Goal: Transaction & Acquisition: Purchase product/service

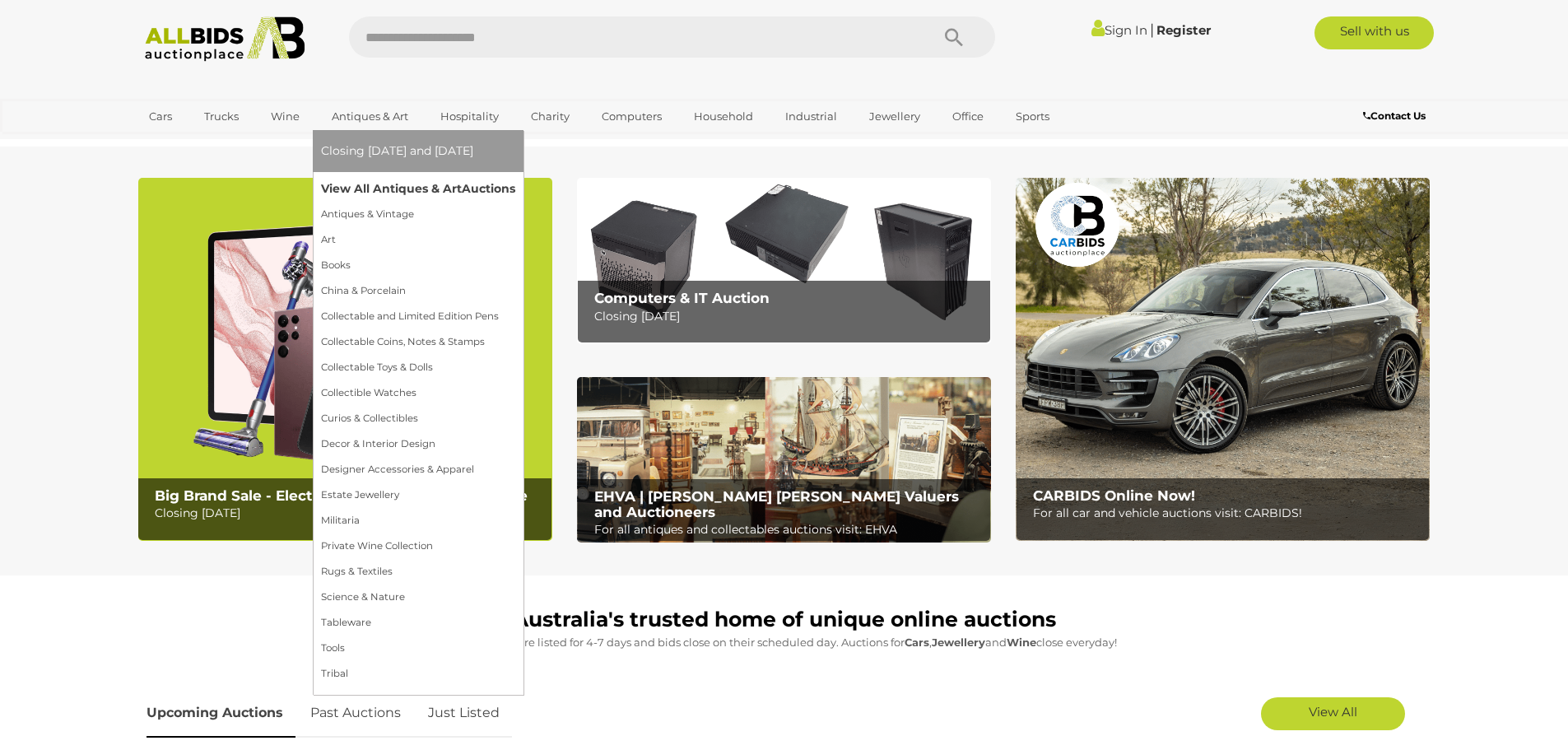
click at [400, 194] on link "View All Antiques & Art Auctions" at bounding box center [418, 189] width 194 height 26
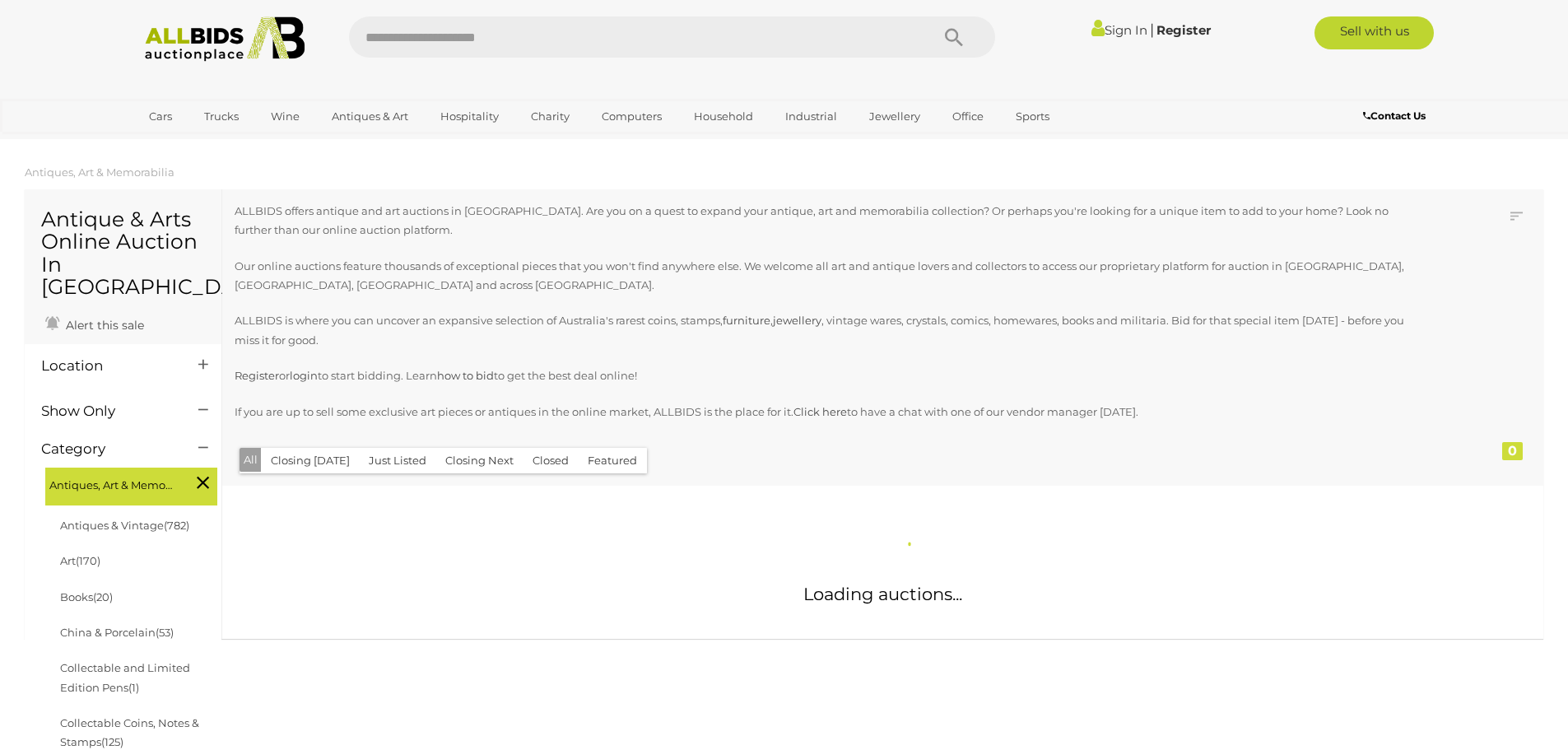
click at [1104, 31] on link "Sign In" at bounding box center [1119, 29] width 56 height 16
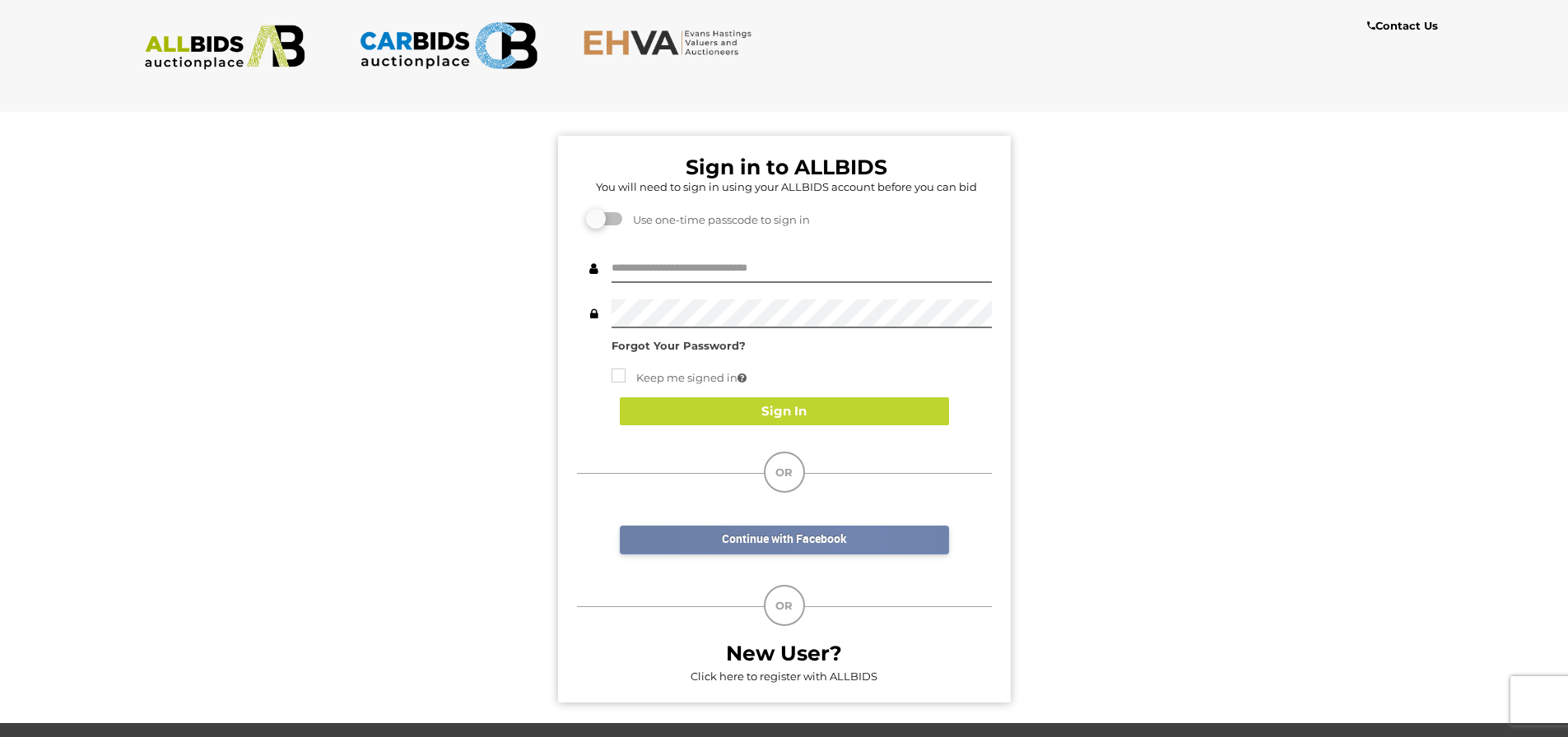
click at [862, 542] on link "Continue with Facebook" at bounding box center [784, 540] width 329 height 29
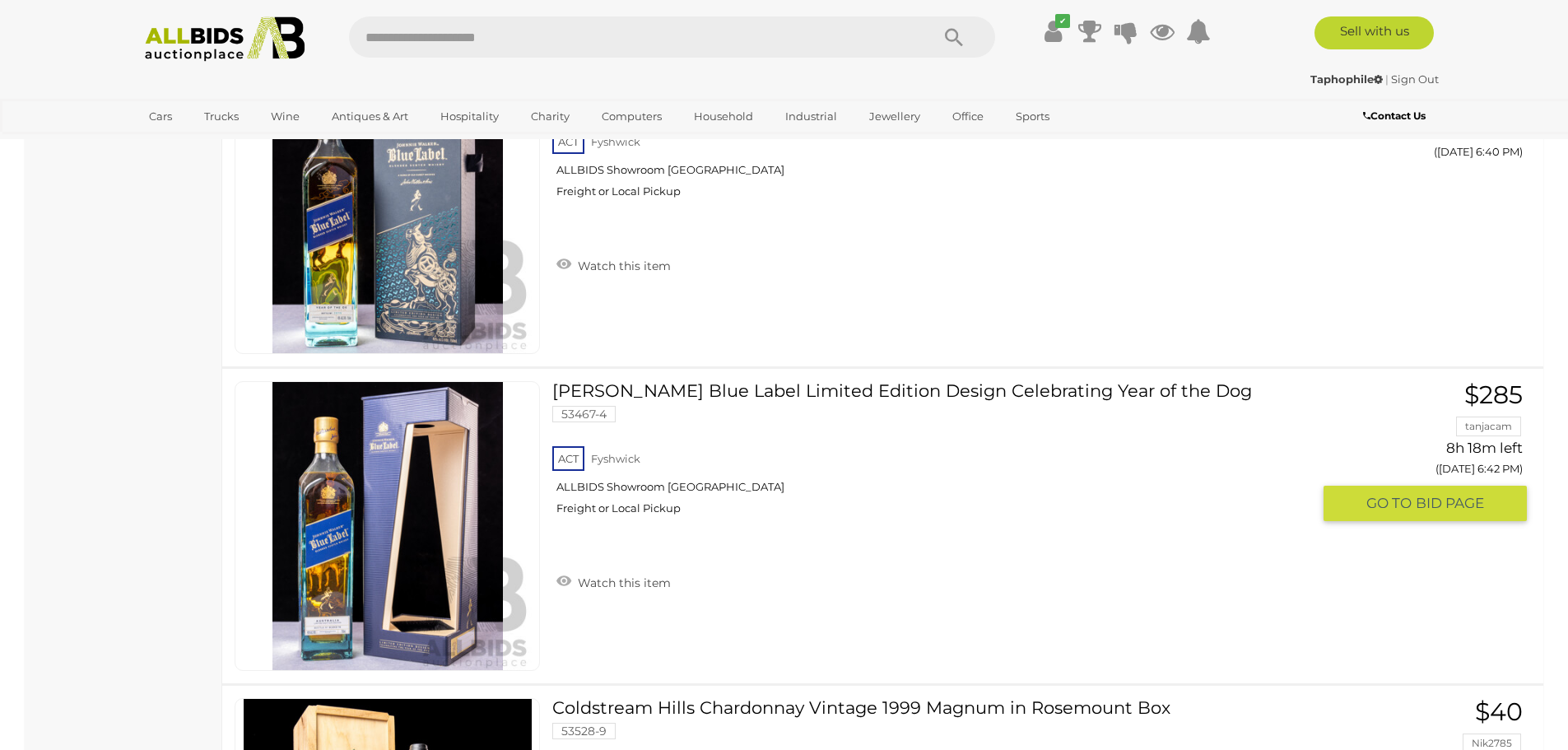
scroll to position [2140, 0]
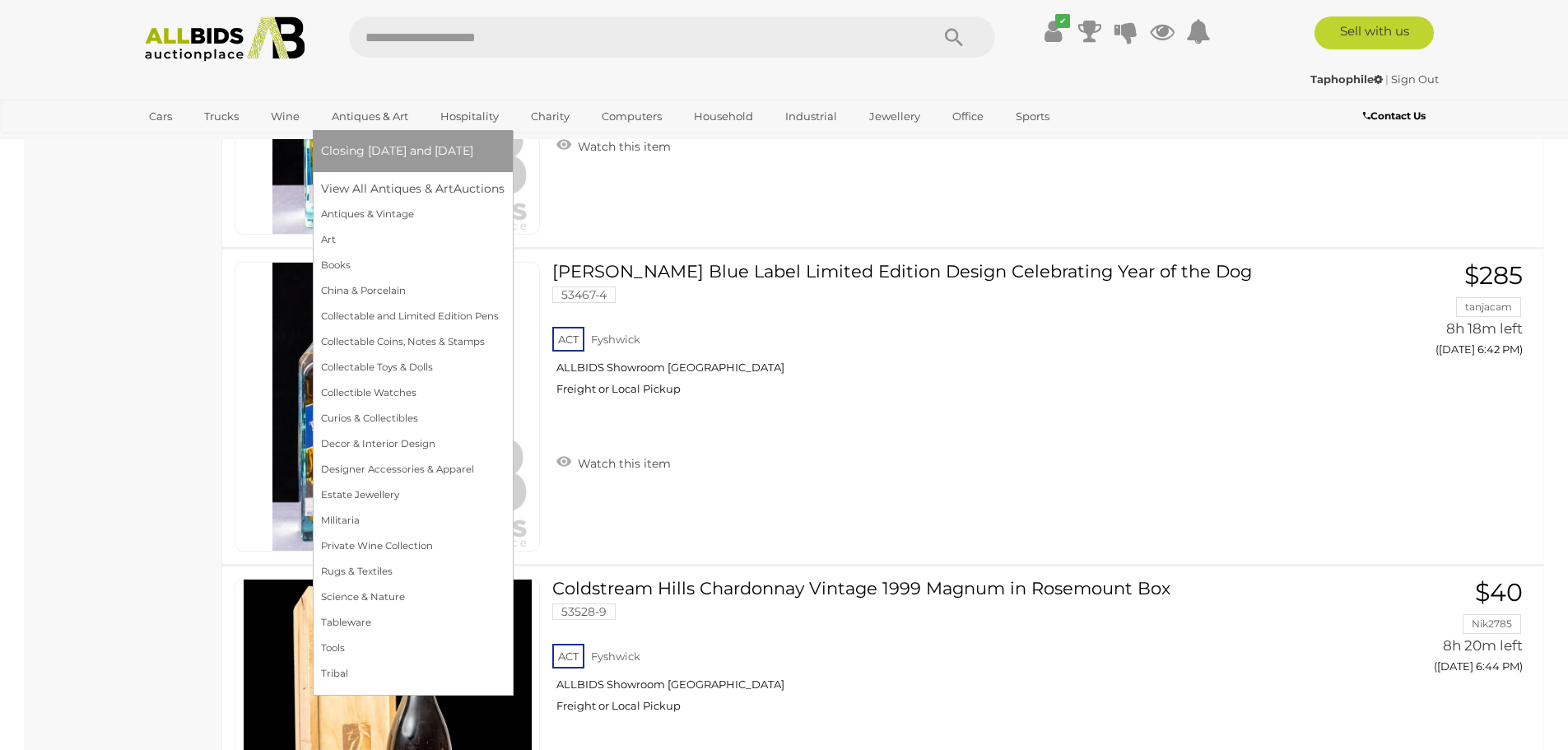
click at [388, 114] on link "Antiques & Art" at bounding box center [370, 117] width 98 height 27
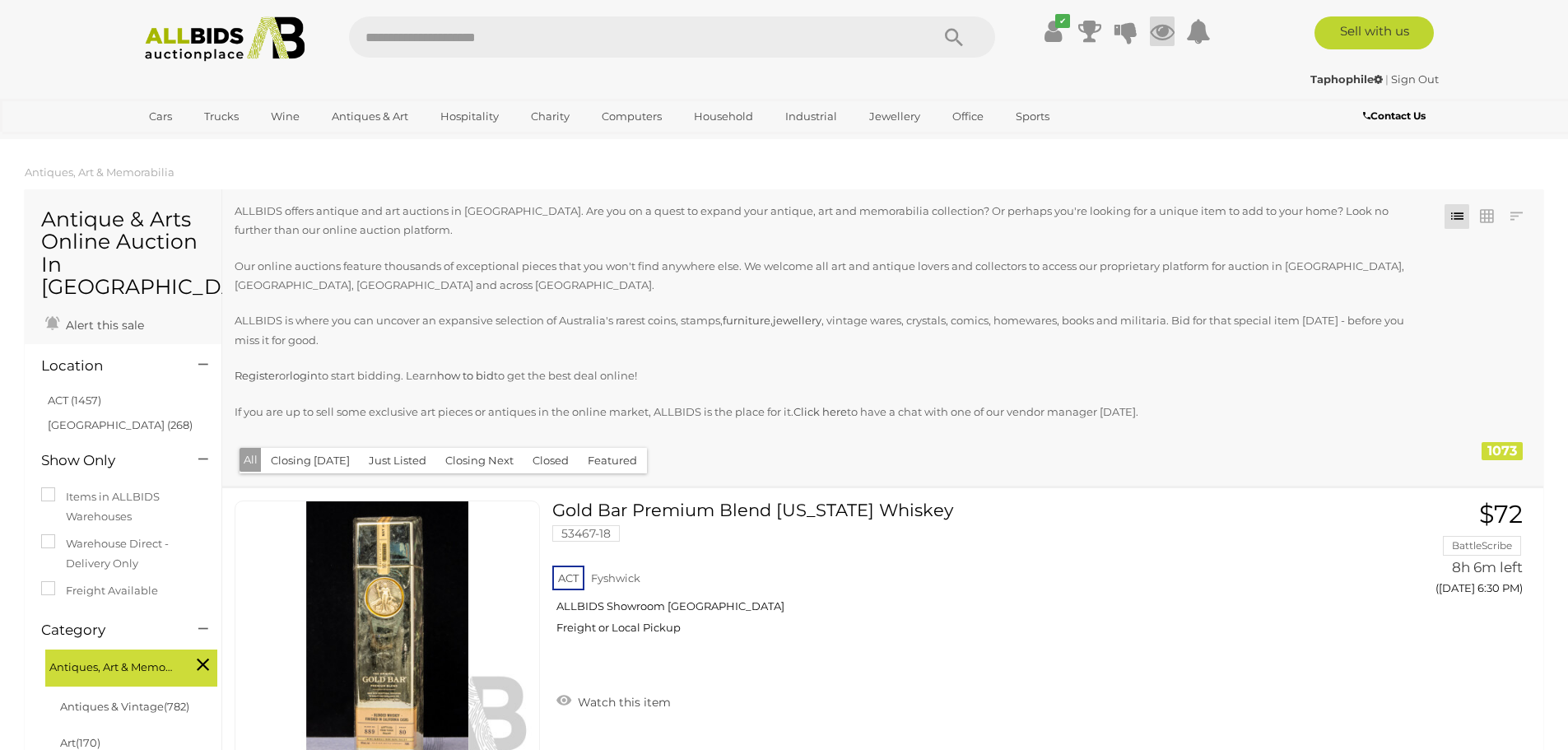
click at [1170, 30] on icon at bounding box center [1162, 31] width 25 height 29
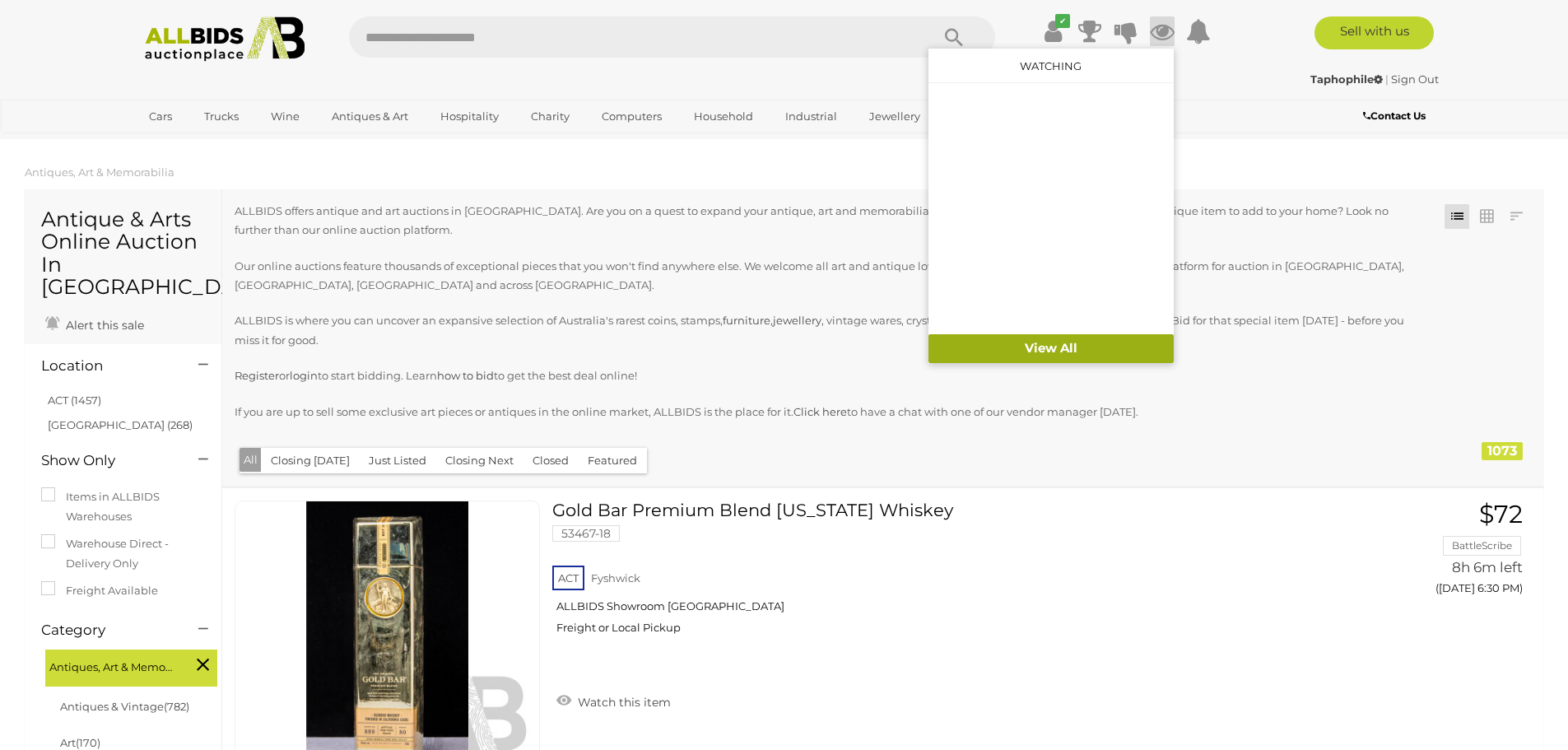
click at [1126, 347] on link "View All" at bounding box center [1051, 349] width 246 height 29
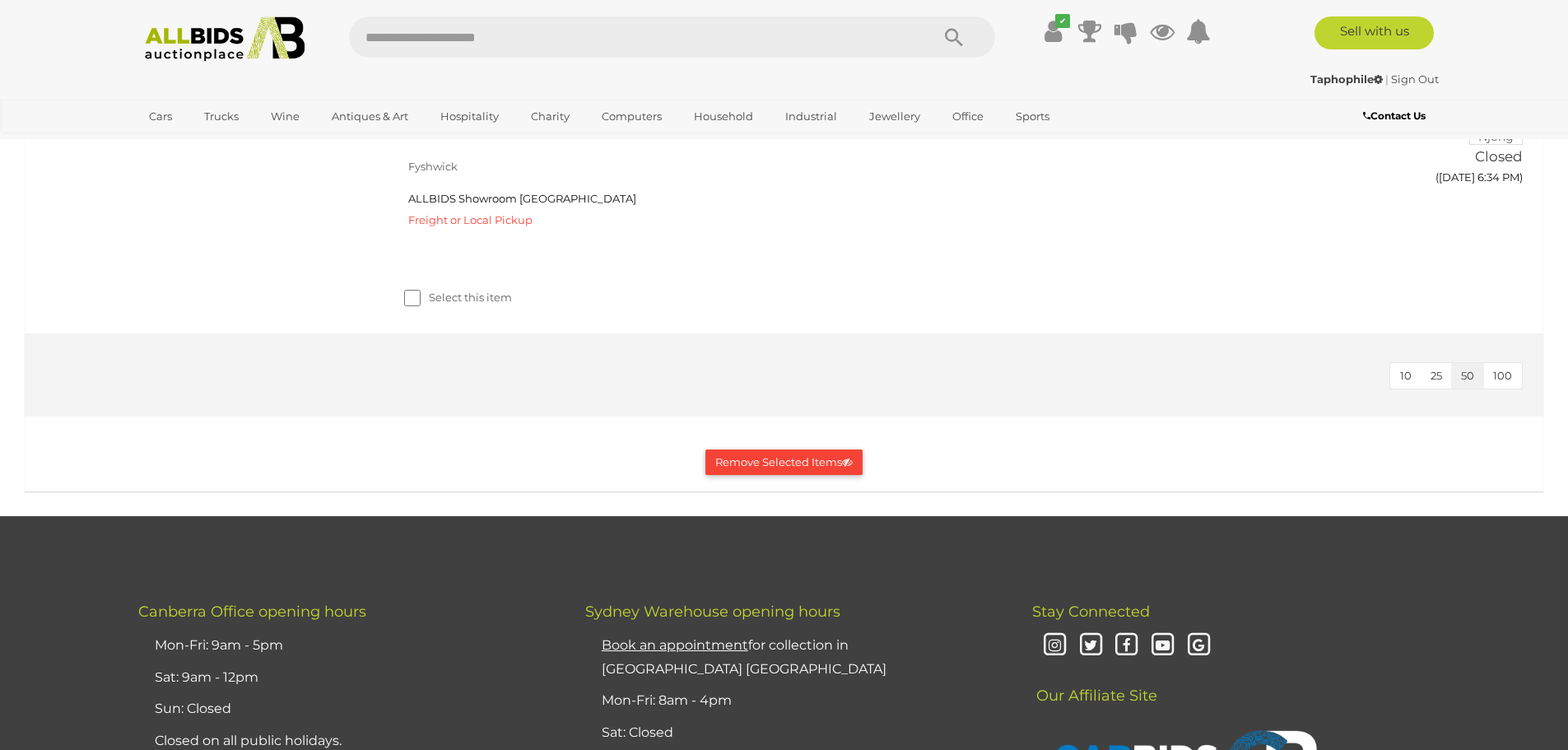
scroll to position [2551, 0]
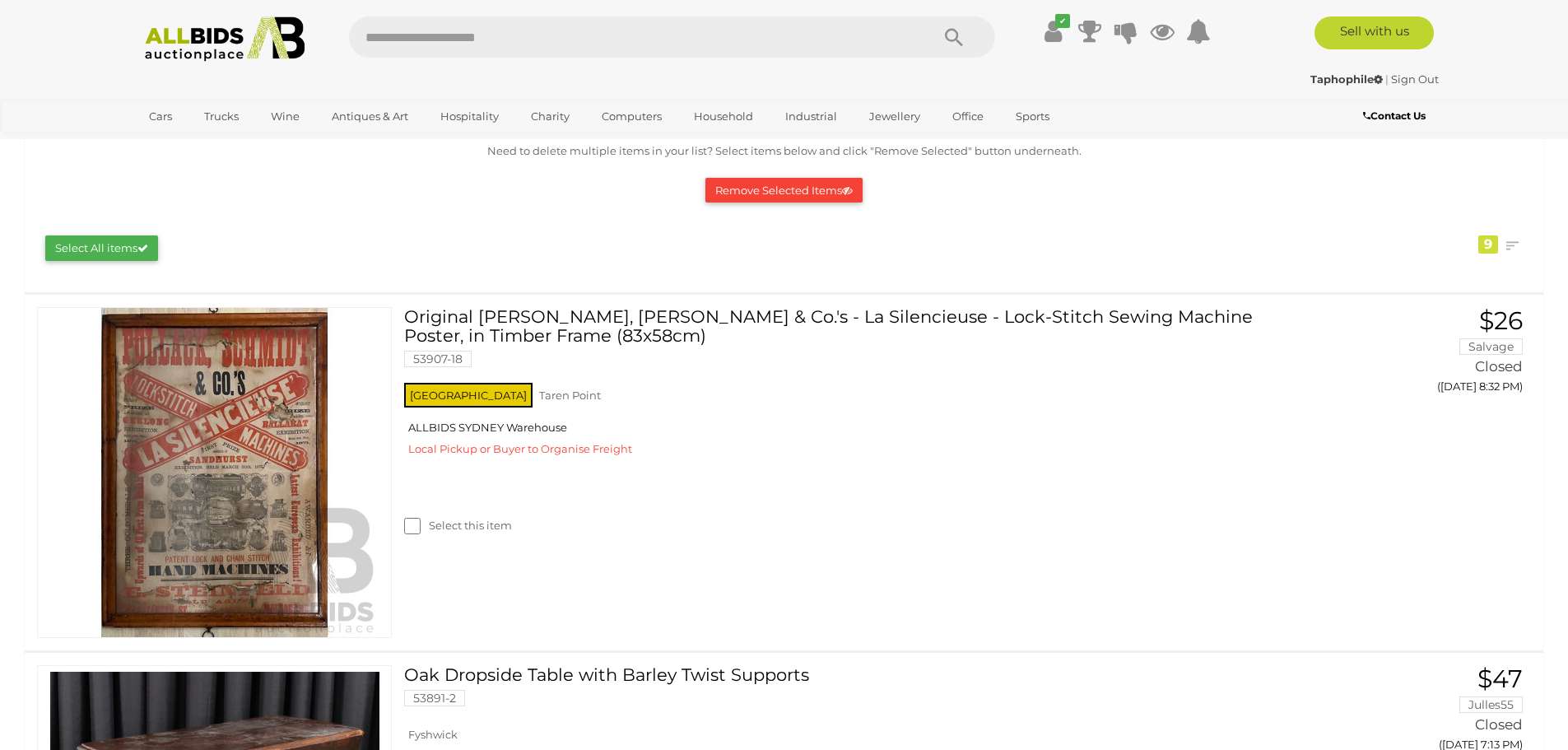
scroll to position [0, 0]
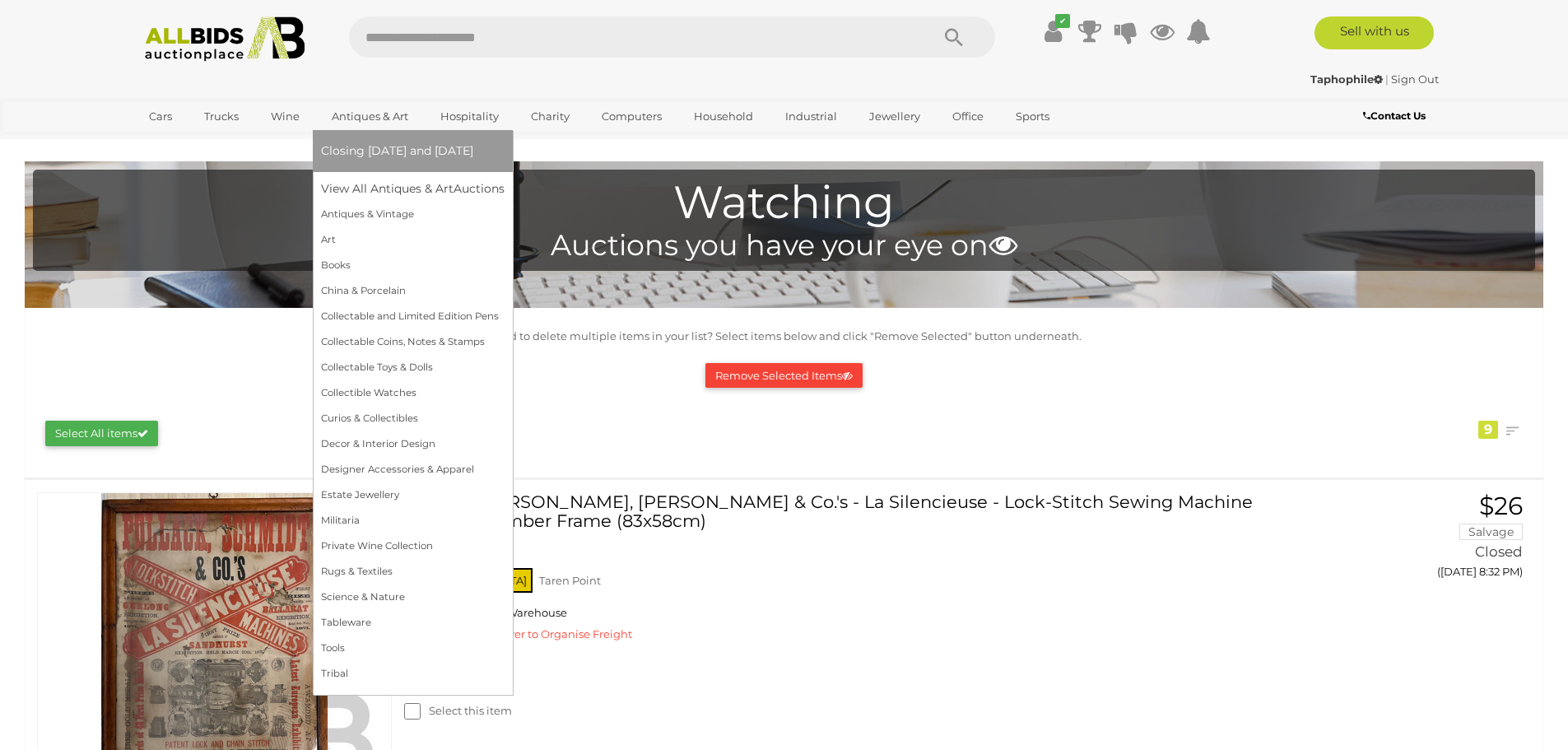
click at [391, 119] on link "Antiques & Art" at bounding box center [370, 117] width 98 height 27
click at [366, 117] on link "Antiques & Art" at bounding box center [370, 117] width 98 height 27
click at [377, 186] on link "View All Antiques & Art Auctions" at bounding box center [418, 189] width 194 height 26
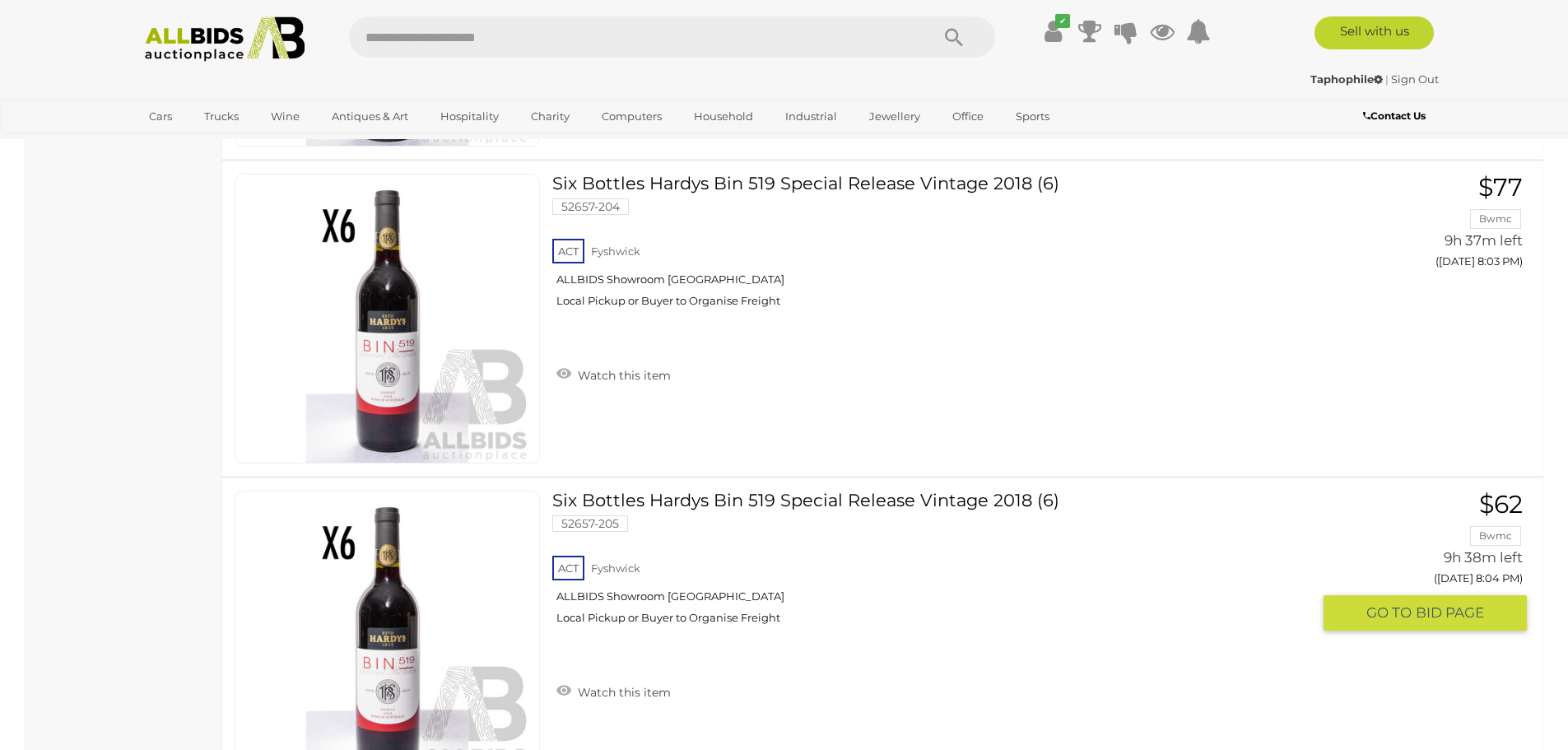
scroll to position [15684, 0]
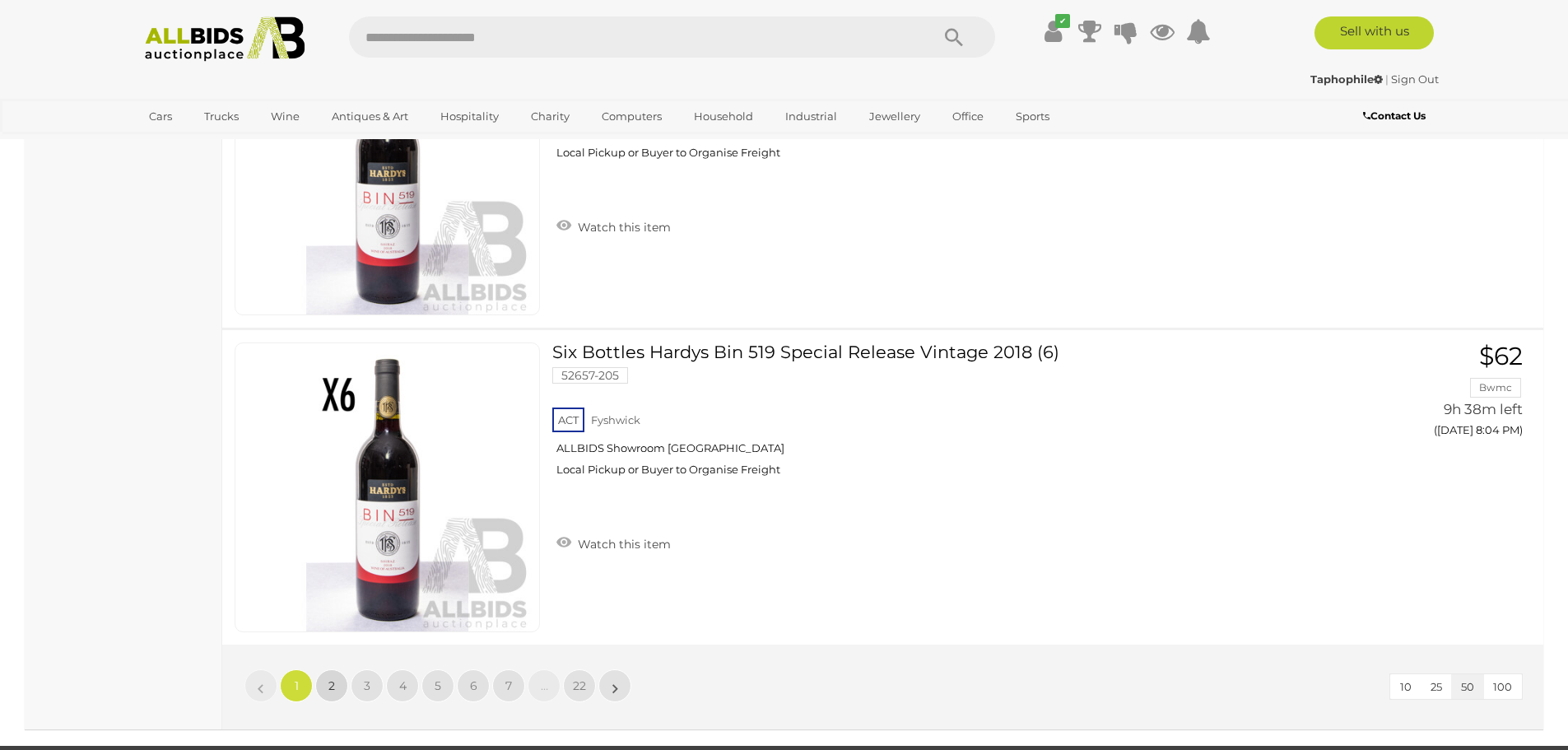
click at [328, 686] on link "2" at bounding box center [331, 685] width 33 height 33
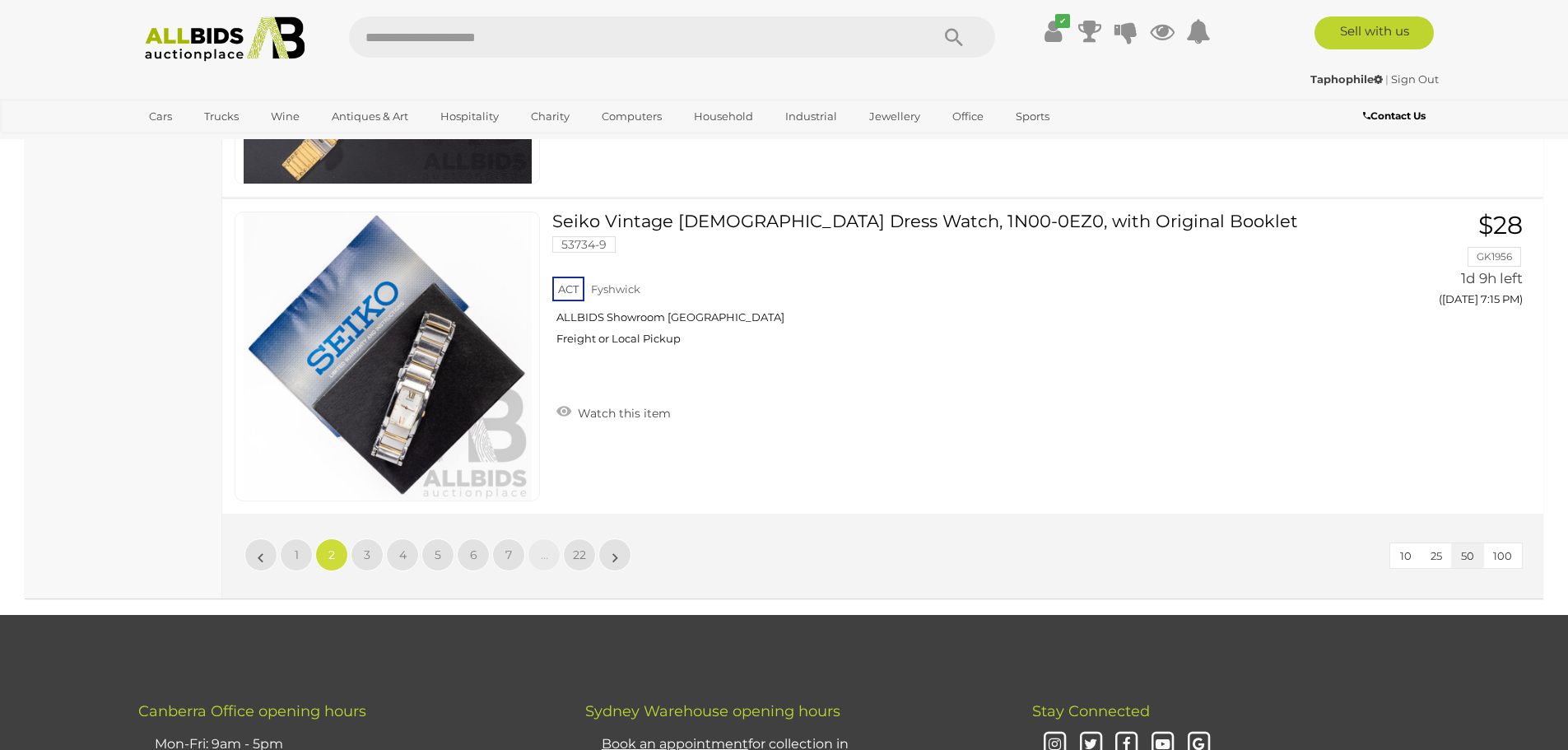
scroll to position [15933, 0]
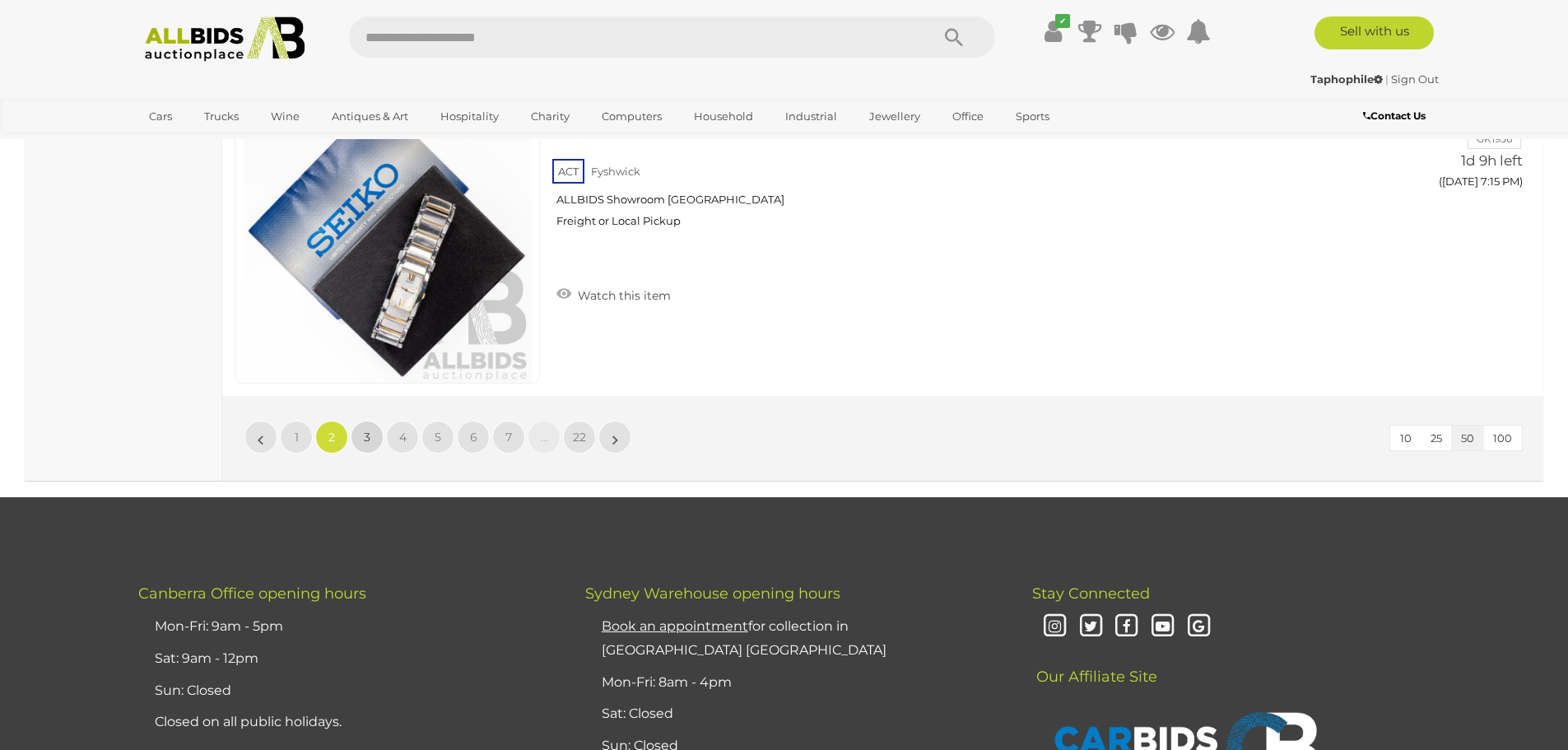
click at [371, 440] on link "3" at bounding box center [367, 437] width 33 height 33
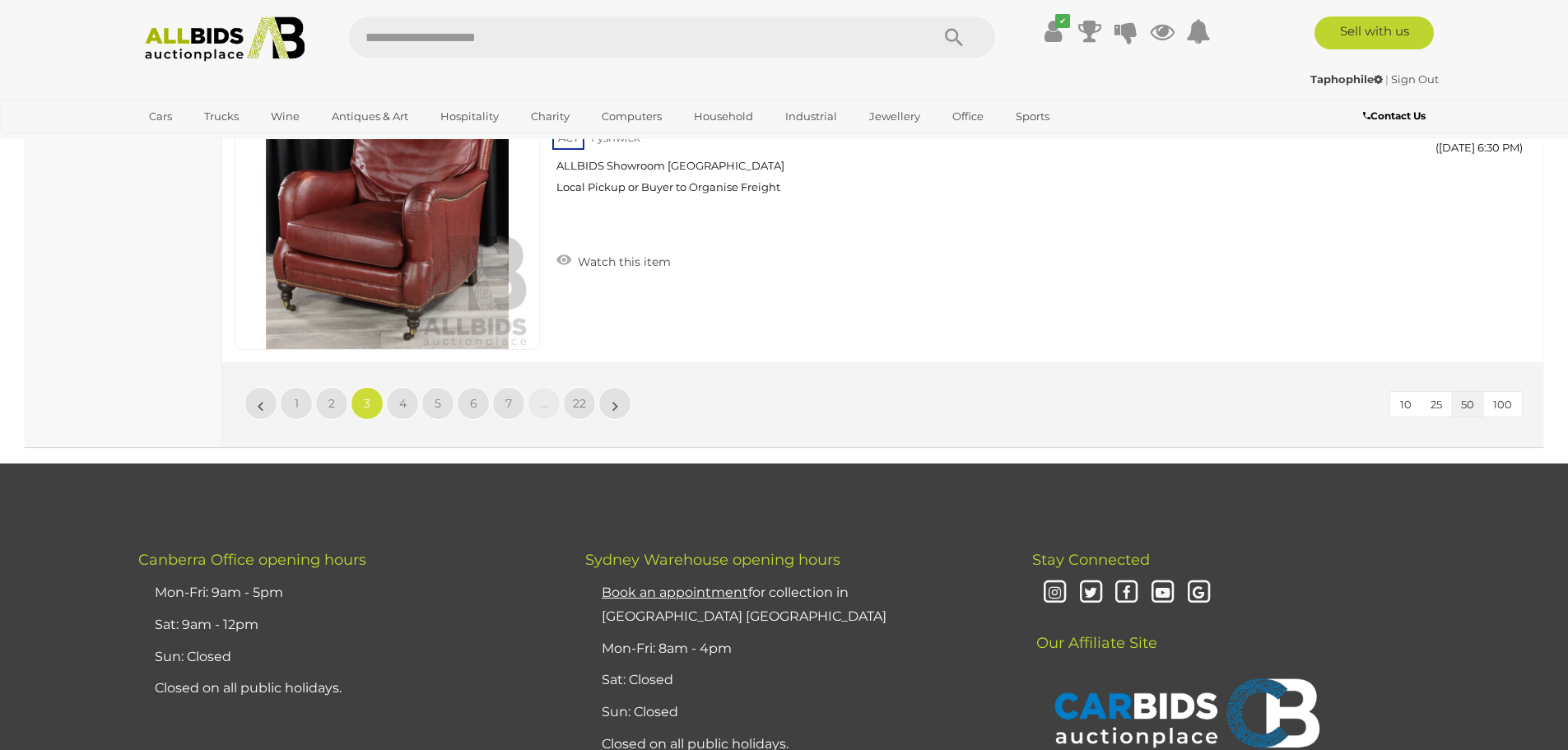
scroll to position [16045, 0]
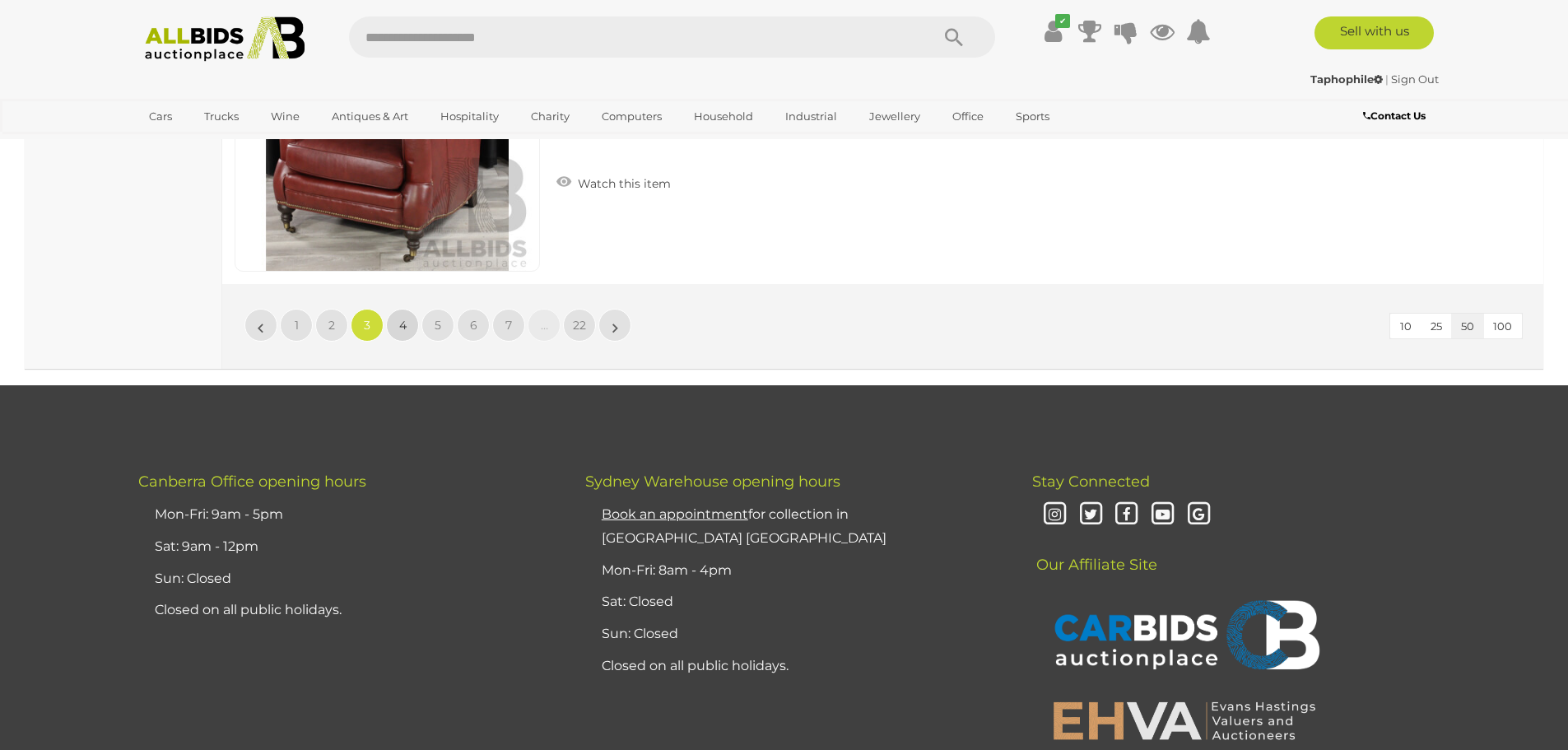
click at [411, 320] on link "4" at bounding box center [402, 325] width 33 height 33
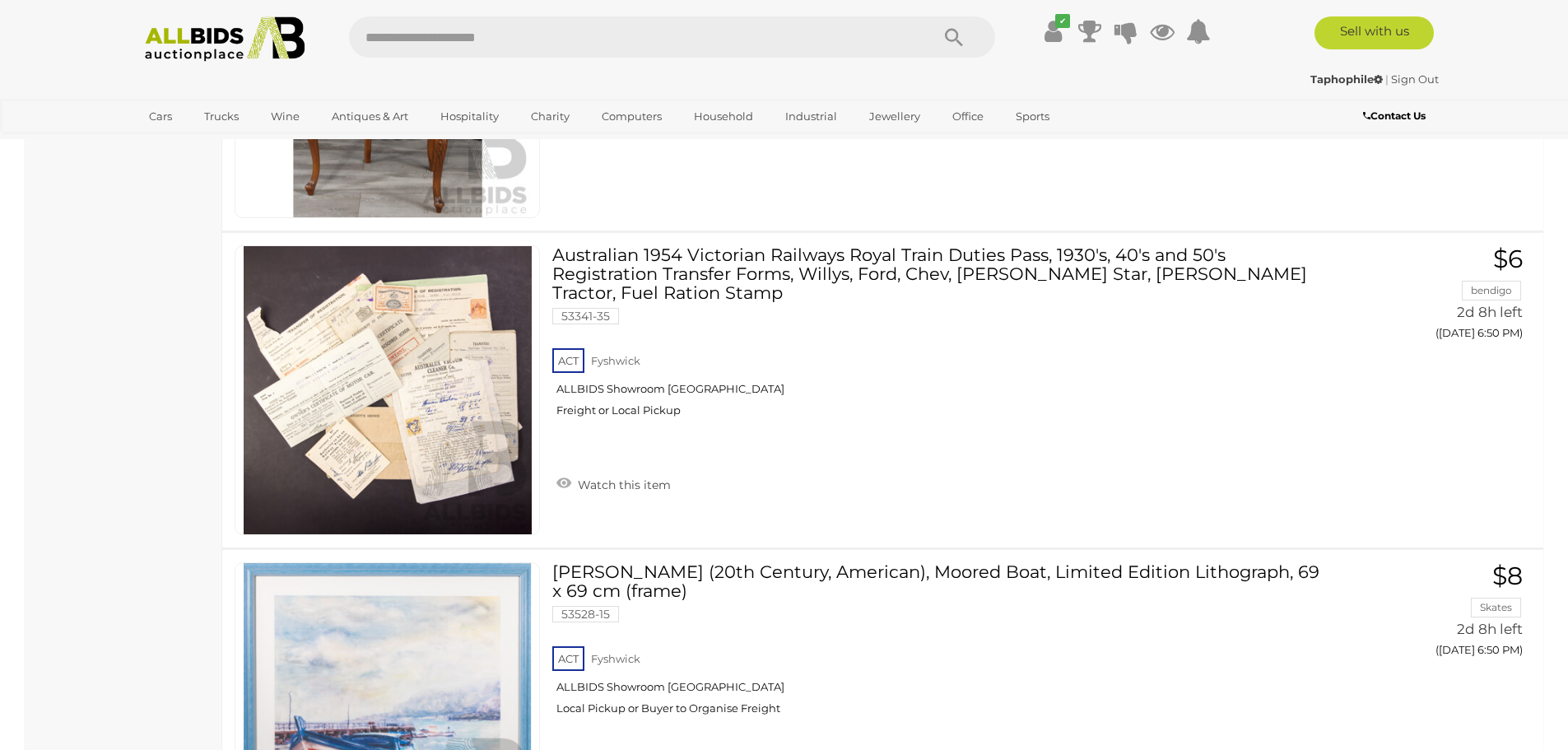
scroll to position [14892, 0]
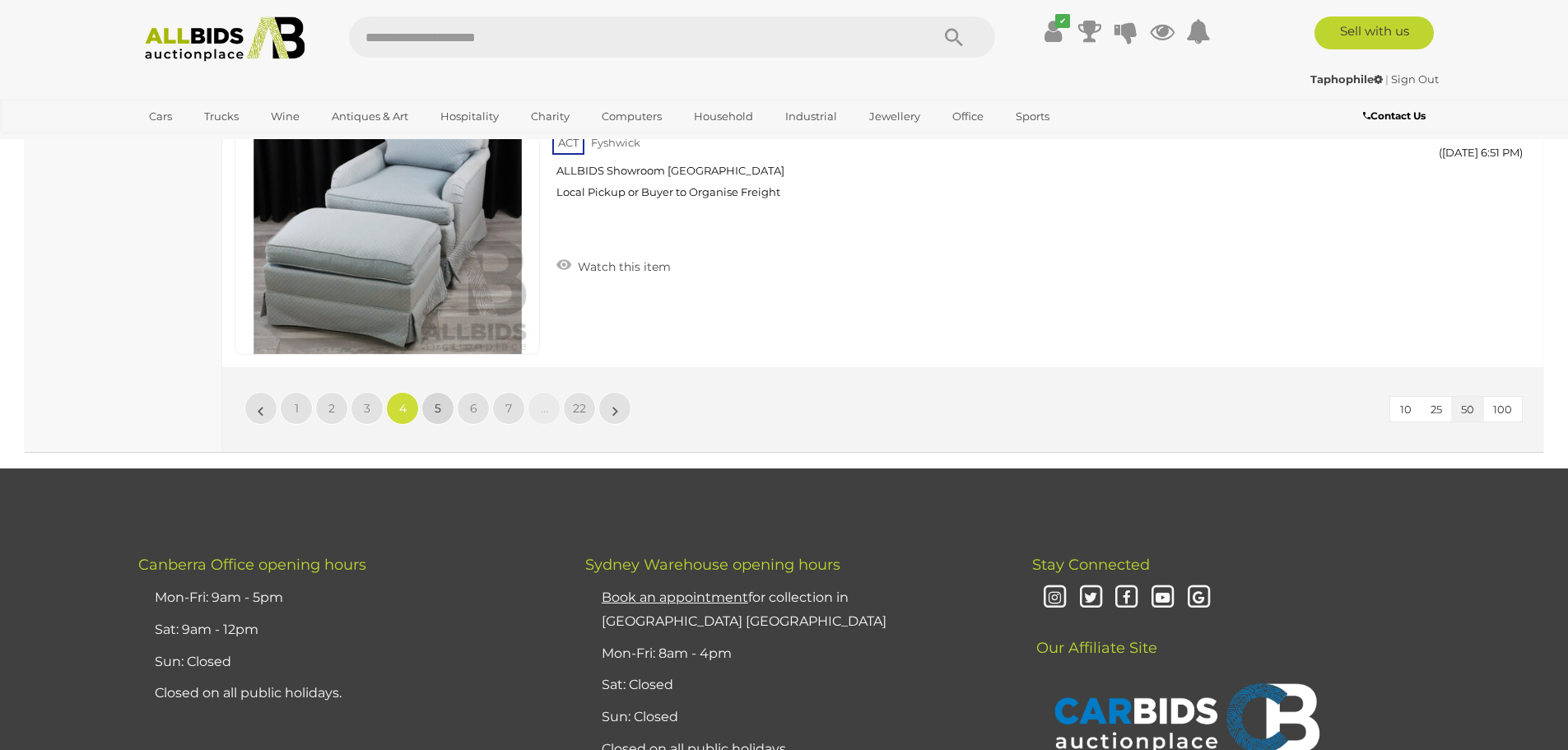
click at [437, 412] on span "5" at bounding box center [437, 408] width 6 height 15
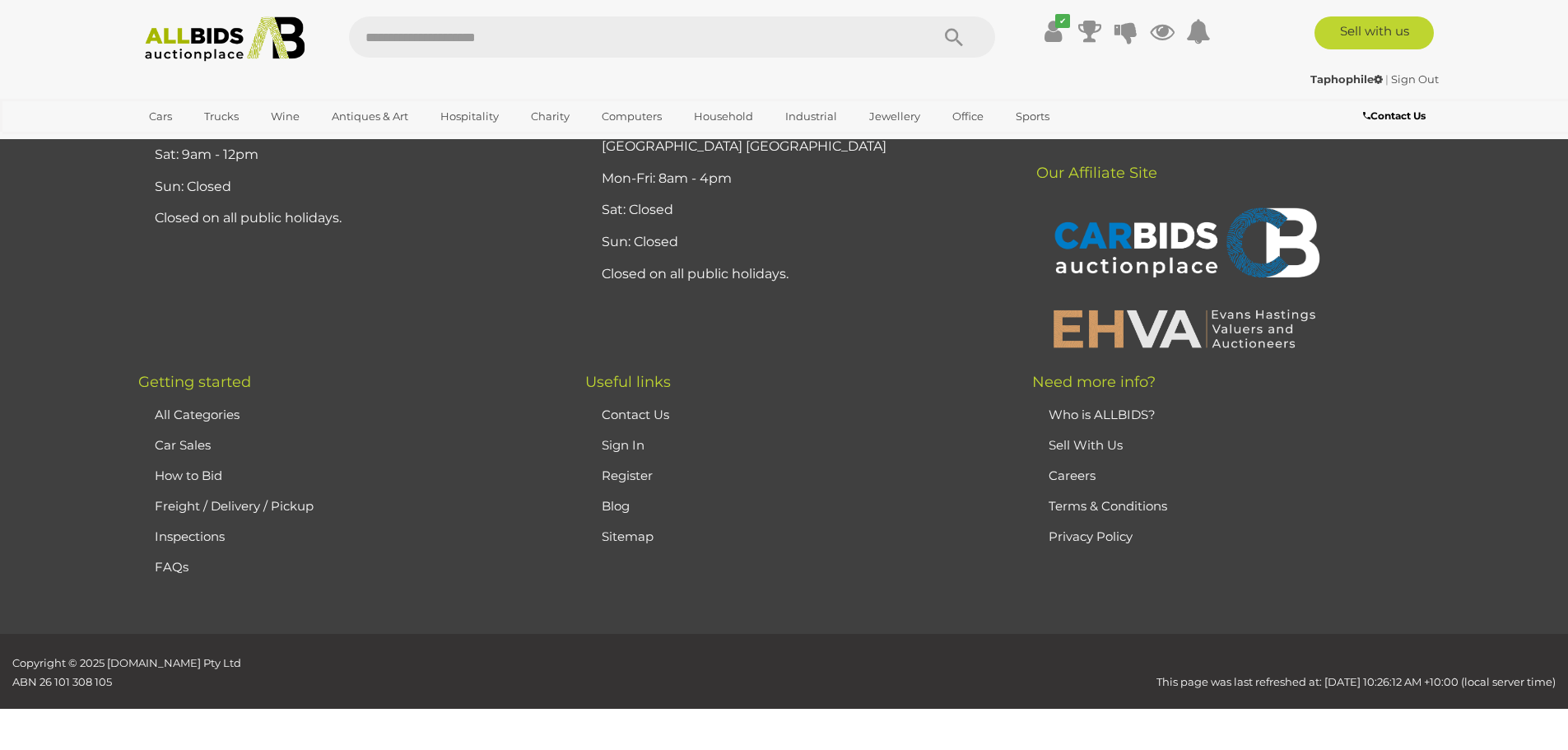
scroll to position [321, 0]
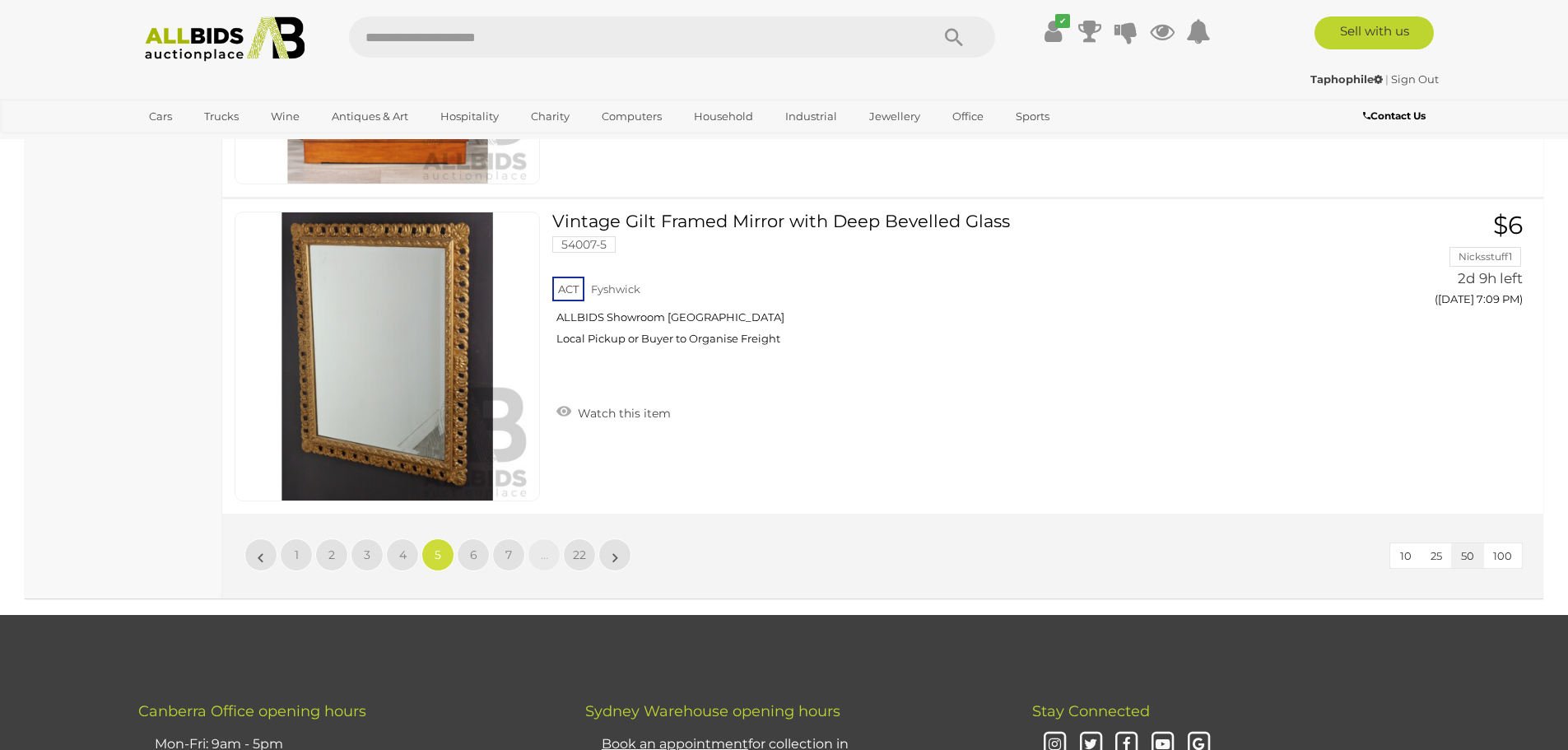
scroll to position [15893, 0]
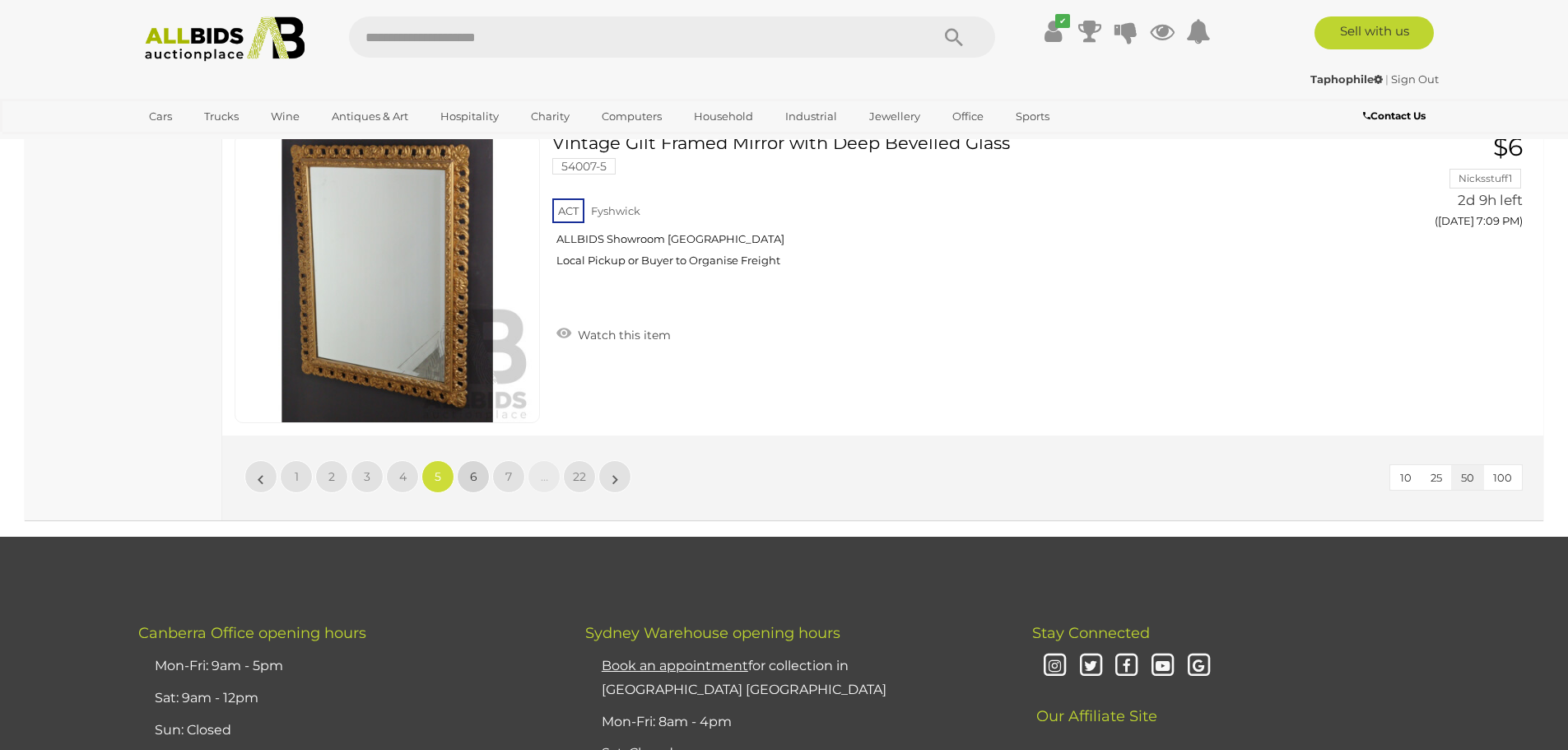
click at [474, 478] on span "6" at bounding box center [474, 476] width 7 height 15
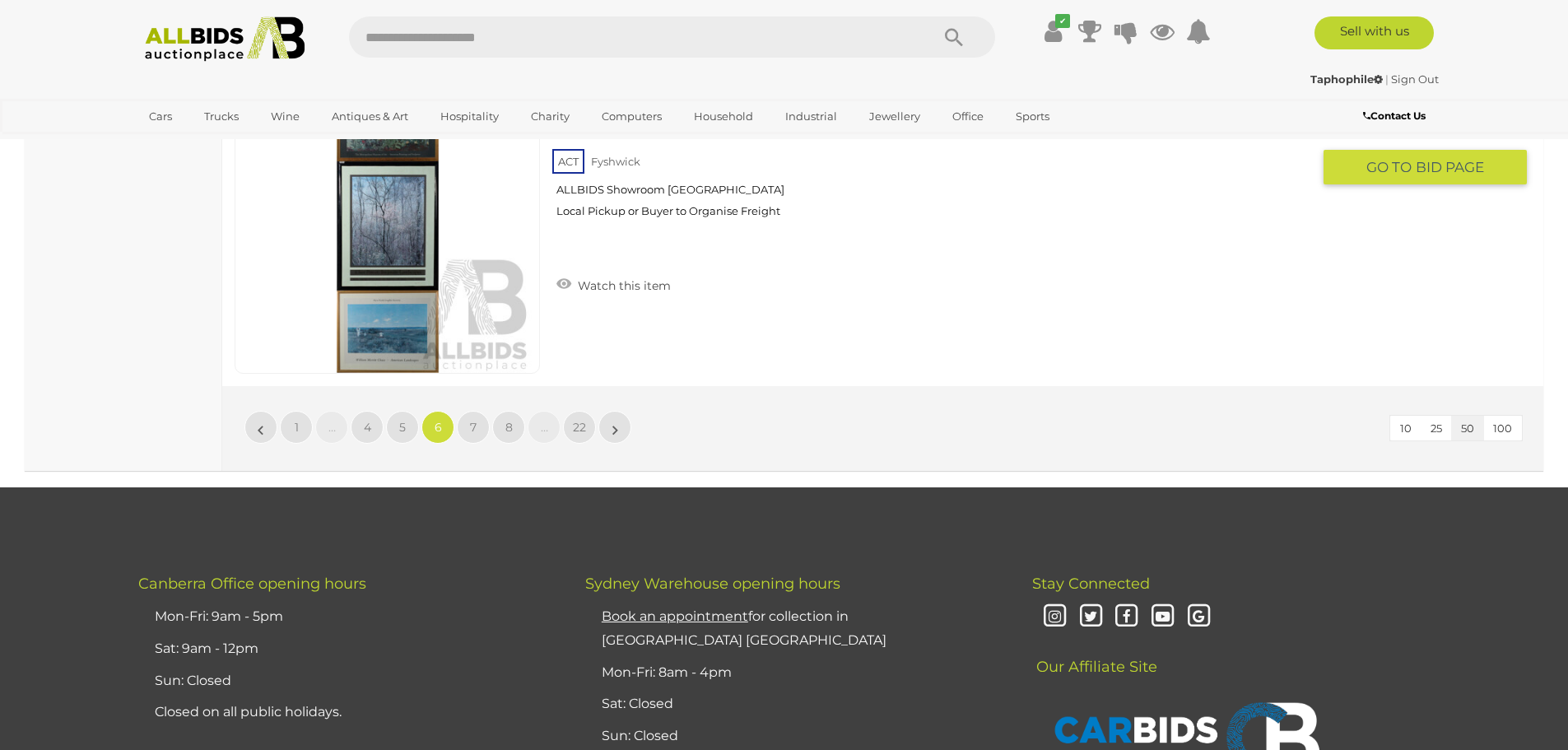
scroll to position [16038, 0]
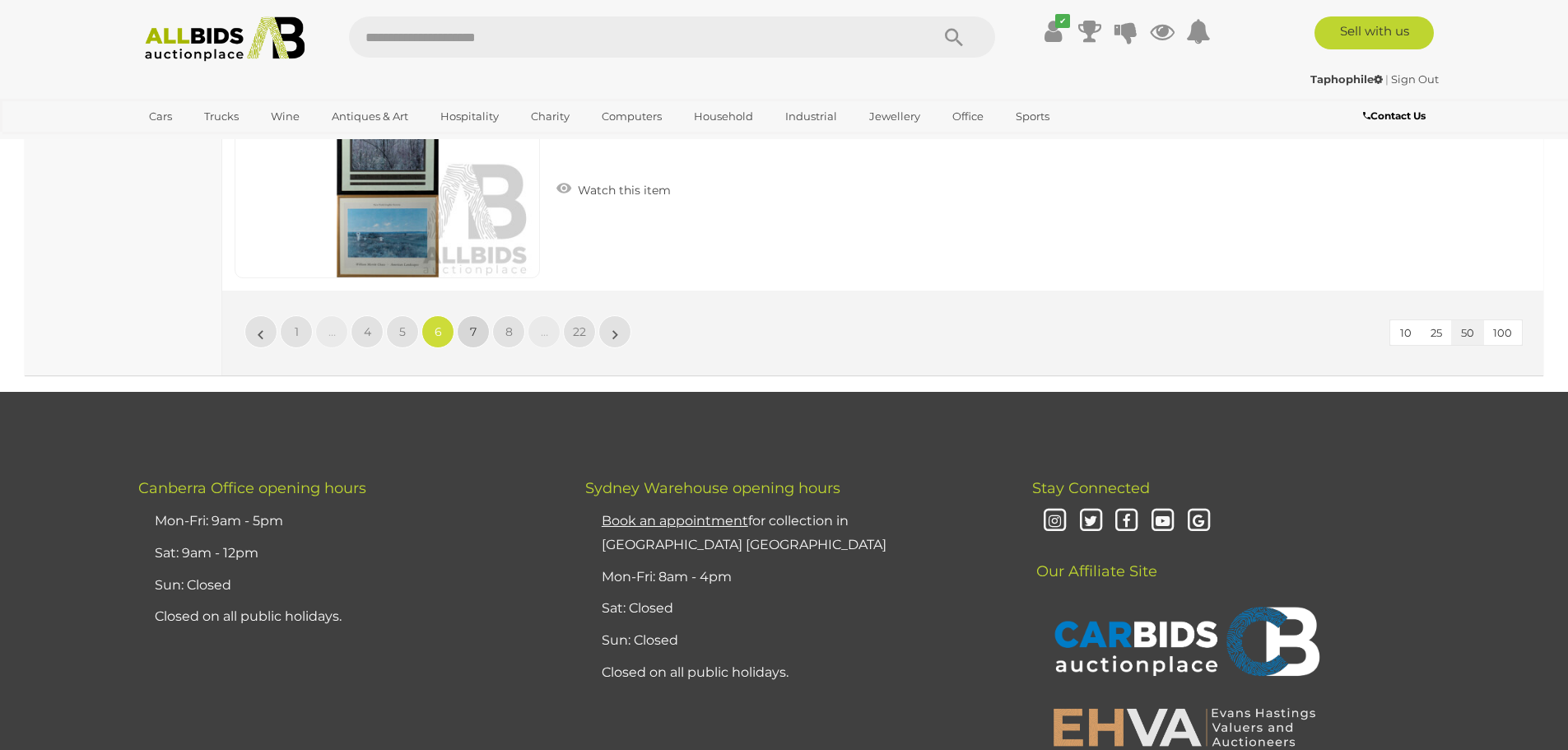
click at [474, 332] on span "7" at bounding box center [473, 331] width 6 height 15
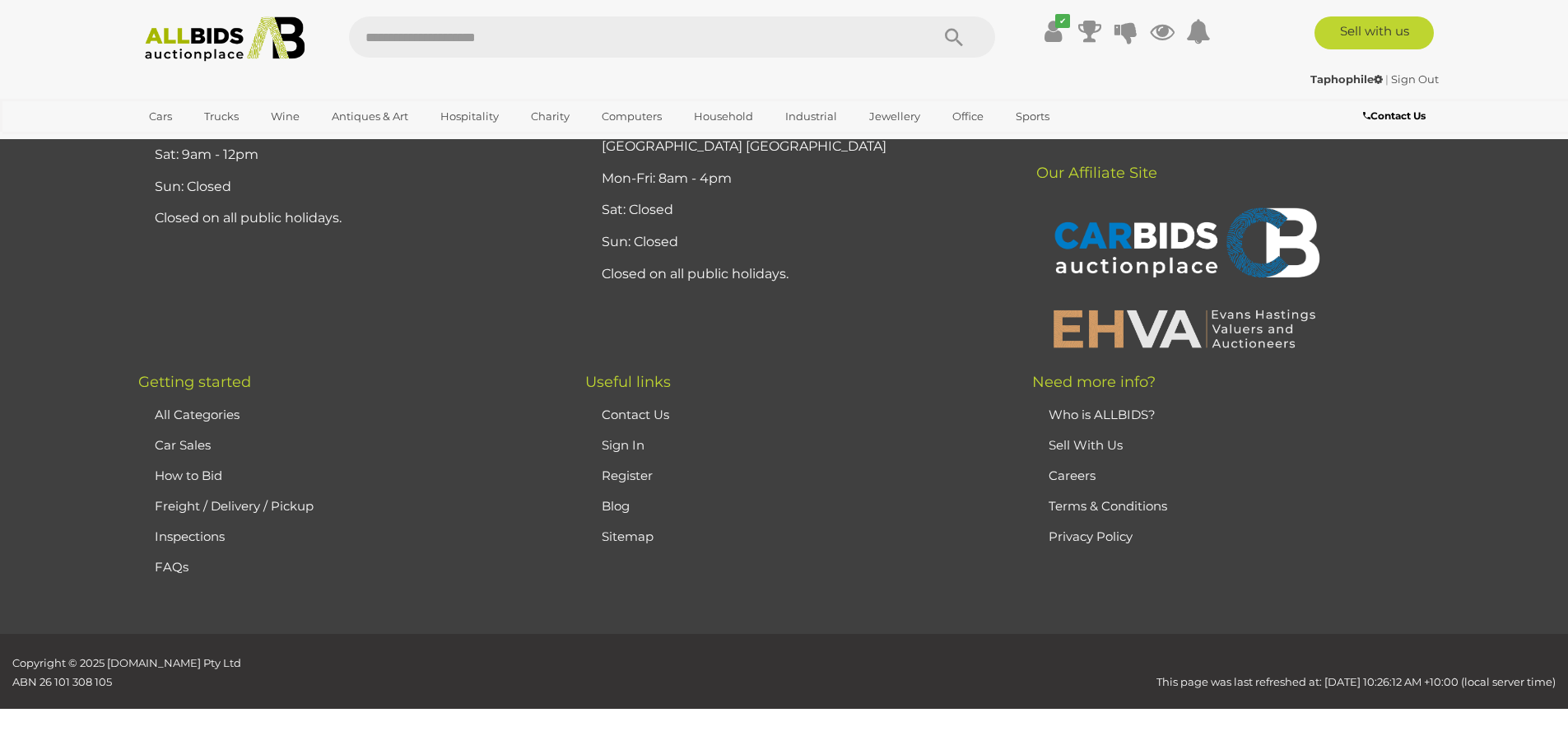
scroll to position [321, 0]
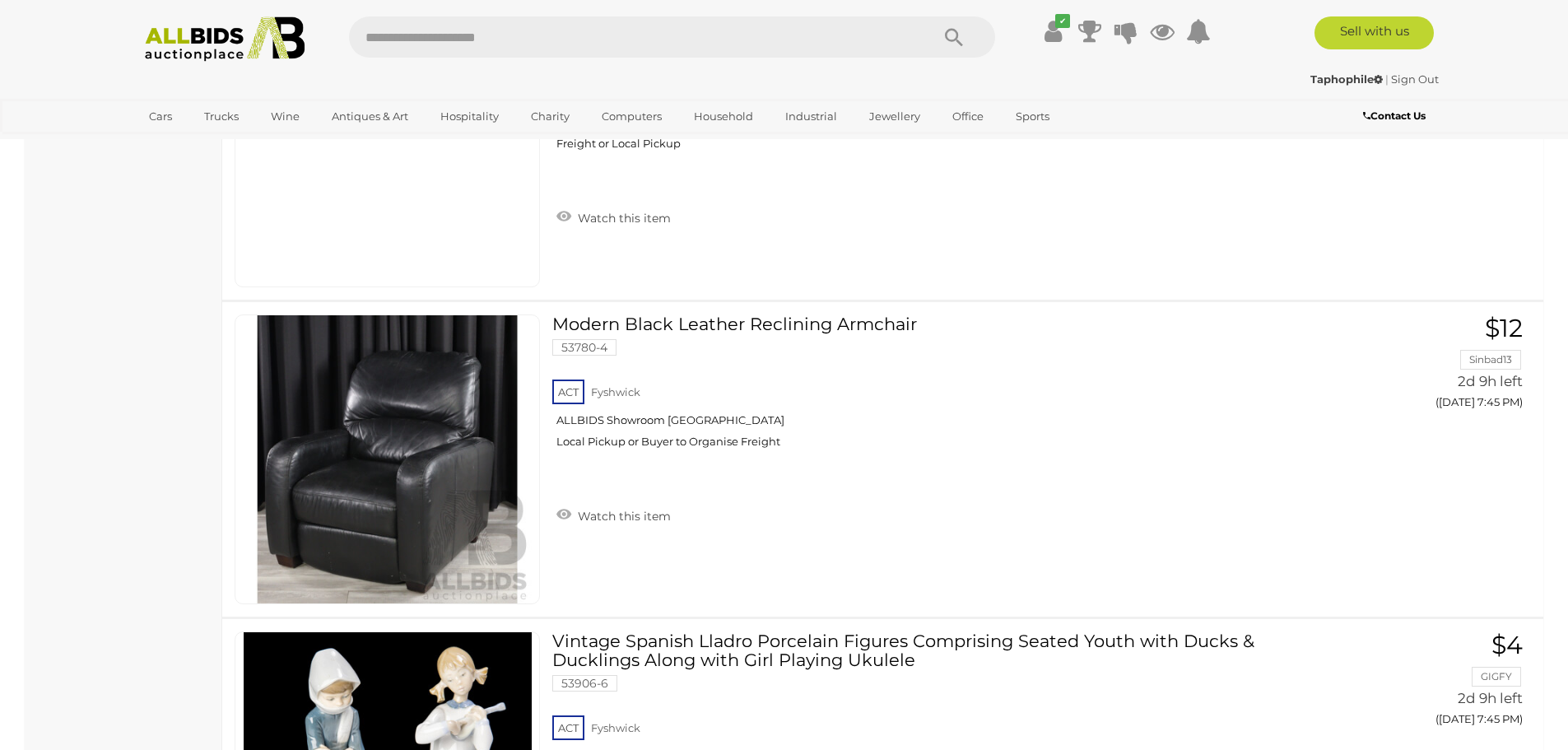
scroll to position [15734, 0]
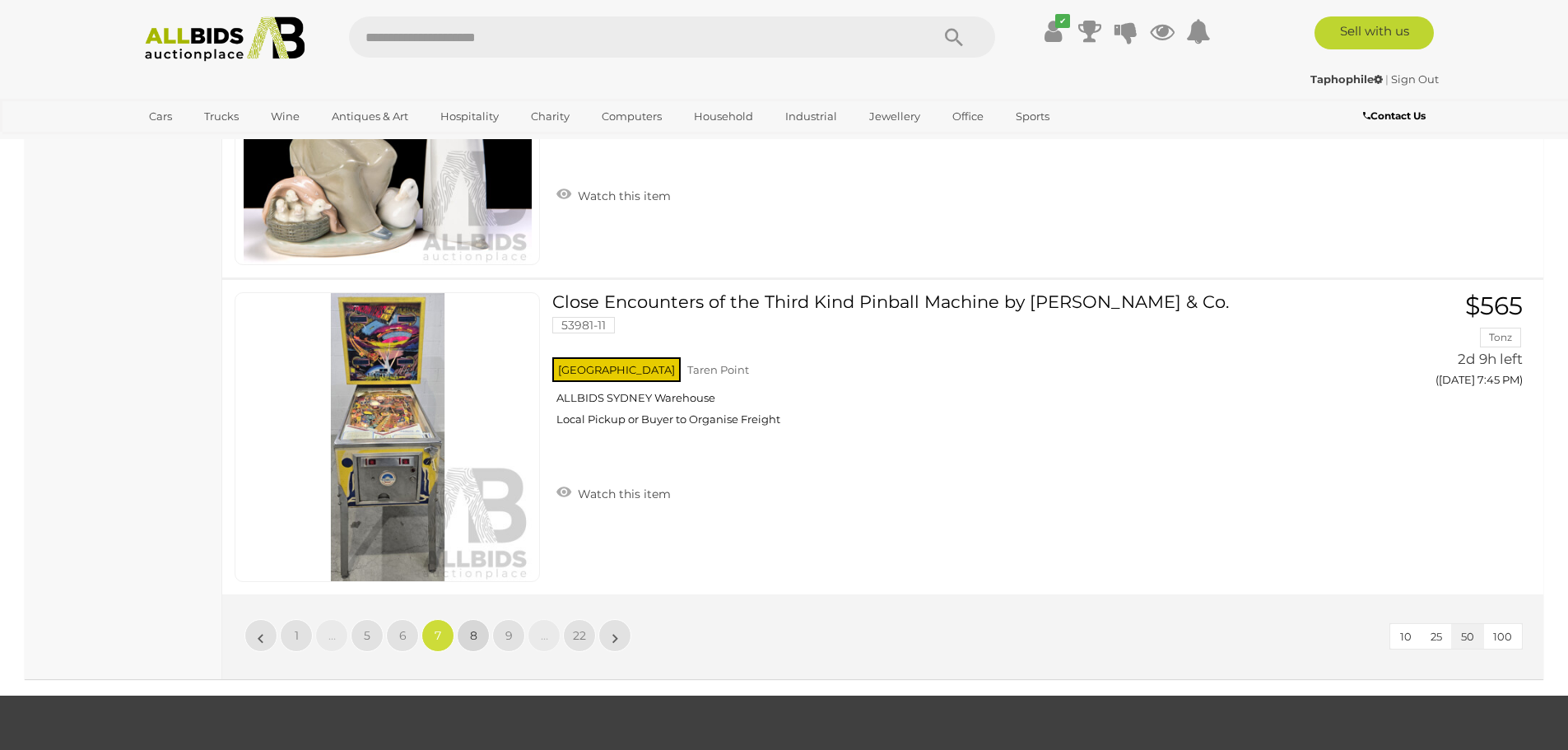
click at [466, 631] on link "8" at bounding box center [474, 635] width 33 height 33
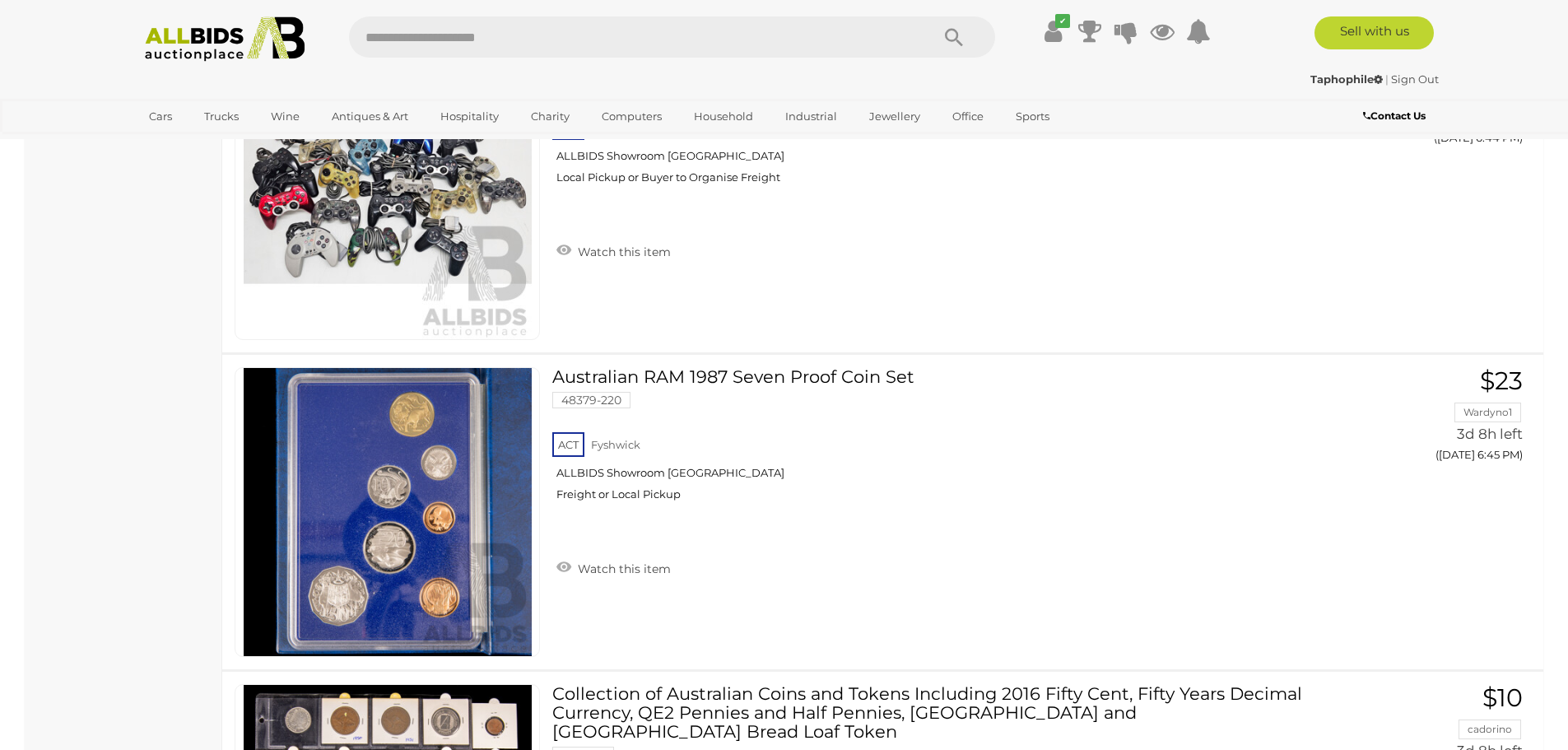
scroll to position [15682, 0]
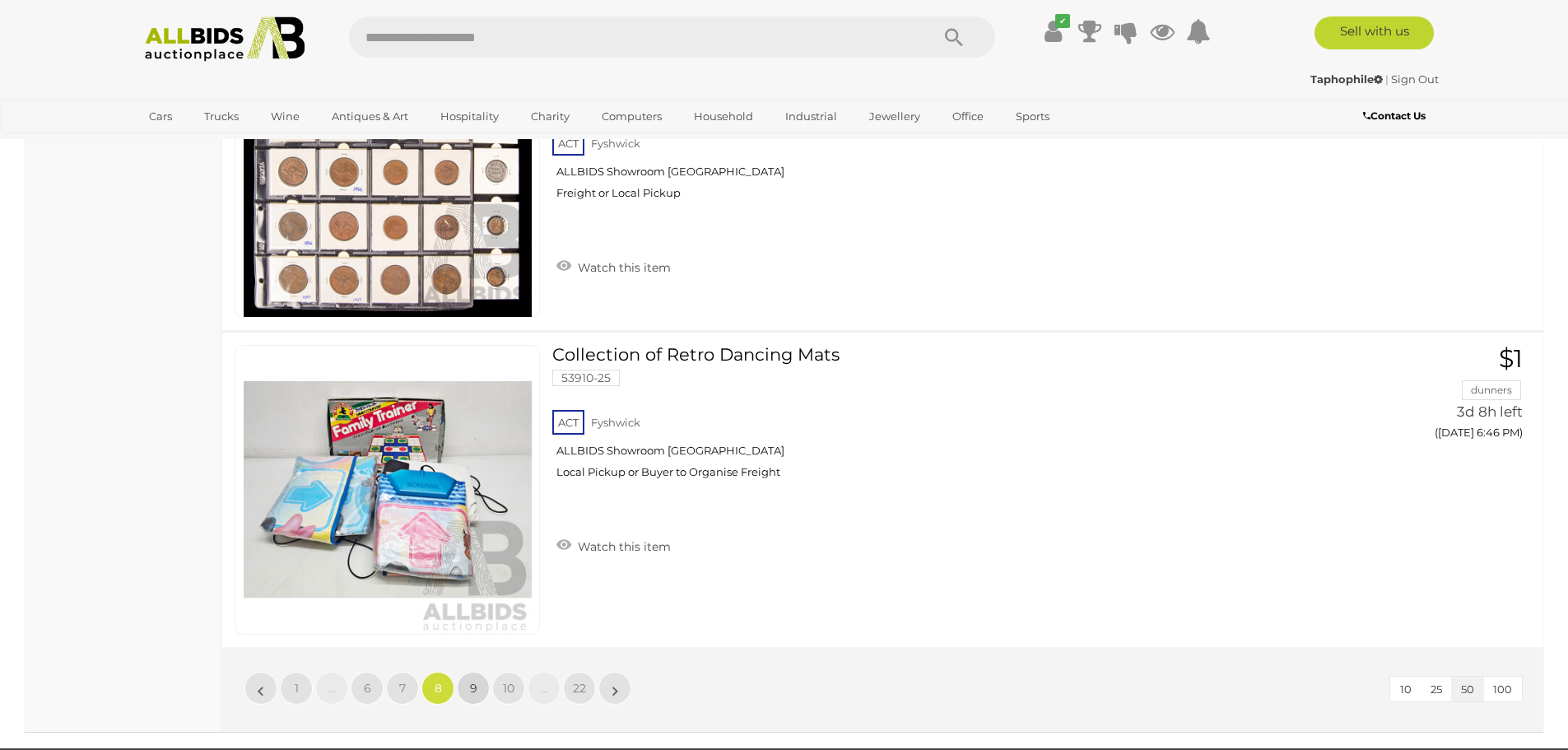
click at [475, 690] on span "9" at bounding box center [474, 688] width 7 height 15
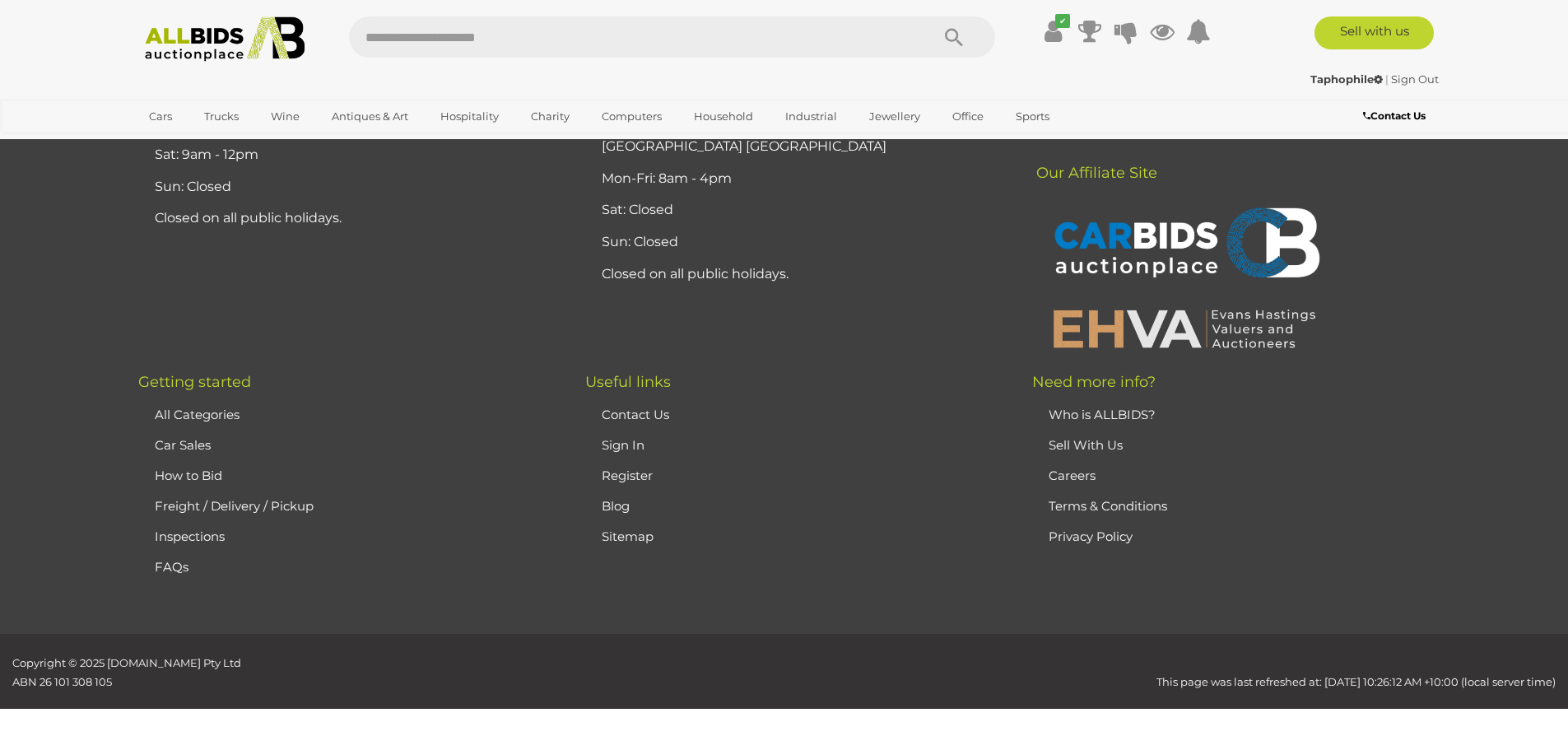
scroll to position [321, 0]
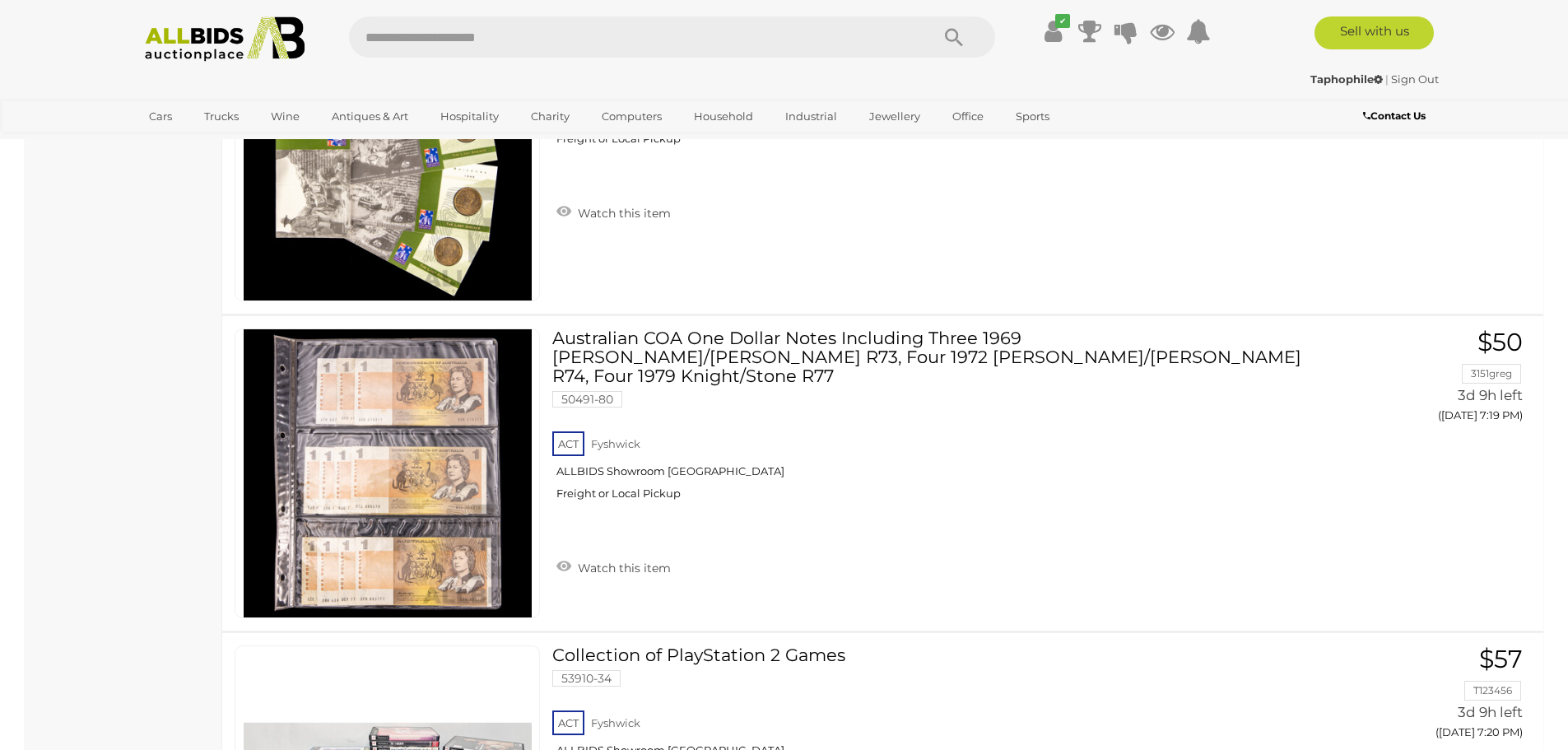
scroll to position [16064, 0]
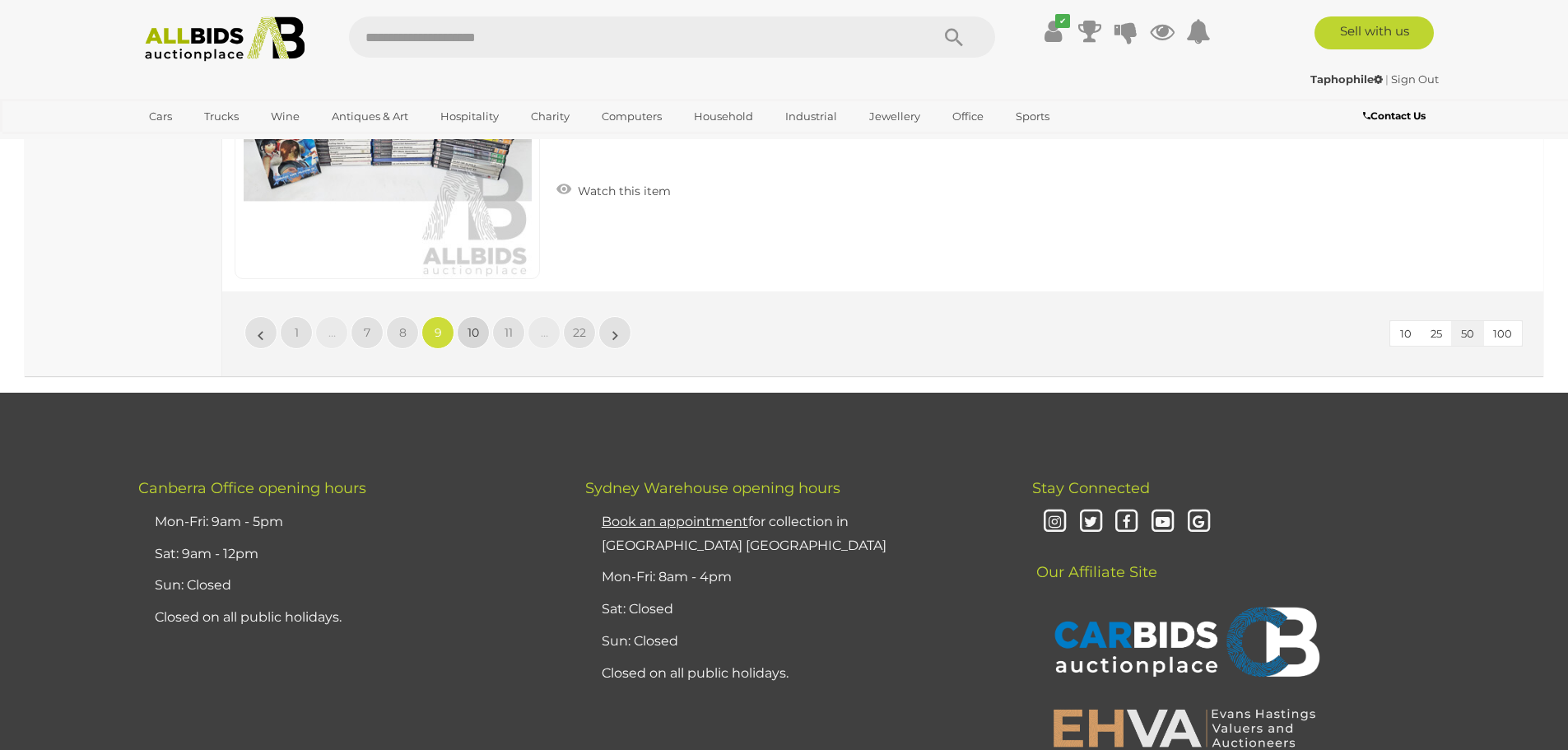
click at [471, 325] on span "10" at bounding box center [473, 332] width 12 height 15
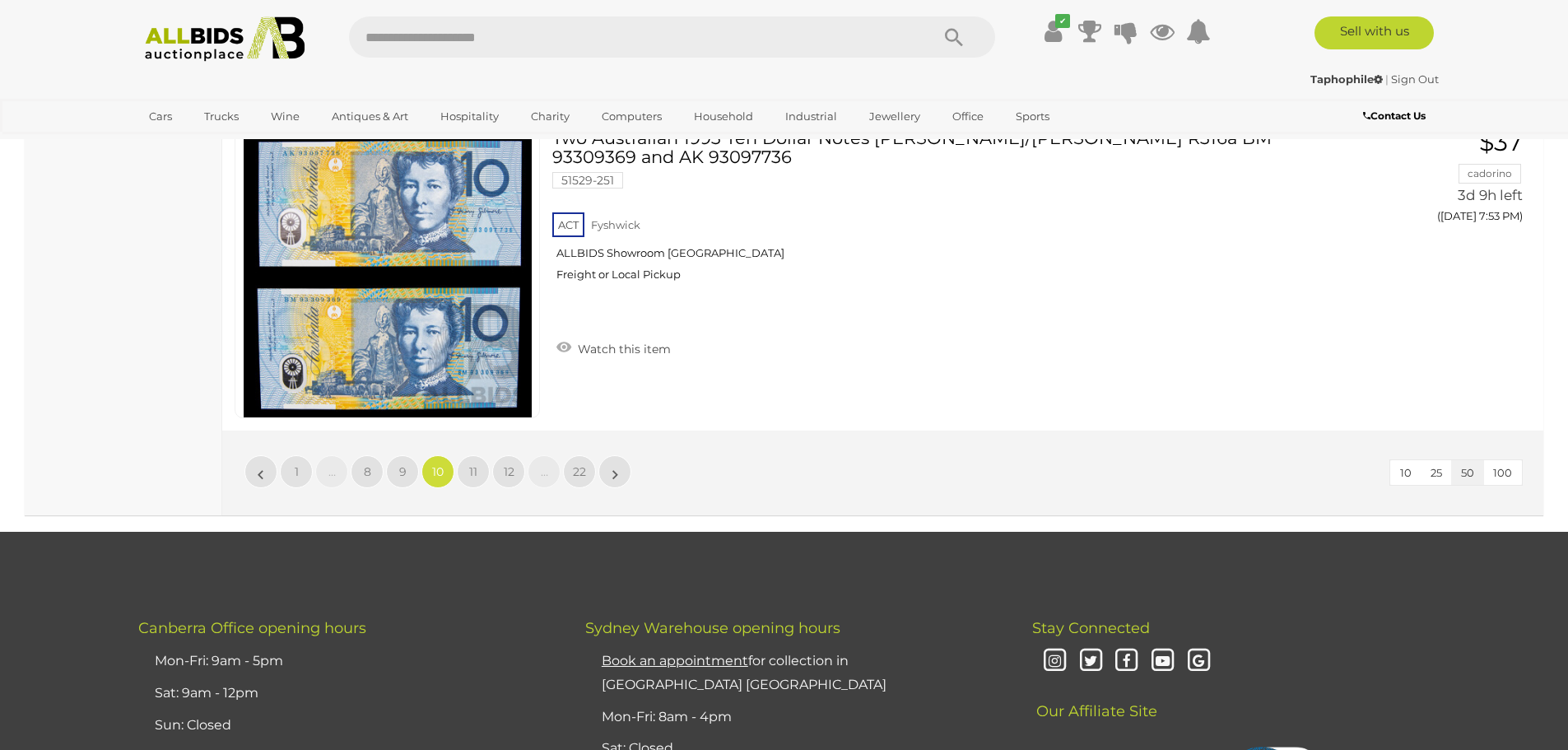
scroll to position [15996, 0]
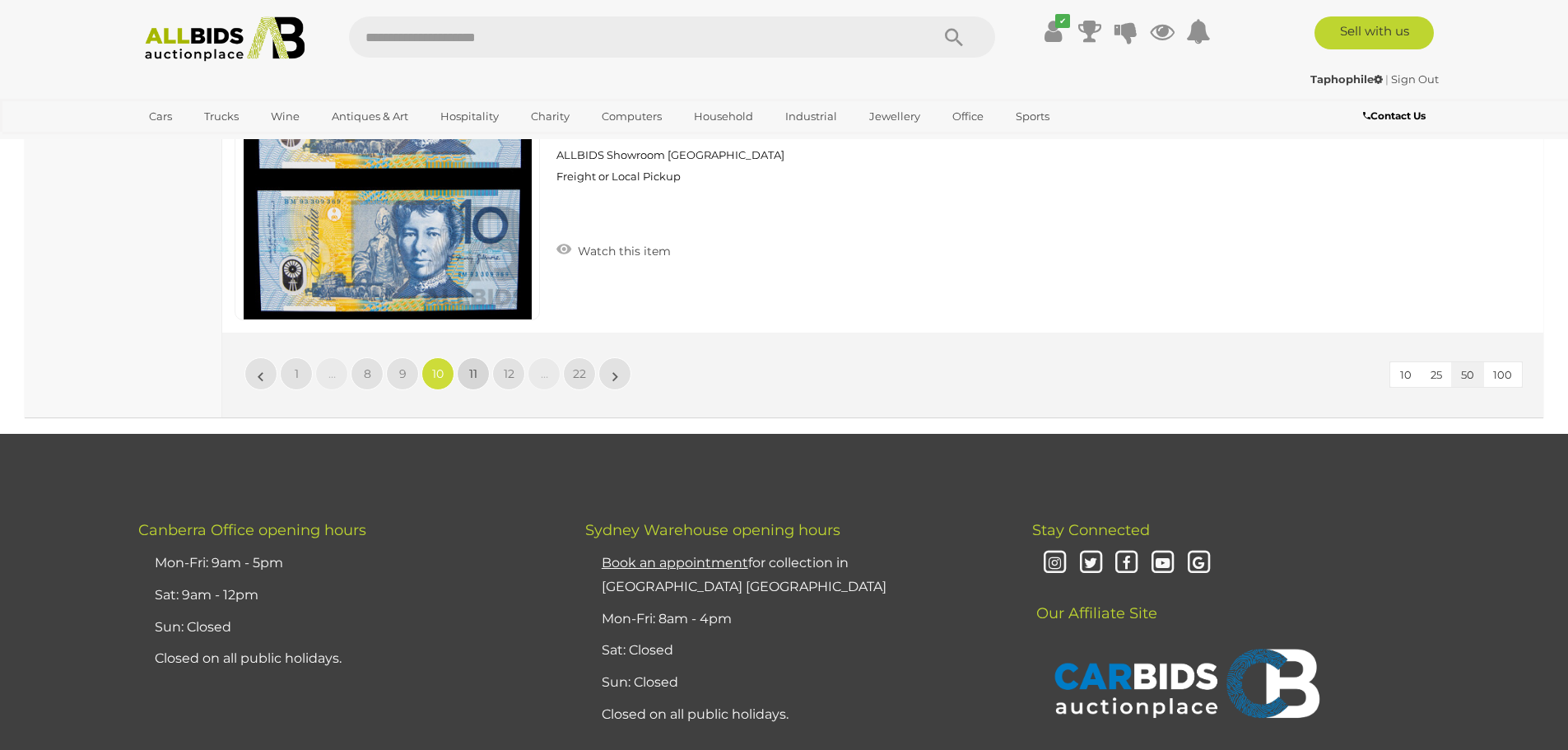
click at [475, 369] on span "11" at bounding box center [473, 373] width 8 height 15
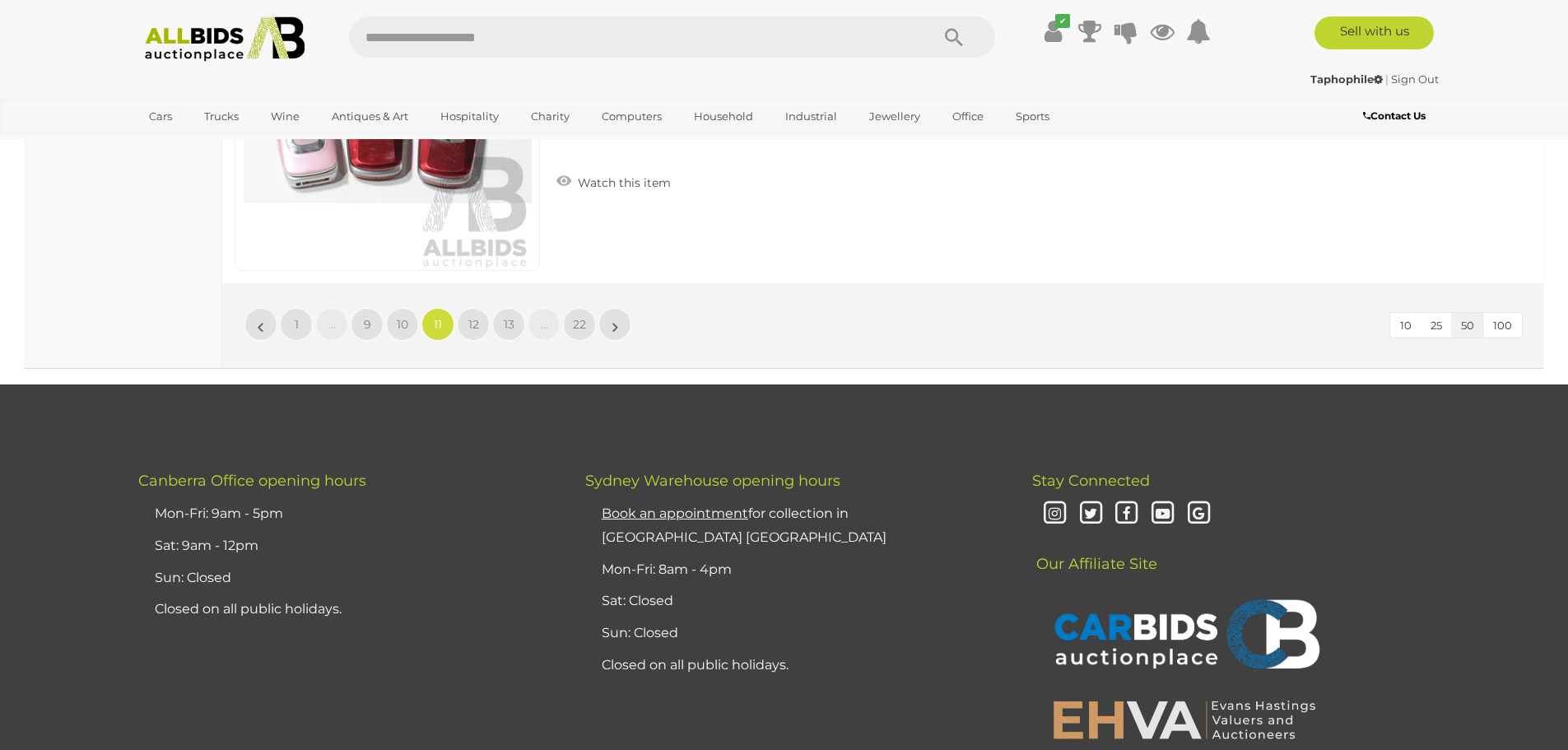
scroll to position [16086, 0]
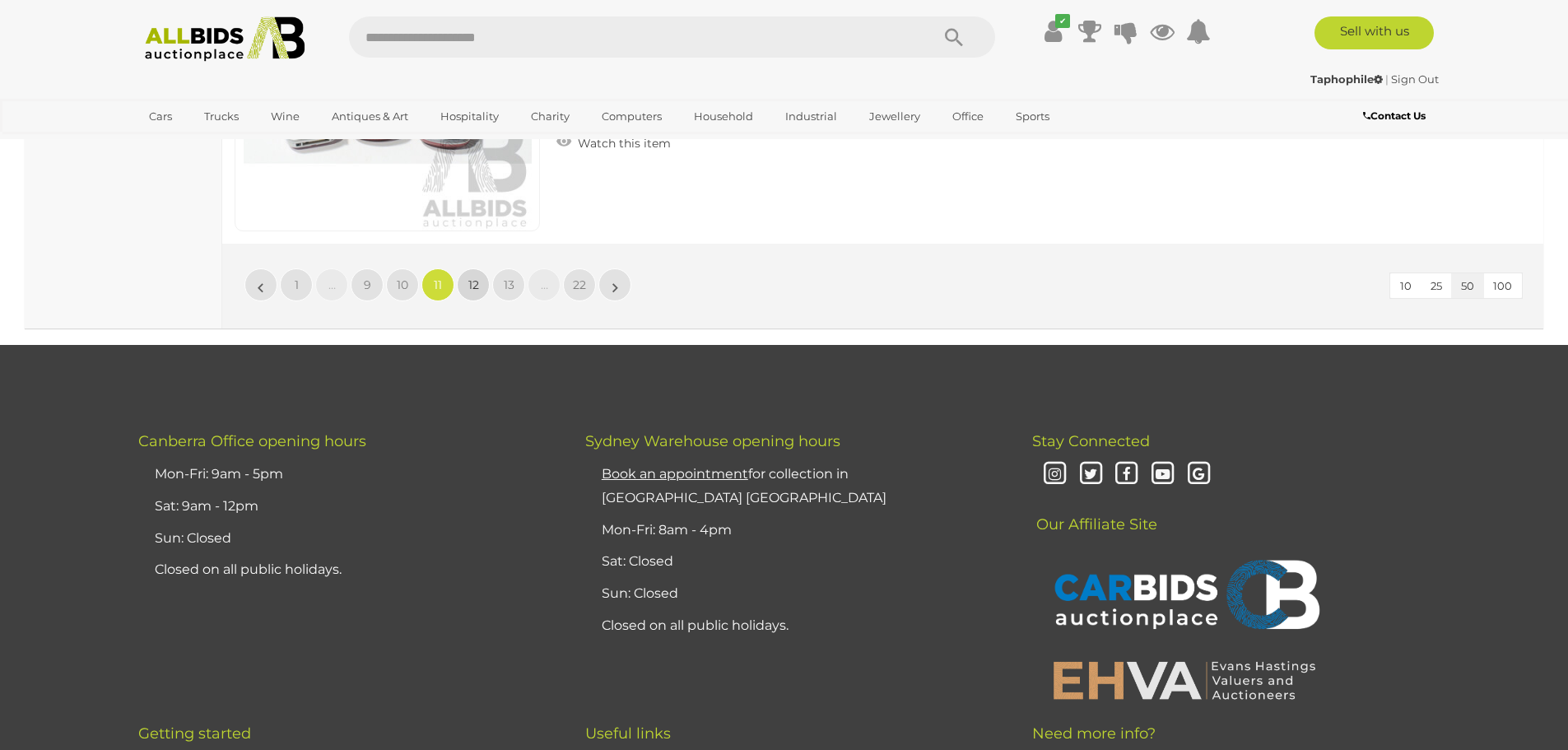
click at [469, 289] on span "12" at bounding box center [474, 285] width 11 height 15
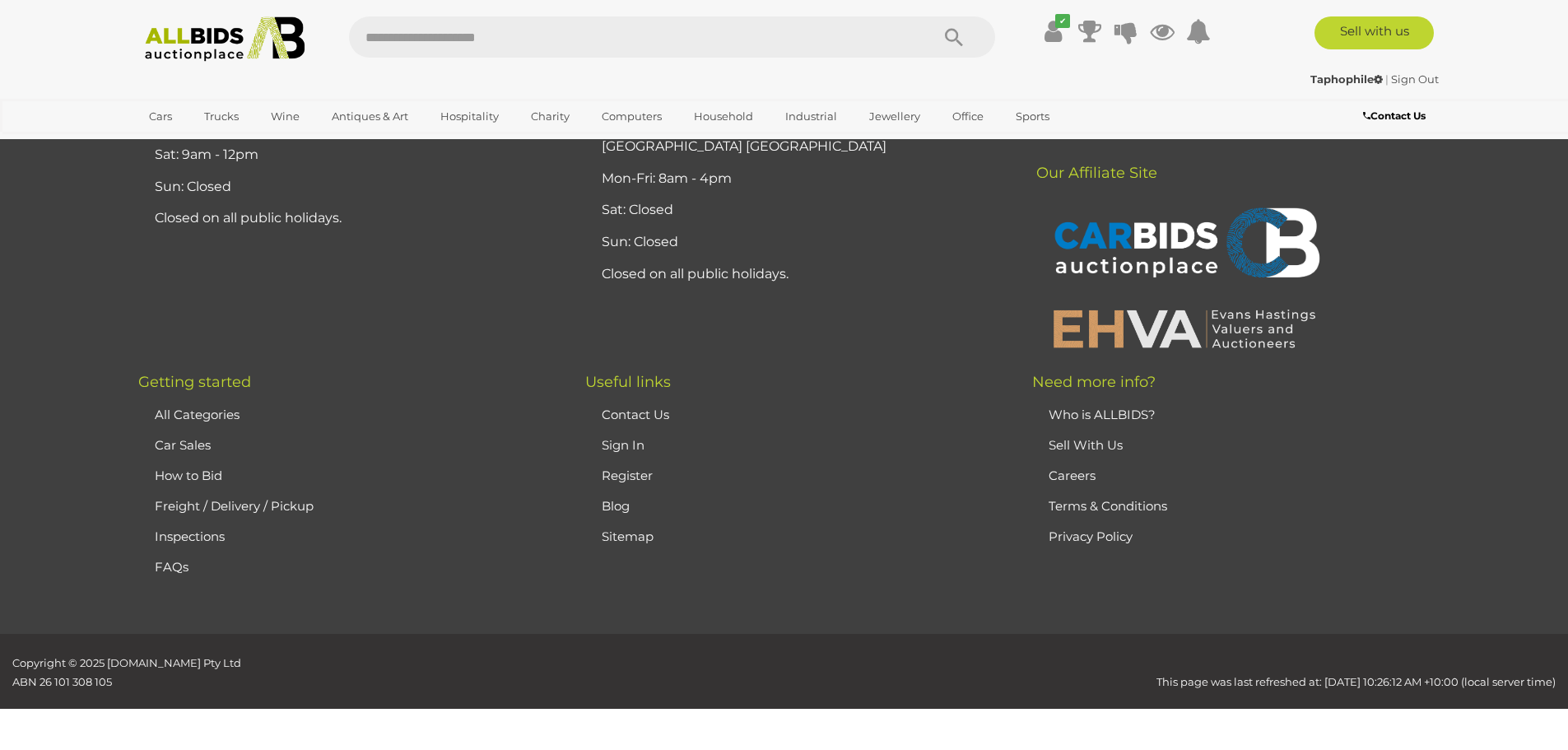
scroll to position [321, 0]
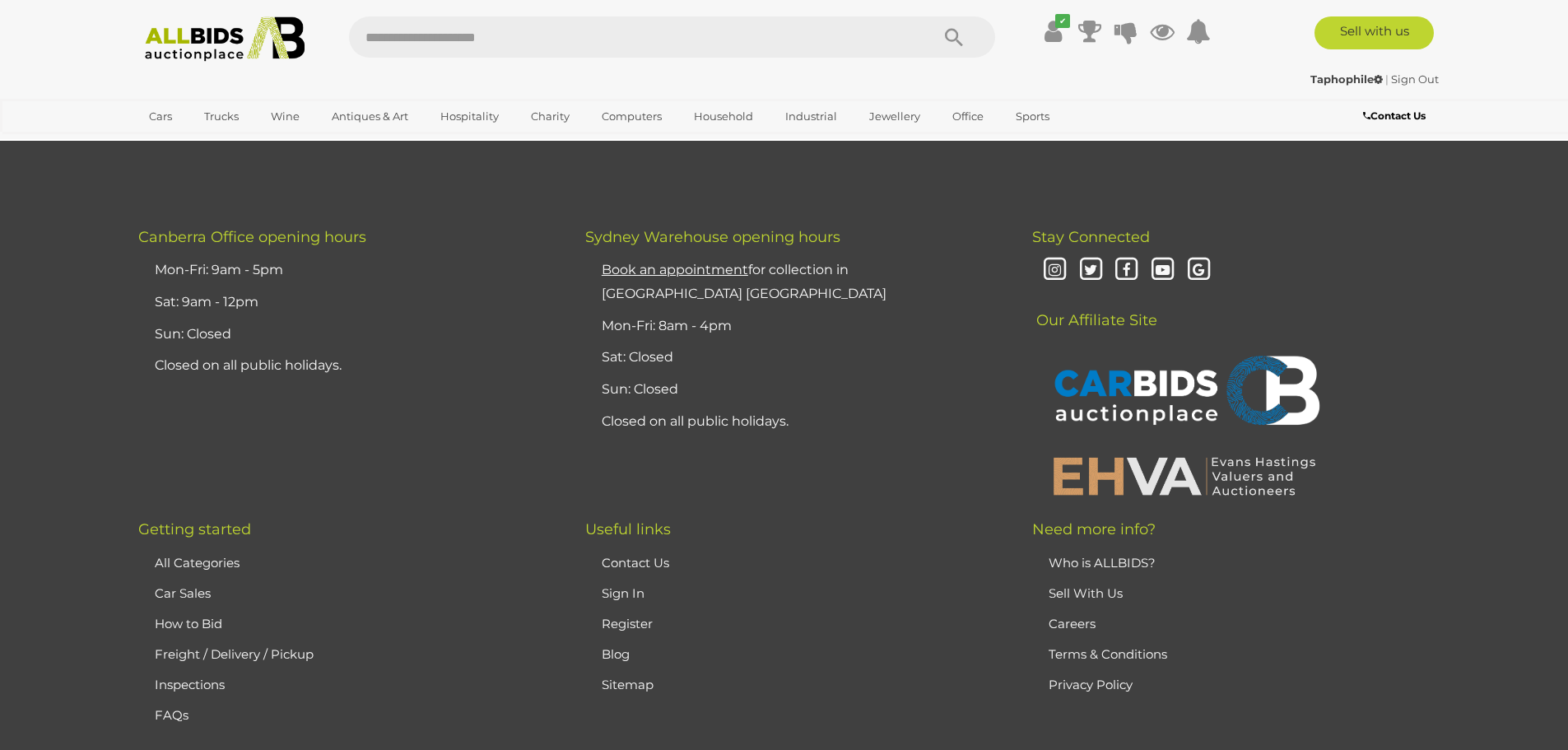
scroll to position [15955, 0]
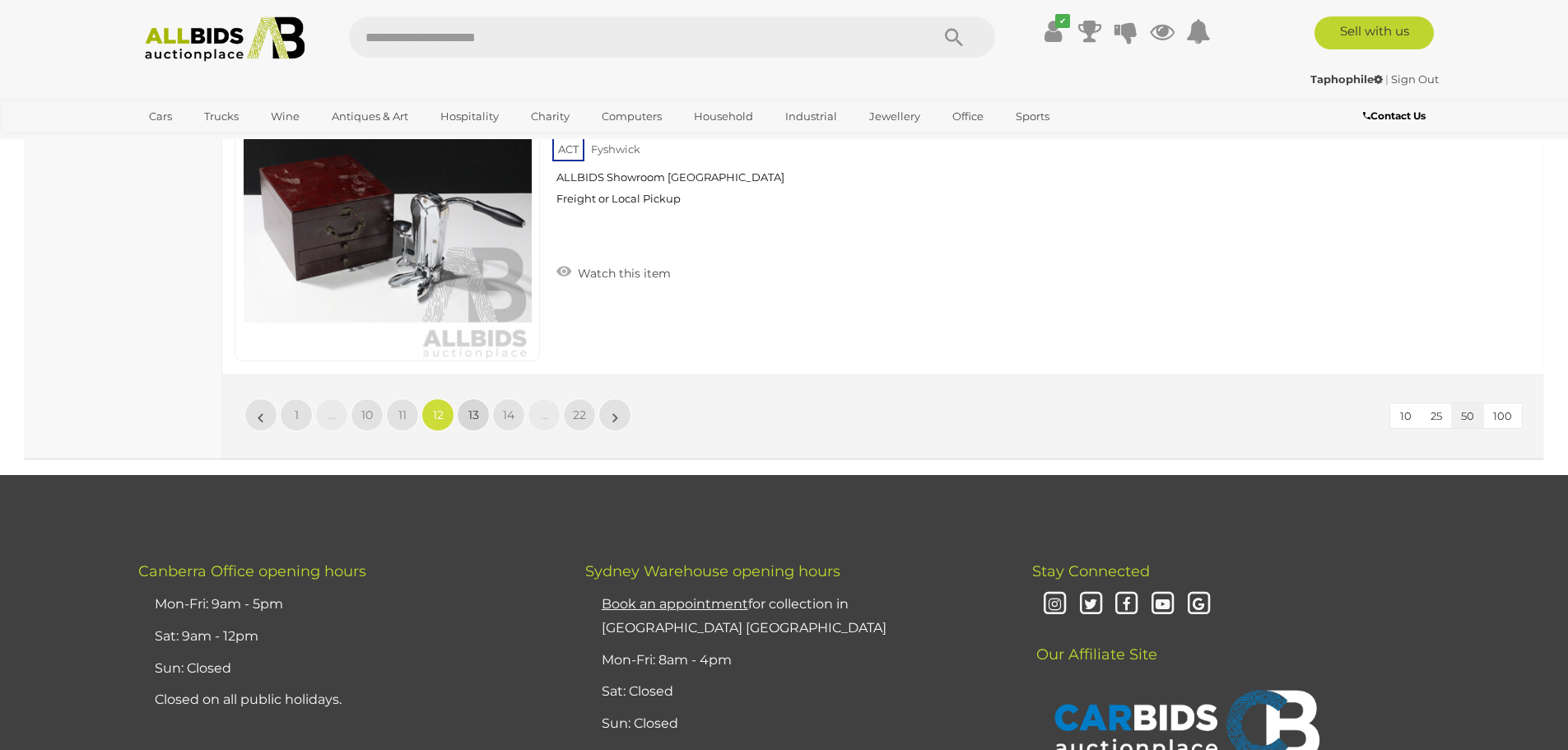
click at [466, 409] on link "13" at bounding box center [474, 415] width 33 height 33
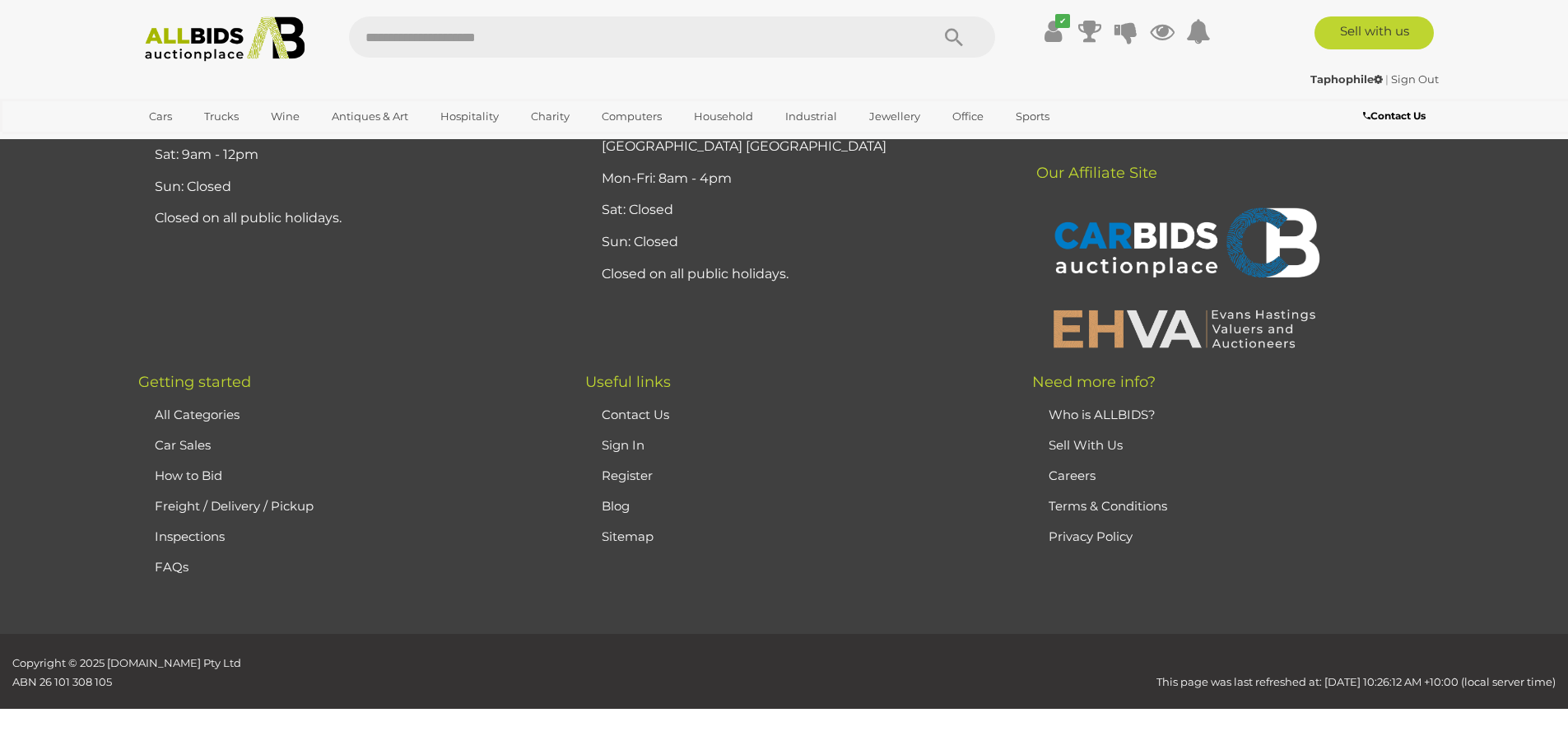
scroll to position [321, 0]
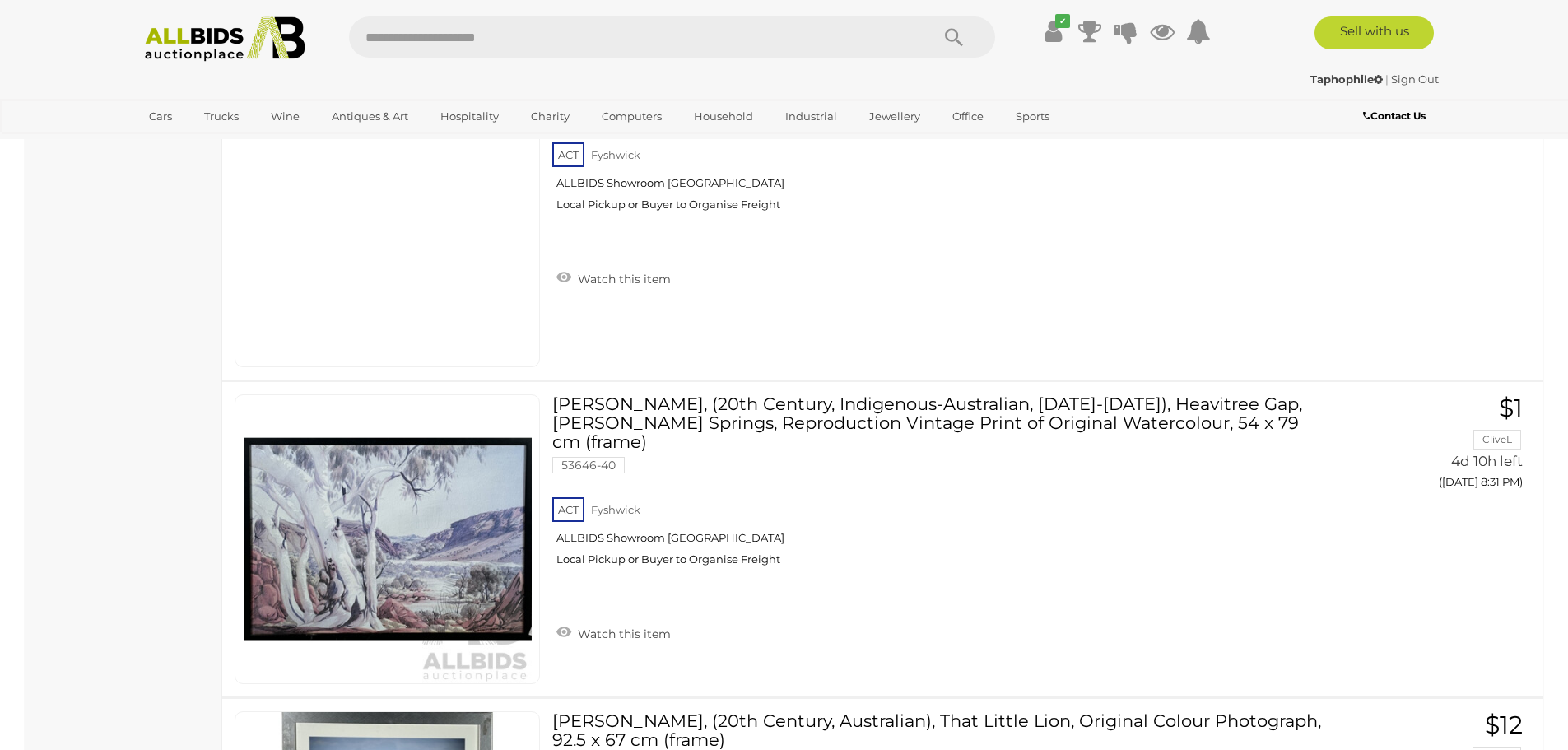
scroll to position [15655, 0]
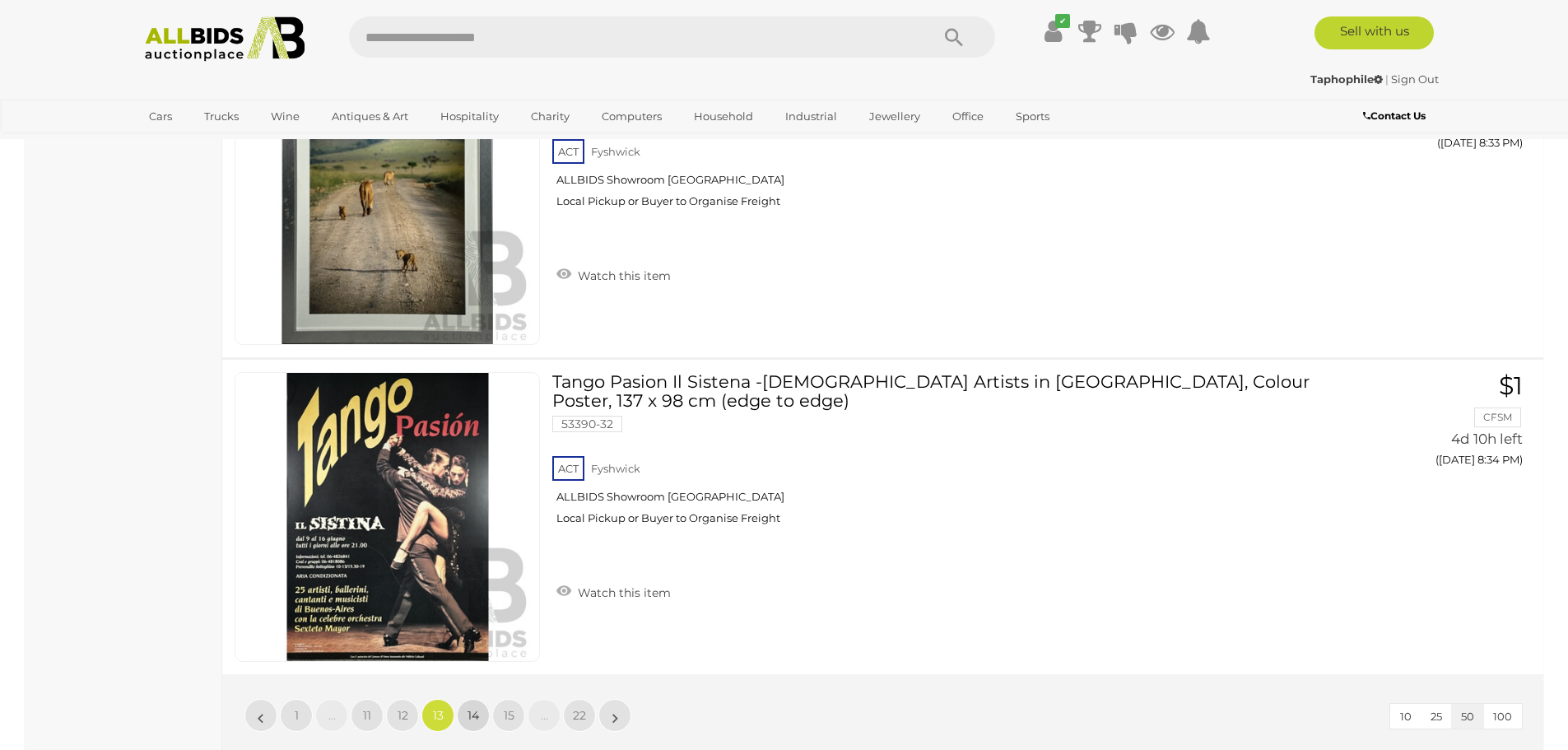
click at [468, 717] on span "14" at bounding box center [473, 715] width 12 height 15
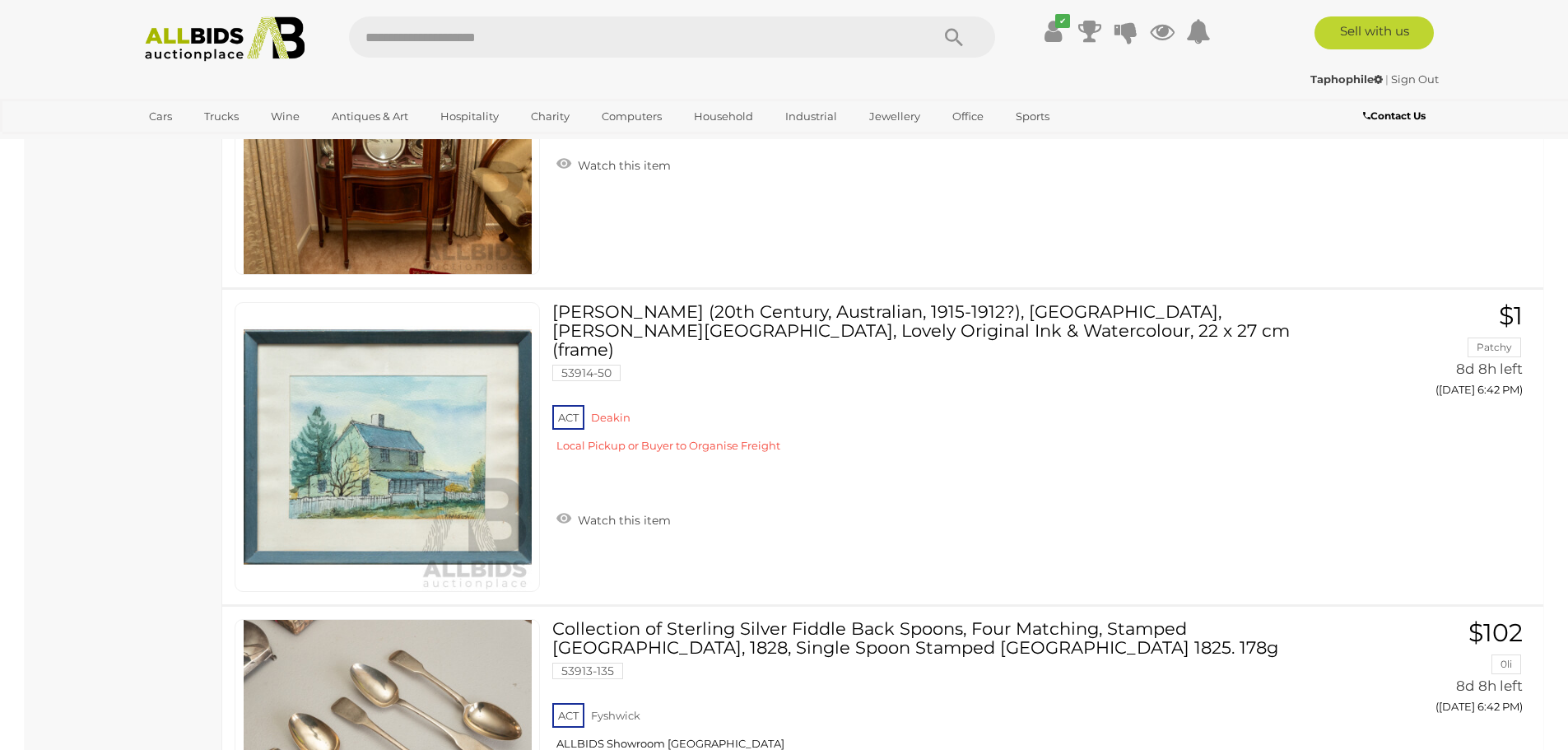
scroll to position [16064, 0]
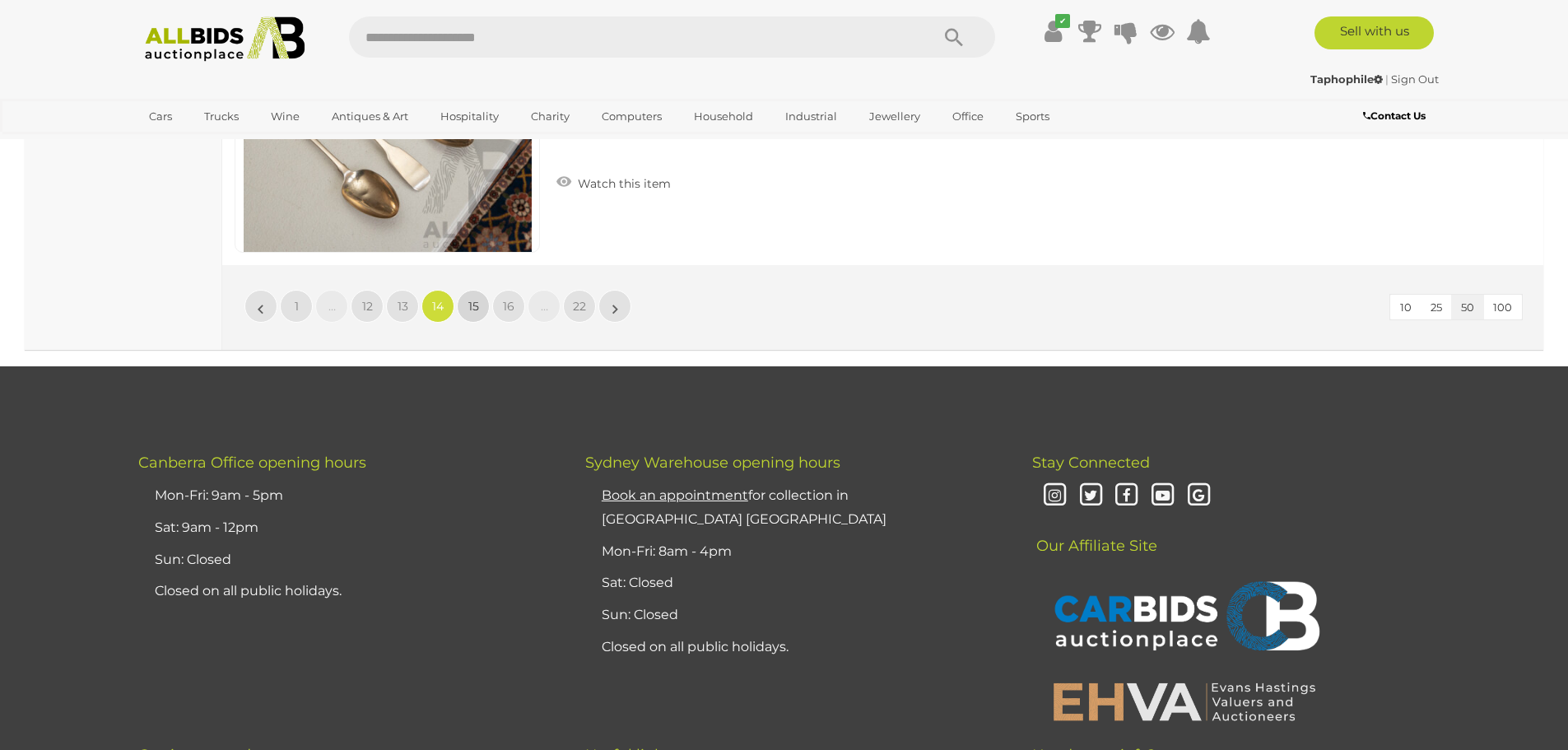
click at [476, 307] on span "15" at bounding box center [474, 306] width 11 height 15
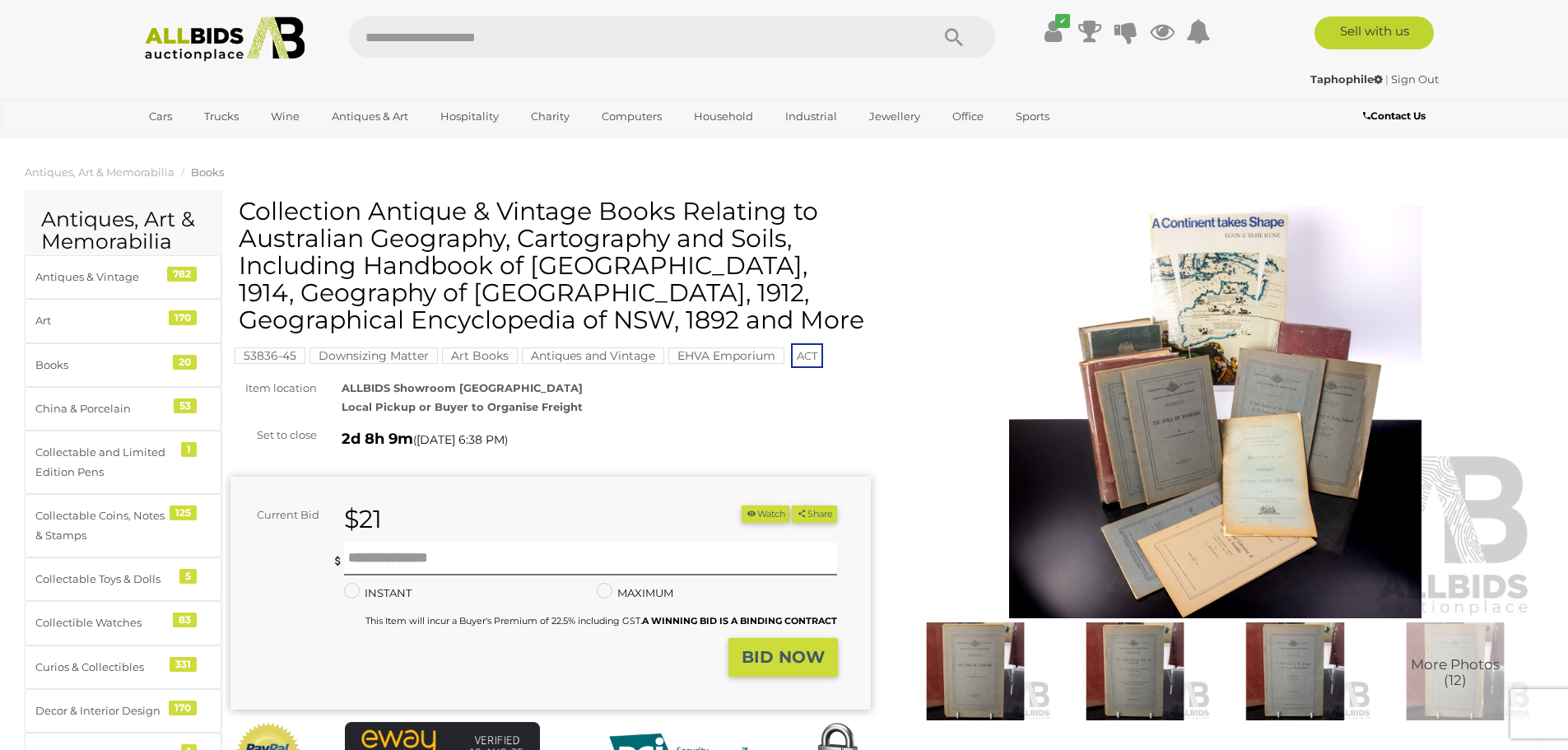
click at [1080, 495] on img at bounding box center [1216, 412] width 641 height 412
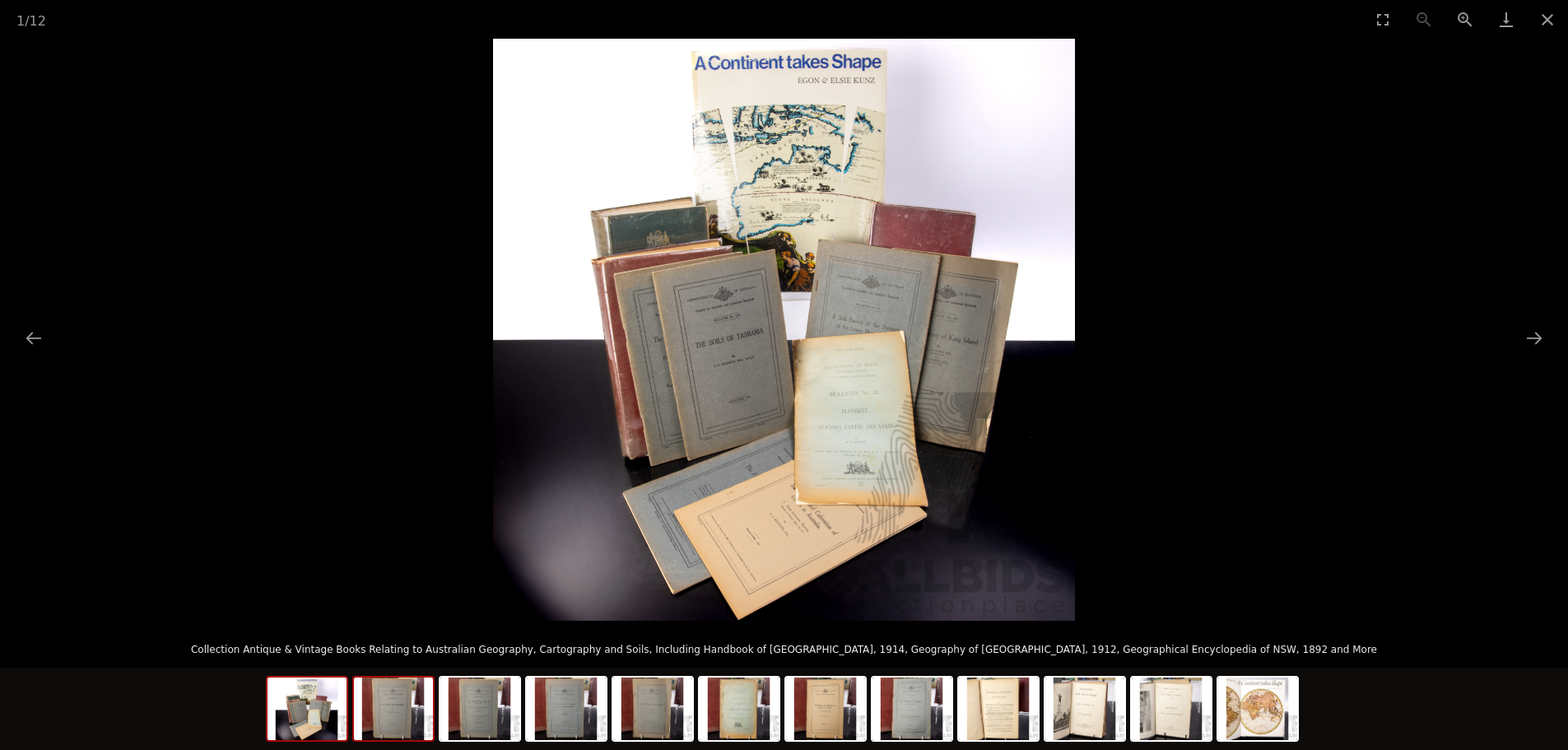
click at [397, 716] on img at bounding box center [393, 708] width 79 height 63
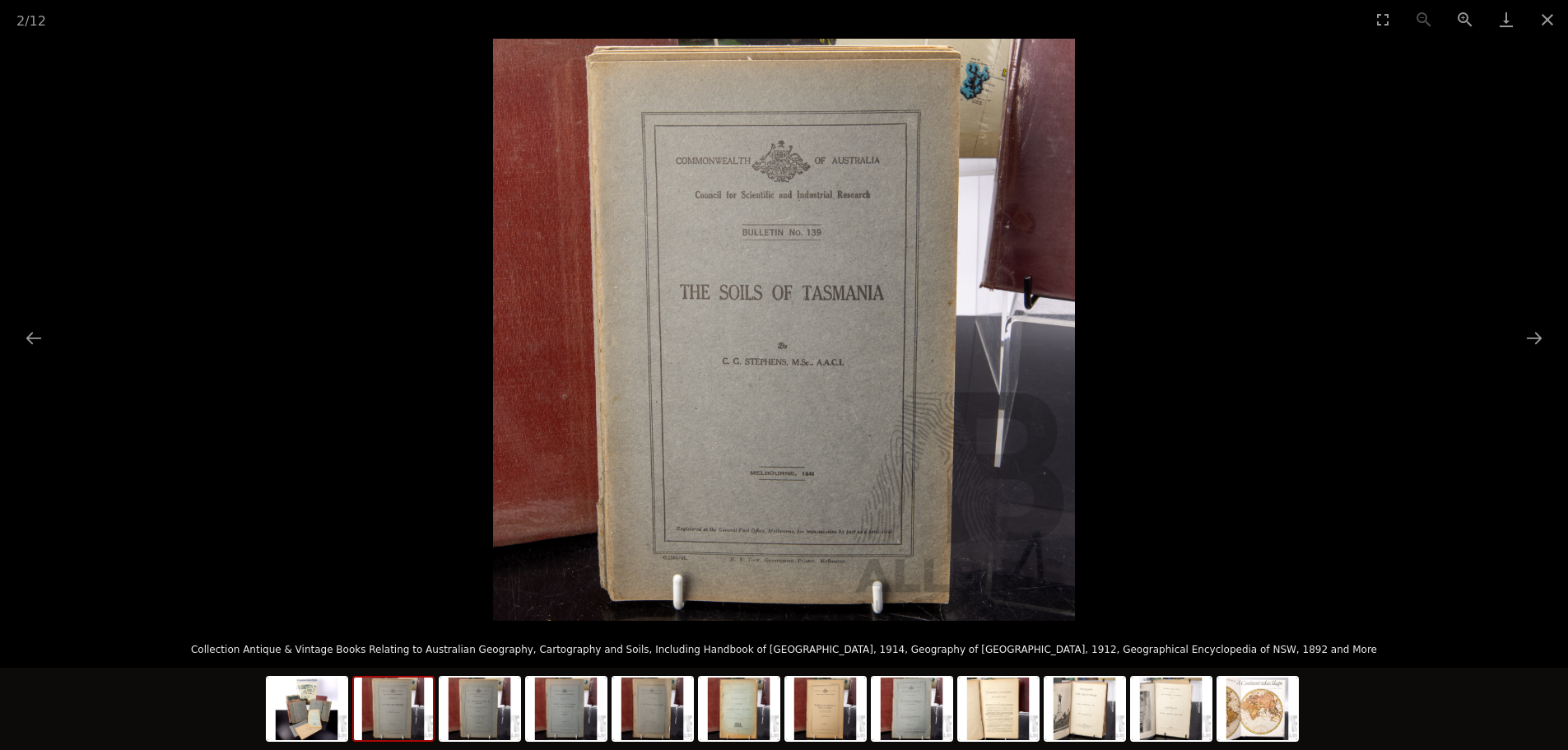
click at [434, 730] on div at bounding box center [393, 709] width 82 height 66
click at [484, 715] on img at bounding box center [480, 708] width 79 height 63
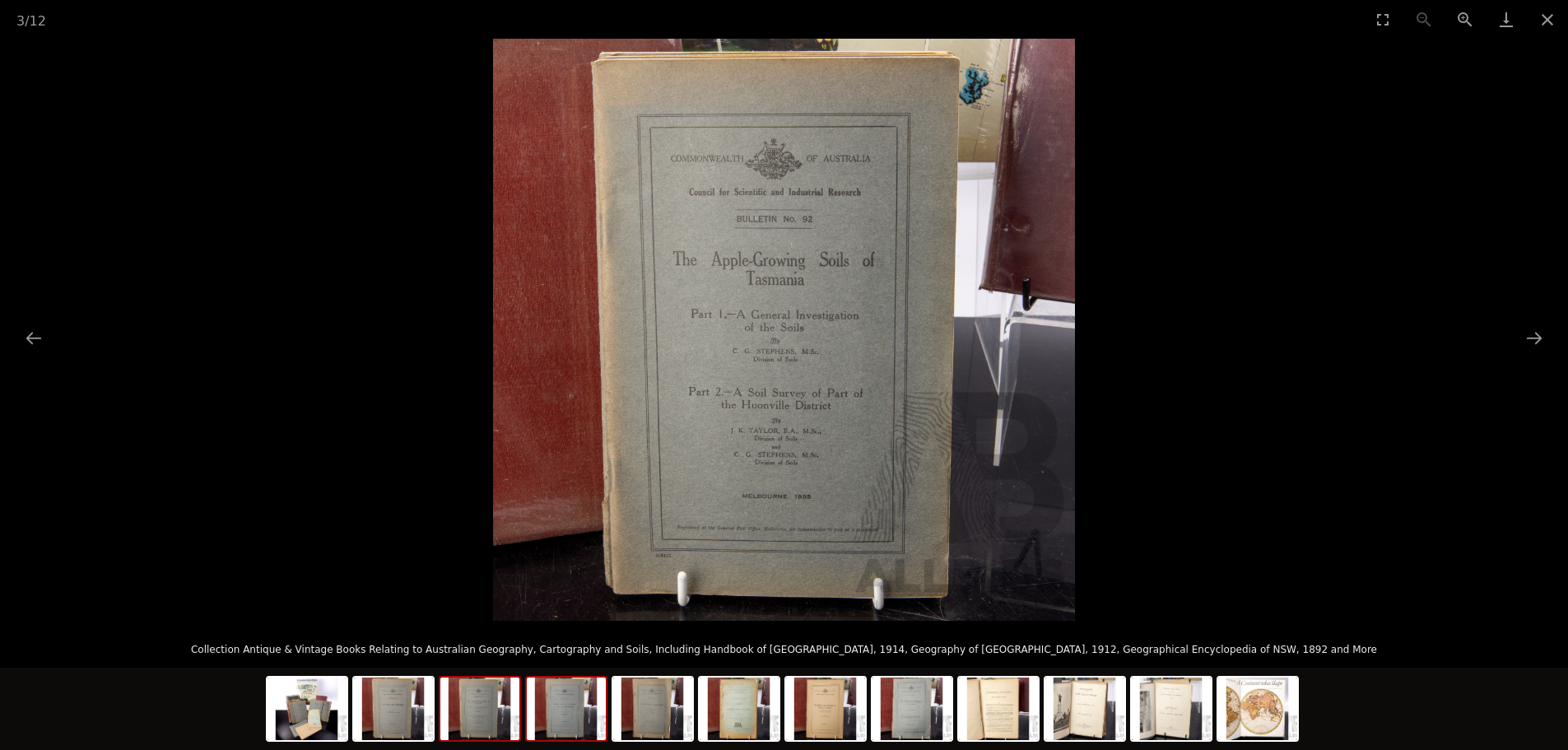
click at [536, 729] on img at bounding box center [566, 708] width 79 height 63
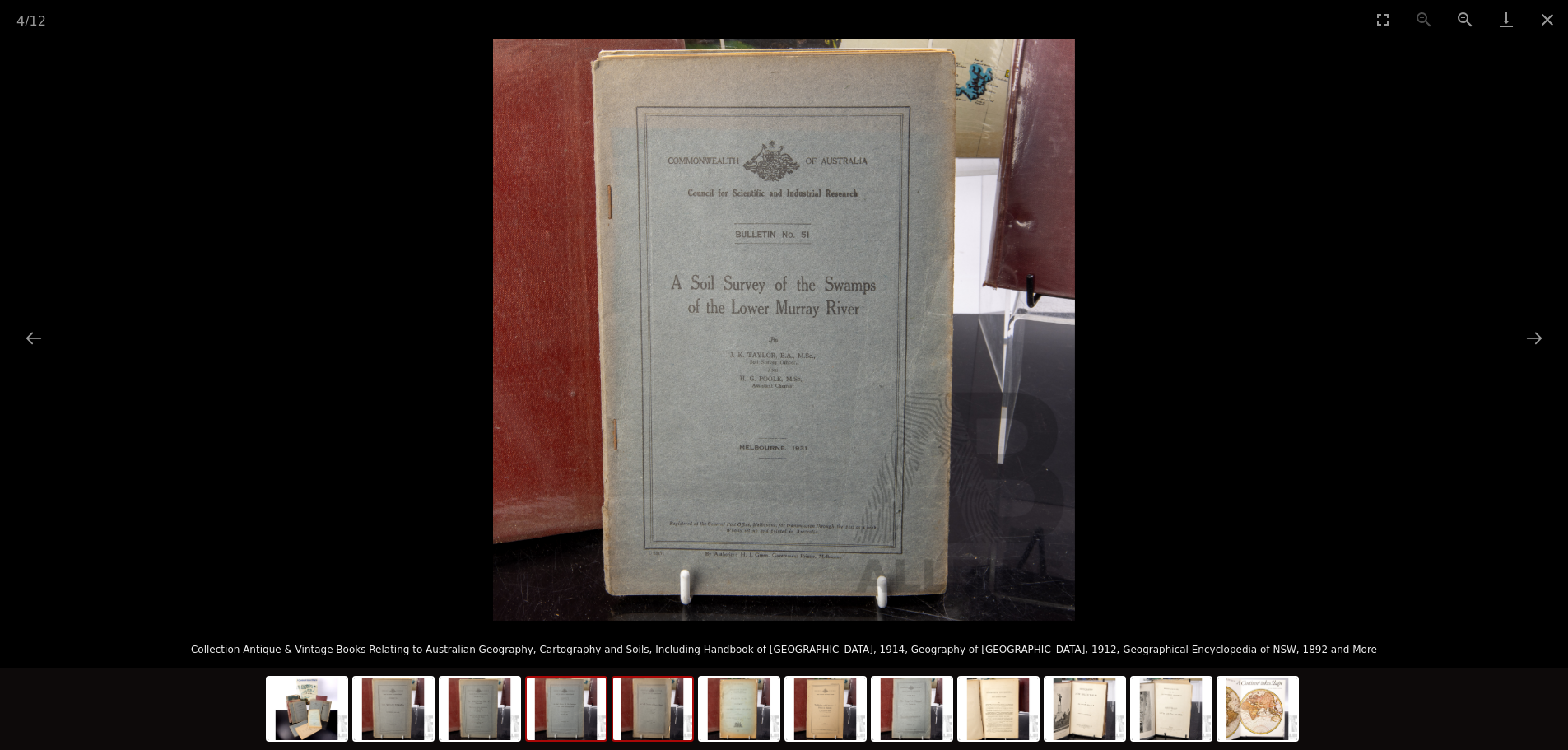
click at [660, 734] on img at bounding box center [653, 708] width 79 height 63
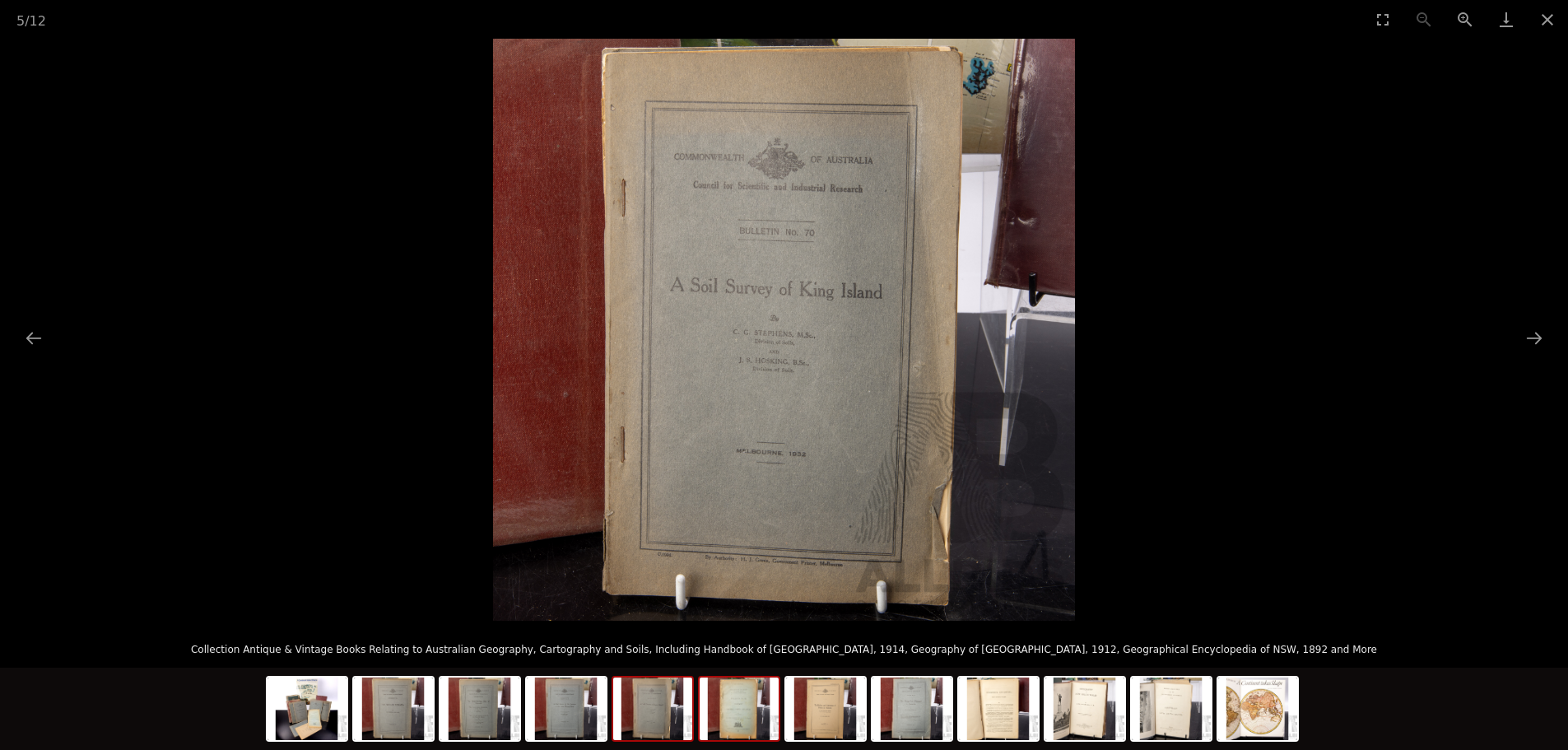
click at [756, 727] on img at bounding box center [739, 708] width 79 height 63
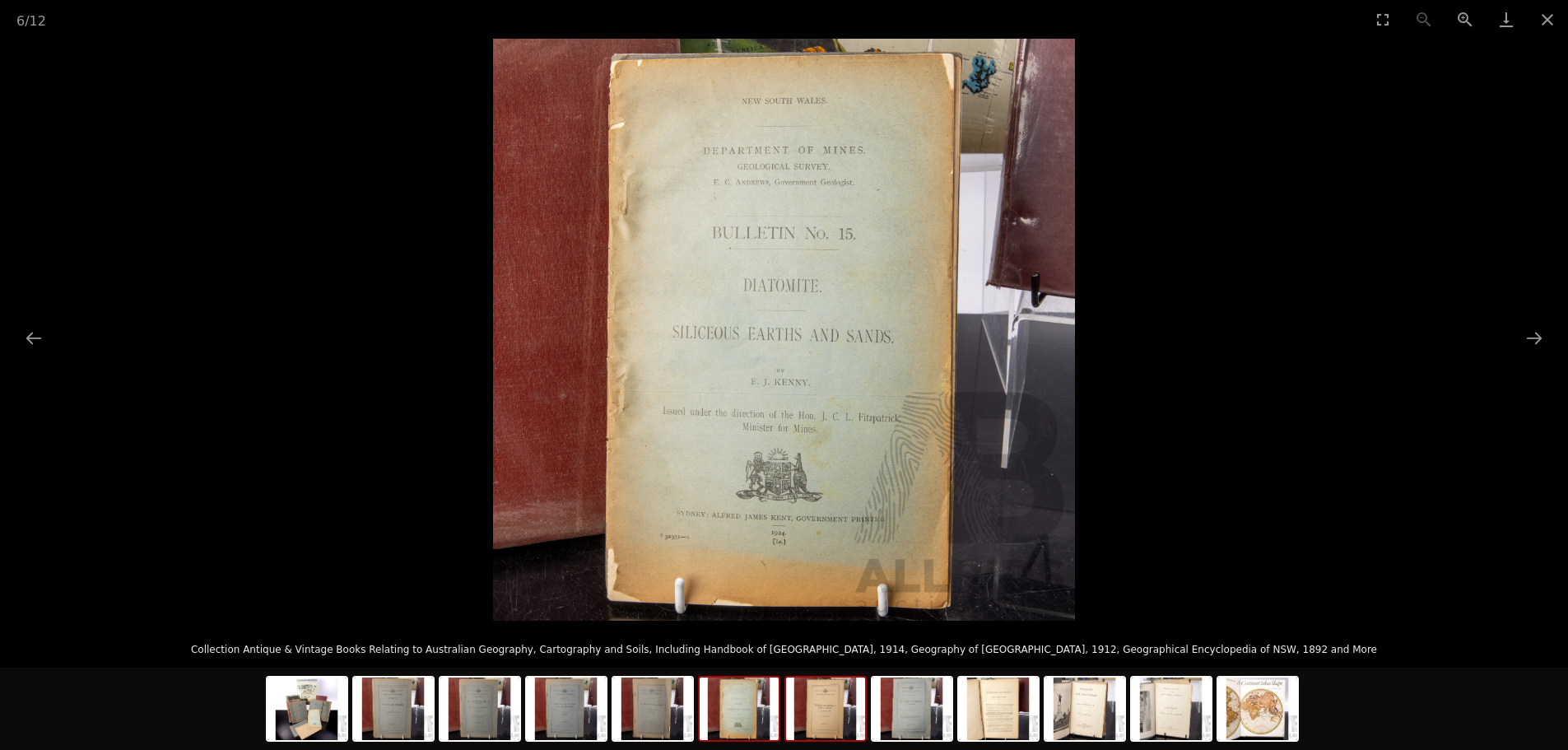
click at [829, 714] on img at bounding box center [825, 708] width 79 height 63
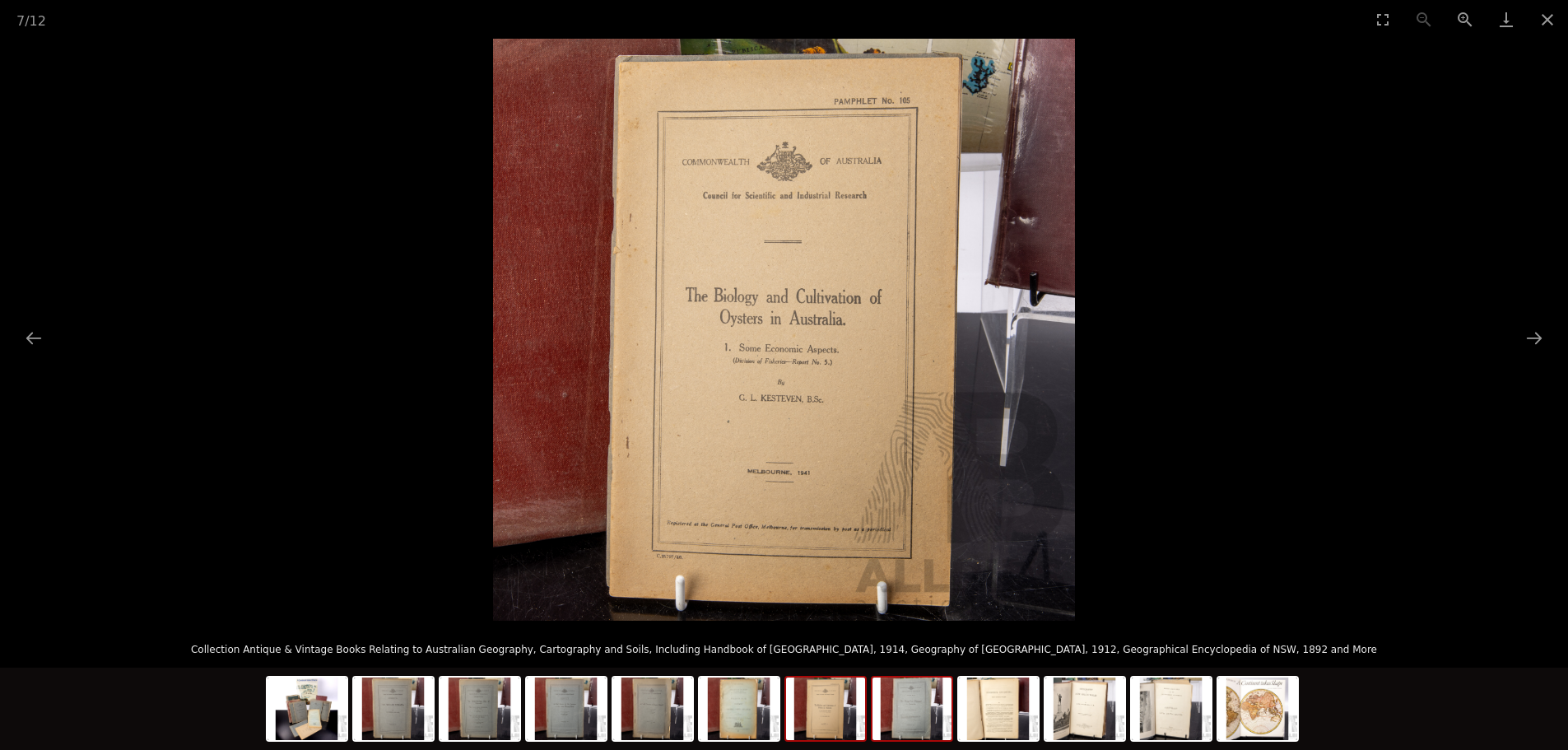
click at [904, 719] on img at bounding box center [912, 708] width 79 height 63
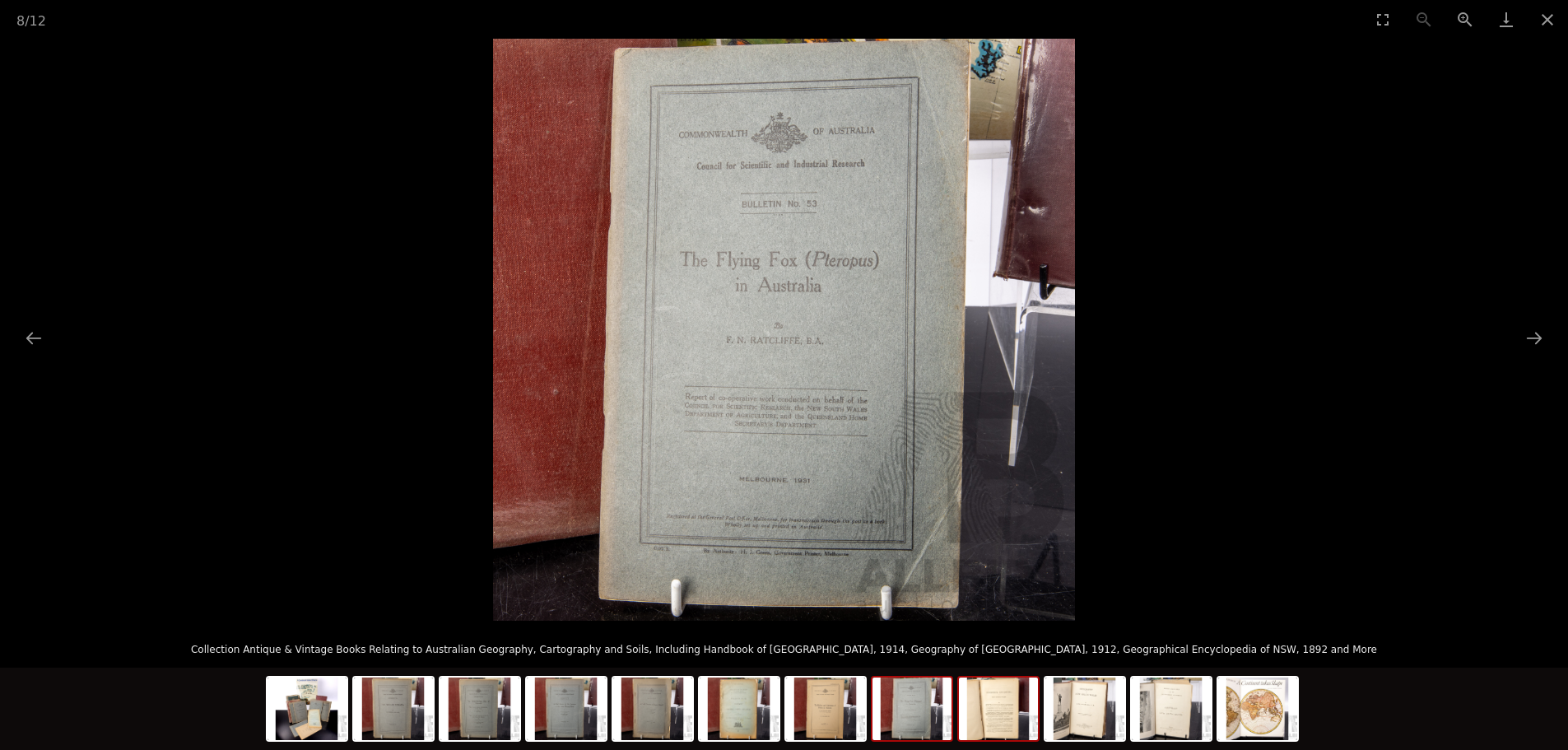
click at [985, 718] on img at bounding box center [998, 708] width 79 height 63
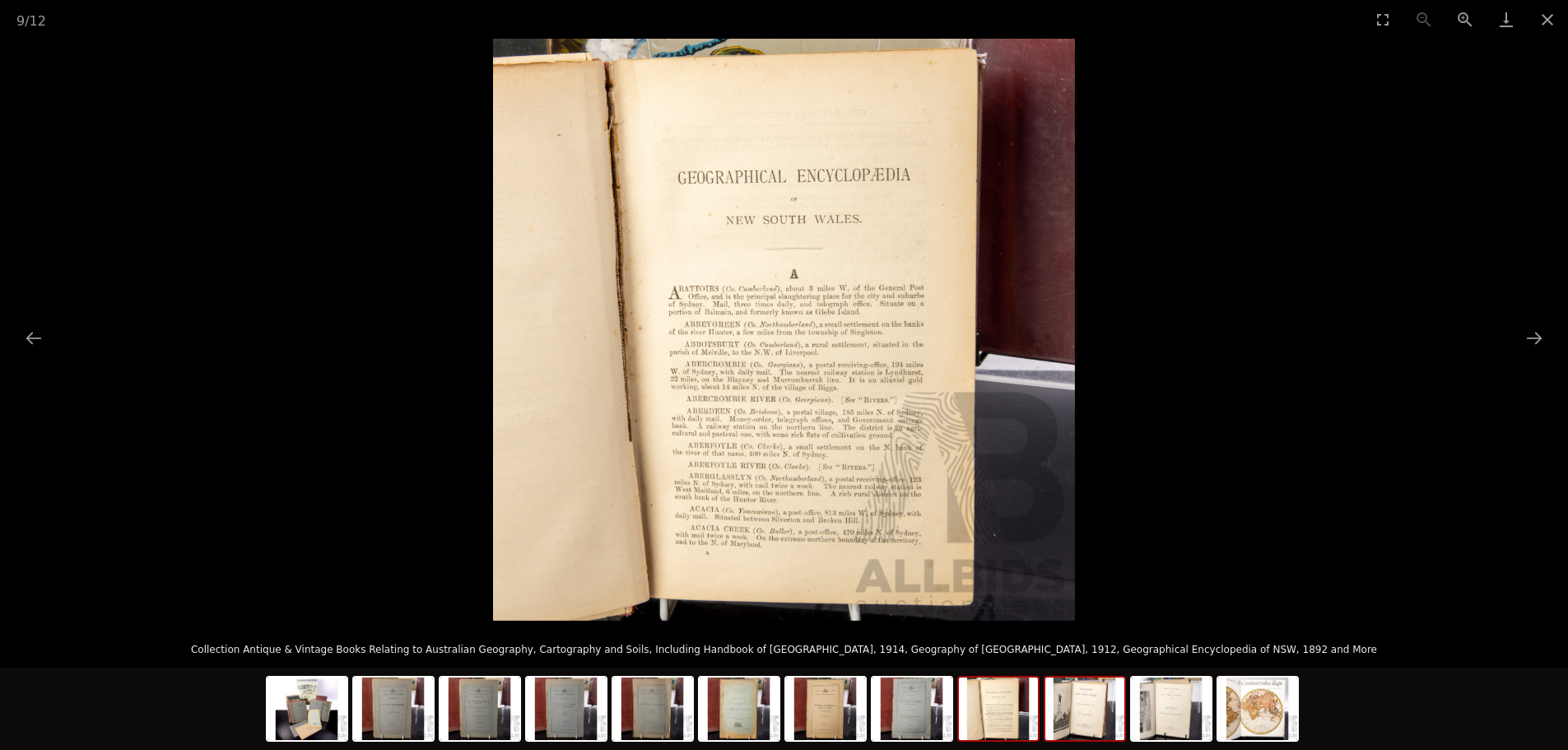
click at [1097, 723] on img at bounding box center [1085, 708] width 79 height 63
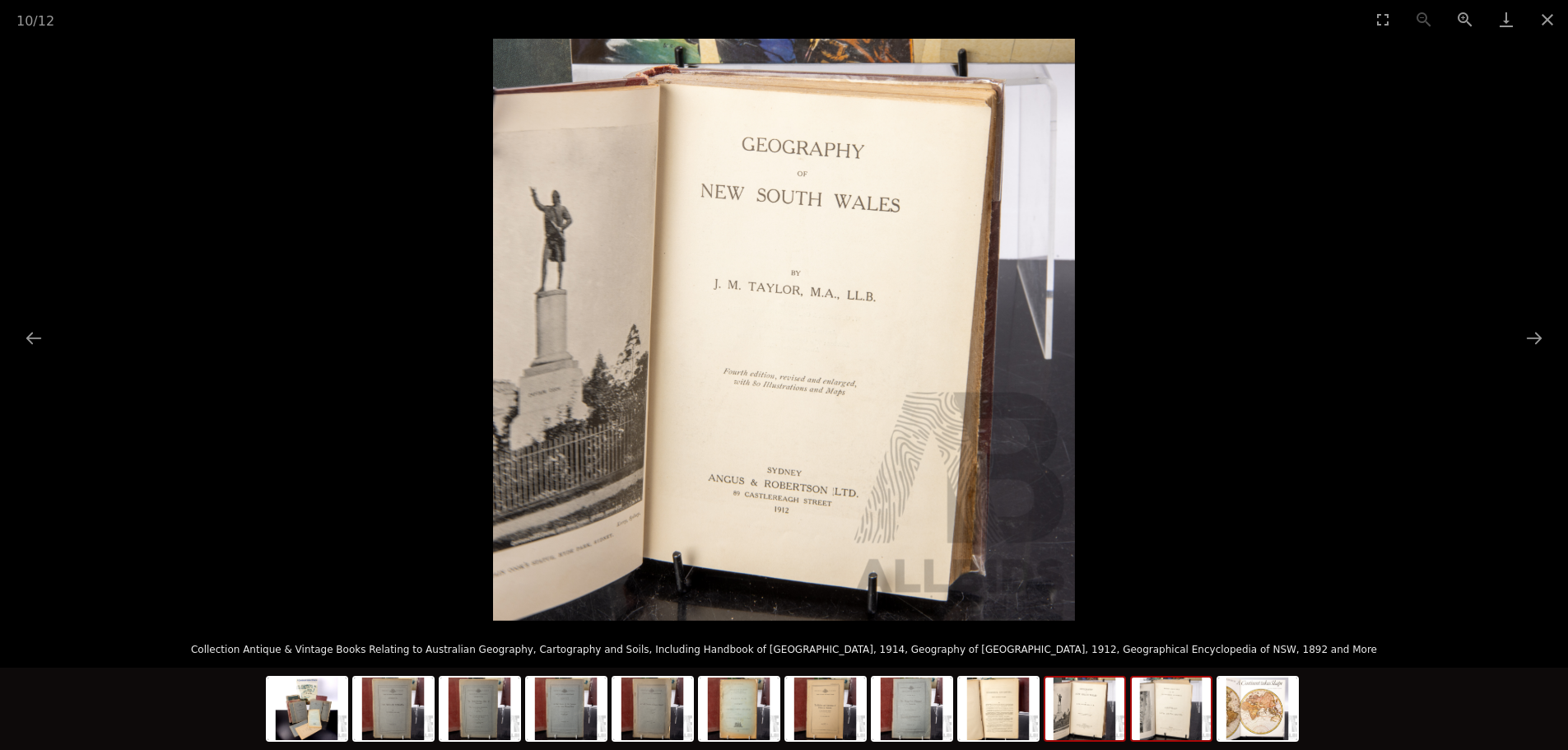
click at [1134, 719] on img at bounding box center [1171, 708] width 79 height 63
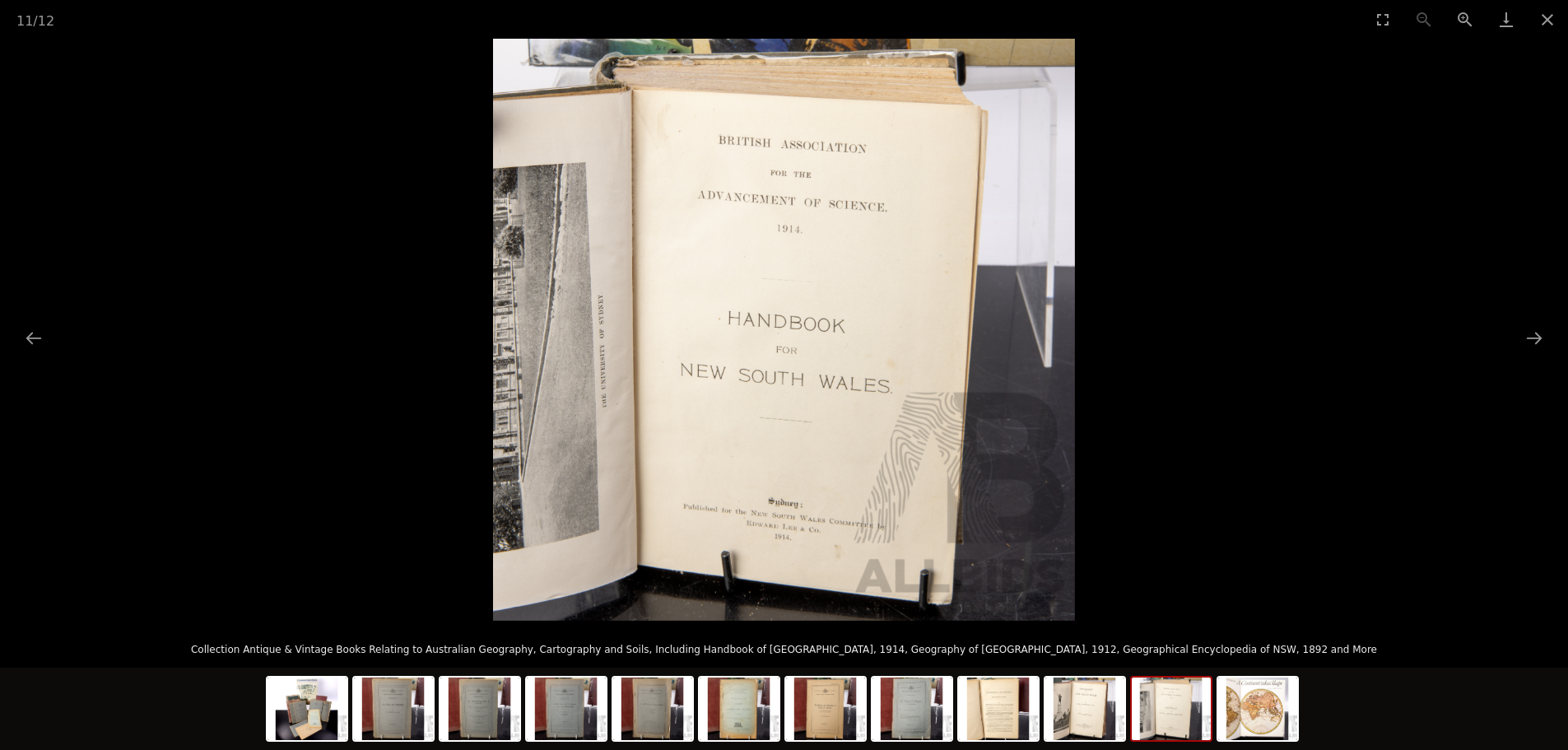
click at [1155, 735] on img at bounding box center [1171, 708] width 79 height 63
click at [1251, 725] on img at bounding box center [1258, 708] width 79 height 63
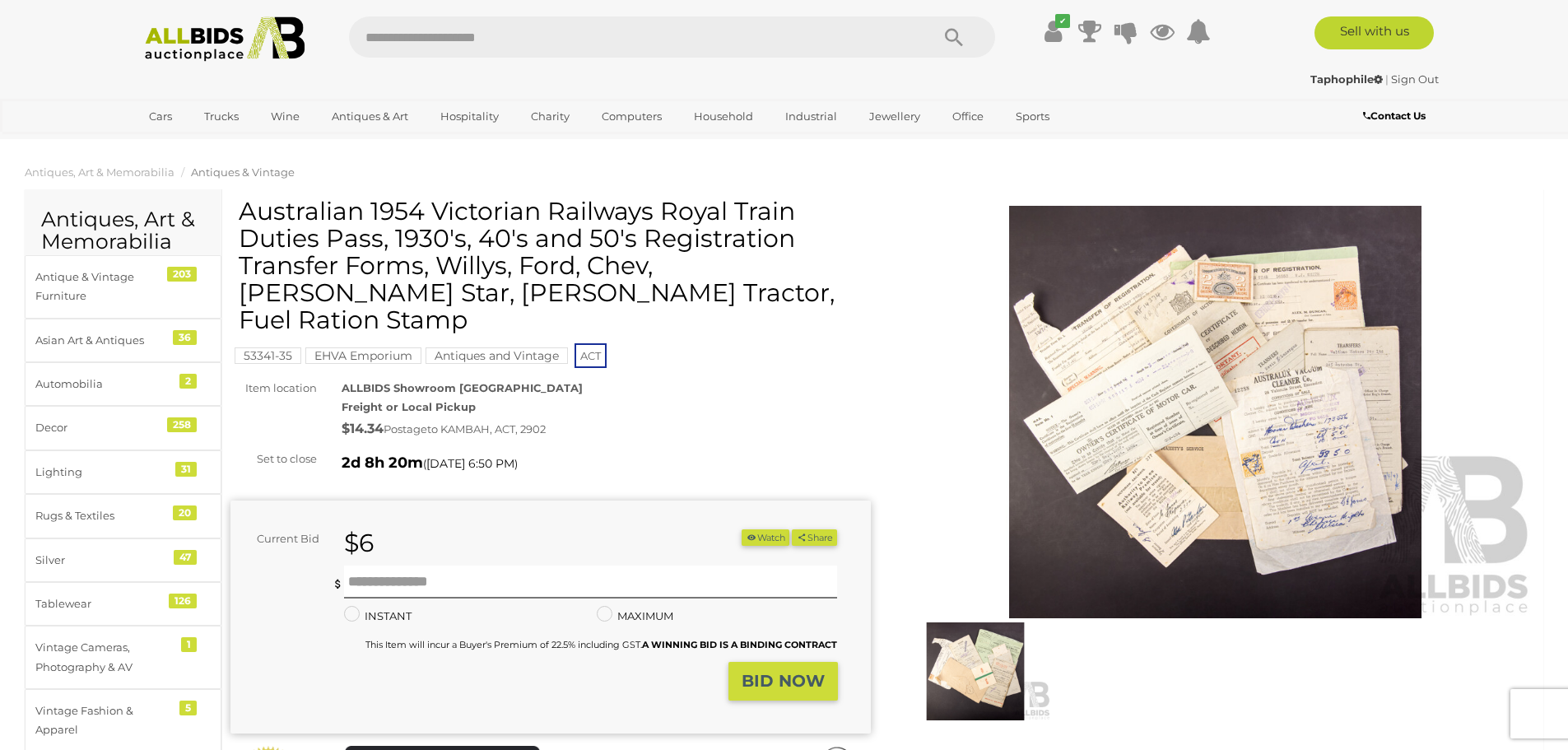
click at [1201, 377] on img at bounding box center [1216, 412] width 641 height 412
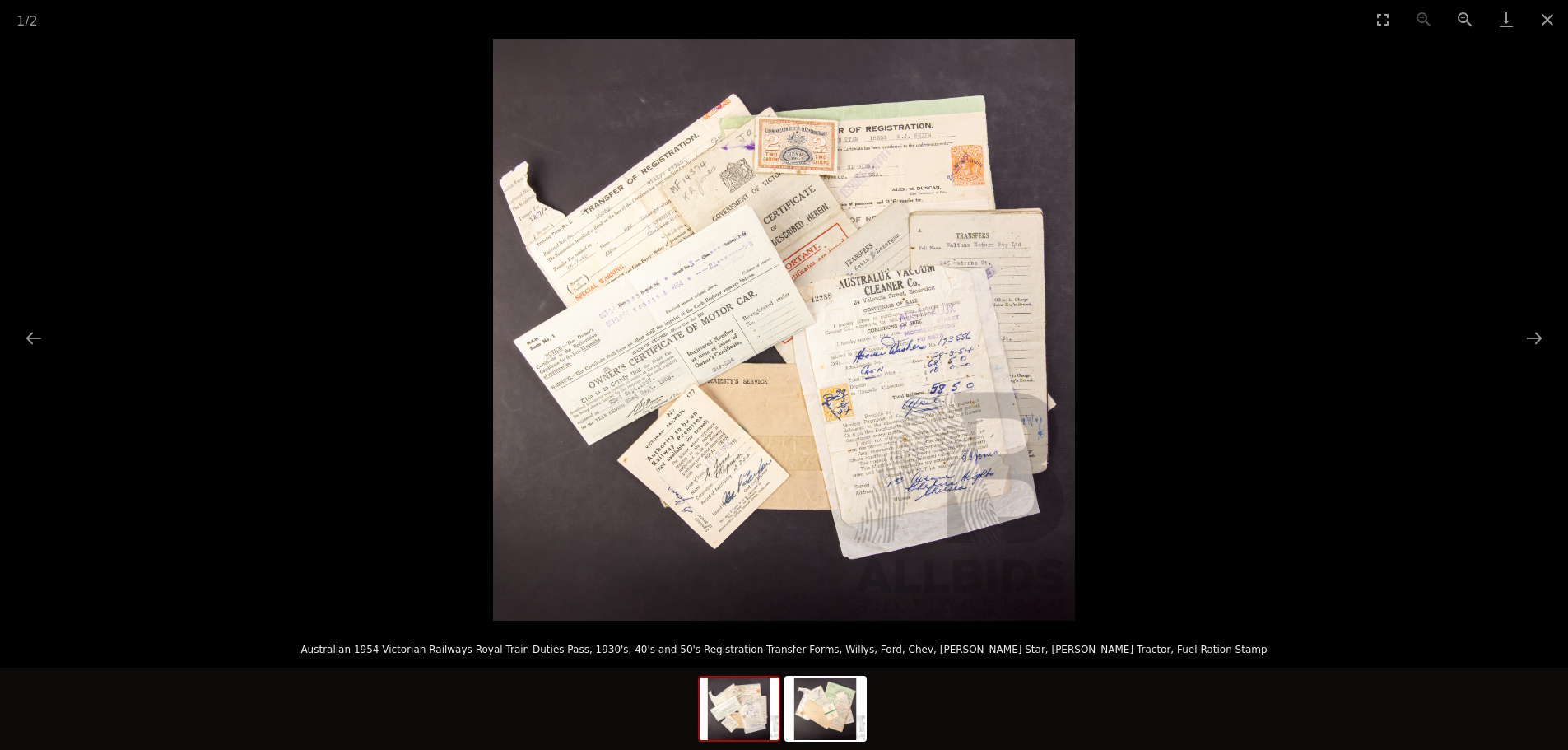
click at [761, 726] on img at bounding box center [739, 708] width 79 height 63
click at [810, 724] on img at bounding box center [825, 708] width 79 height 63
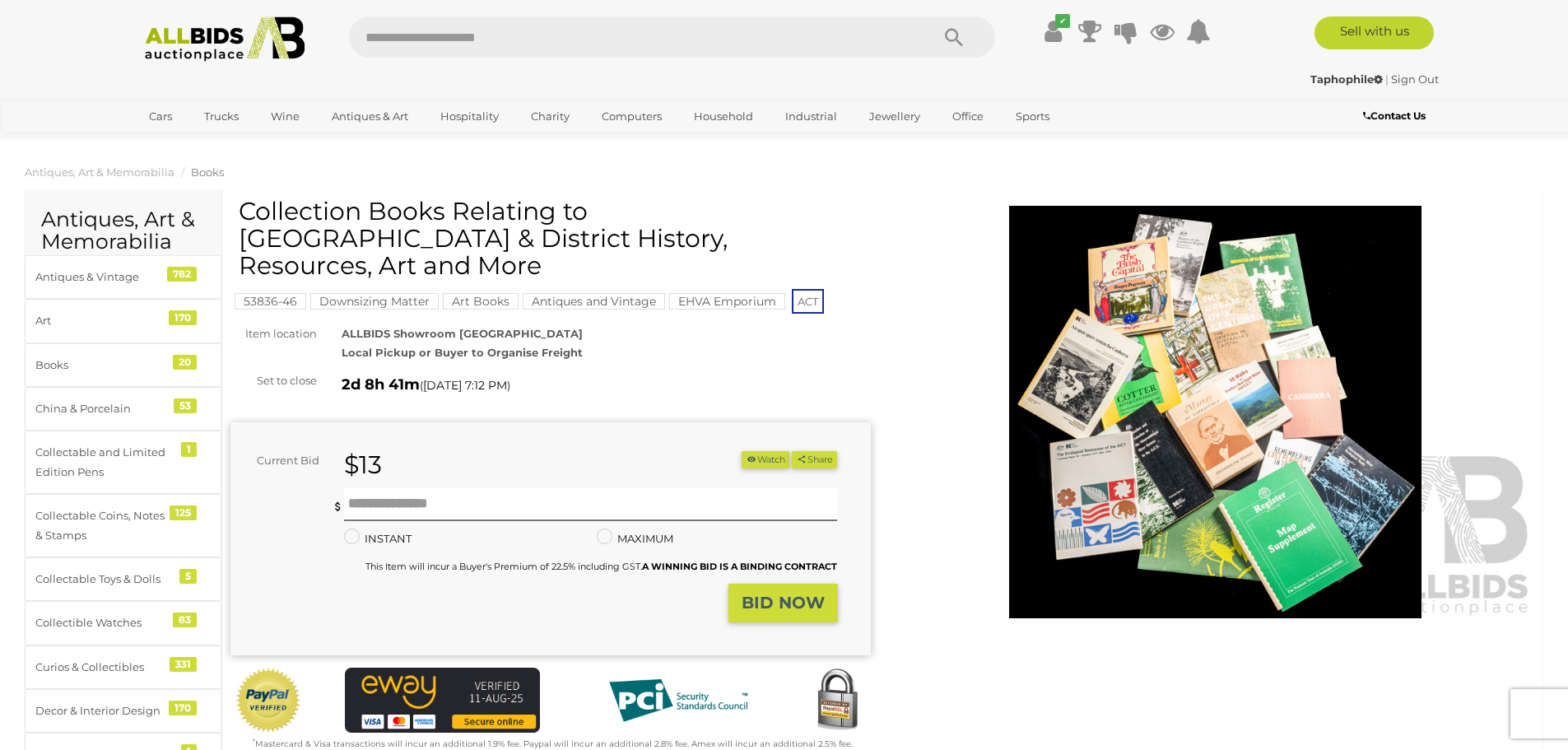
click at [1141, 414] on img at bounding box center [1216, 412] width 641 height 412
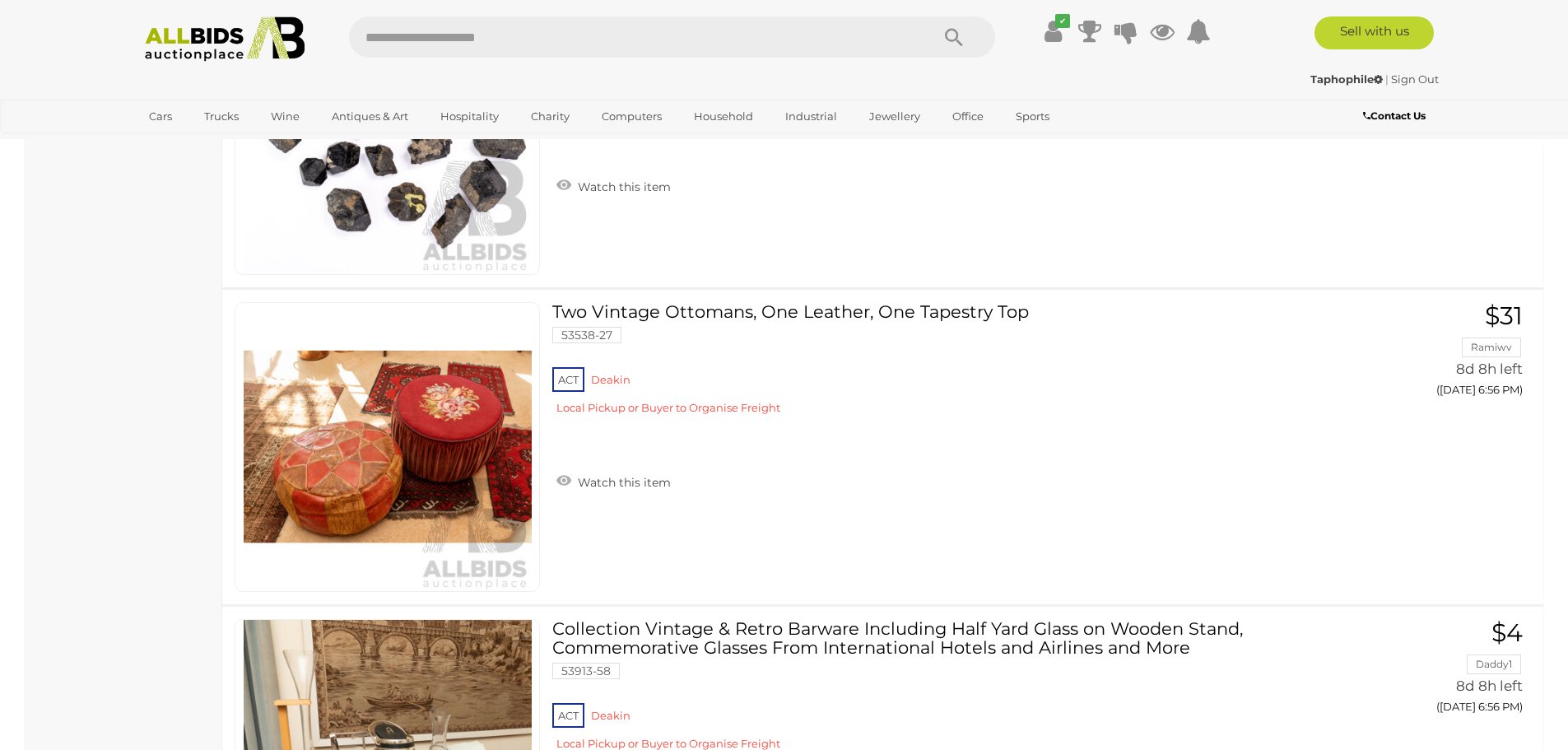
scroll to position [16064, 0]
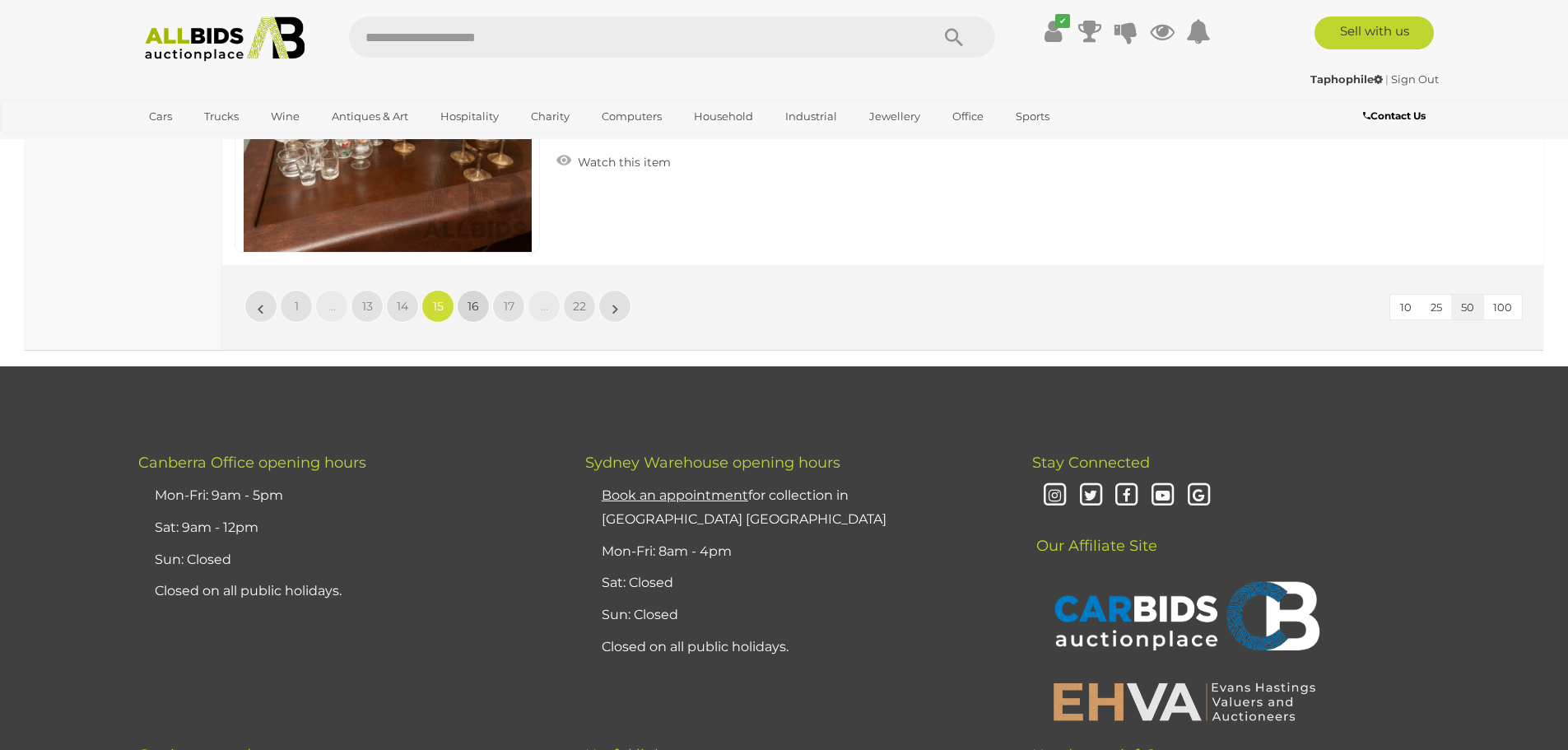
click at [478, 303] on span "16" at bounding box center [473, 306] width 12 height 15
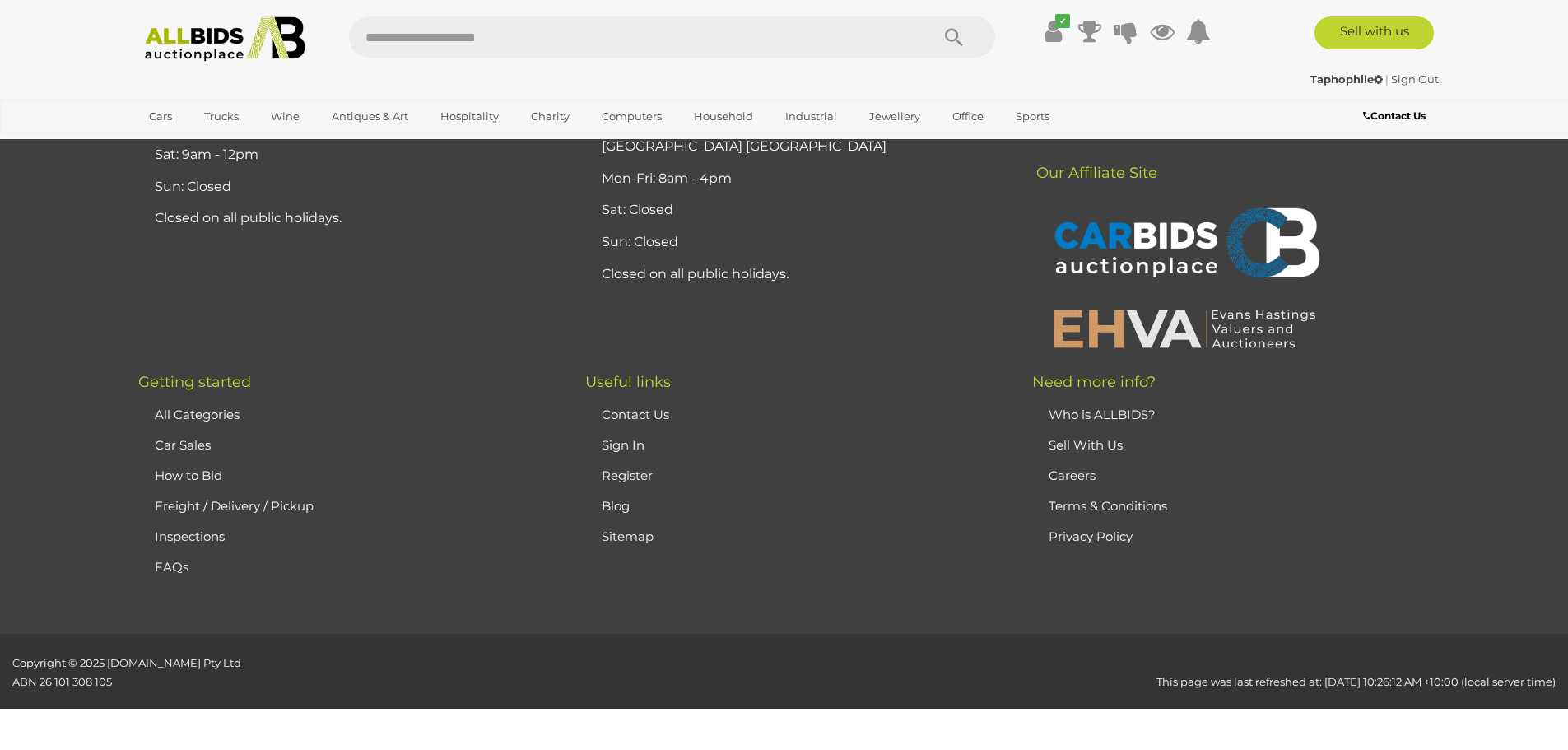
scroll to position [321, 0]
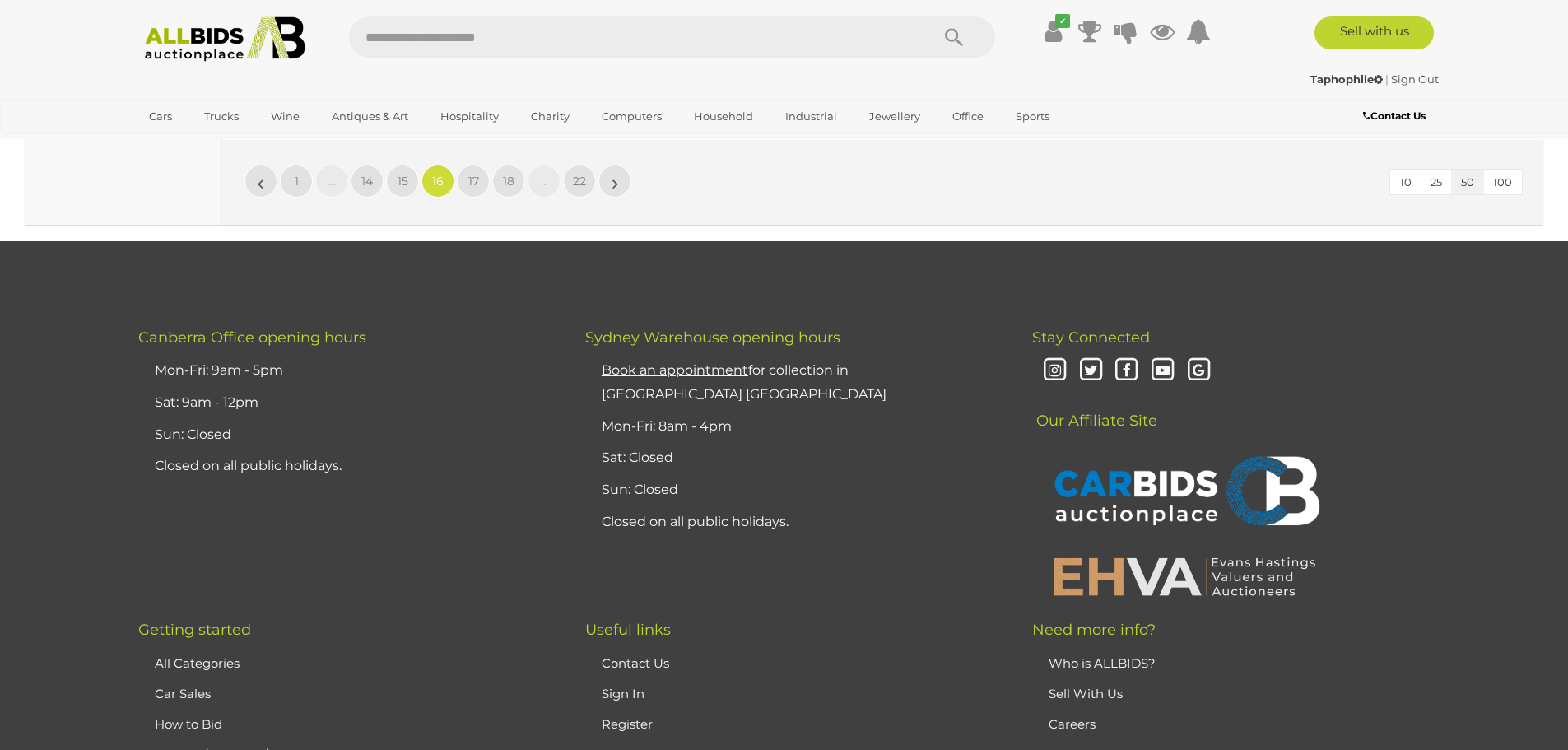
scroll to position [16019, 0]
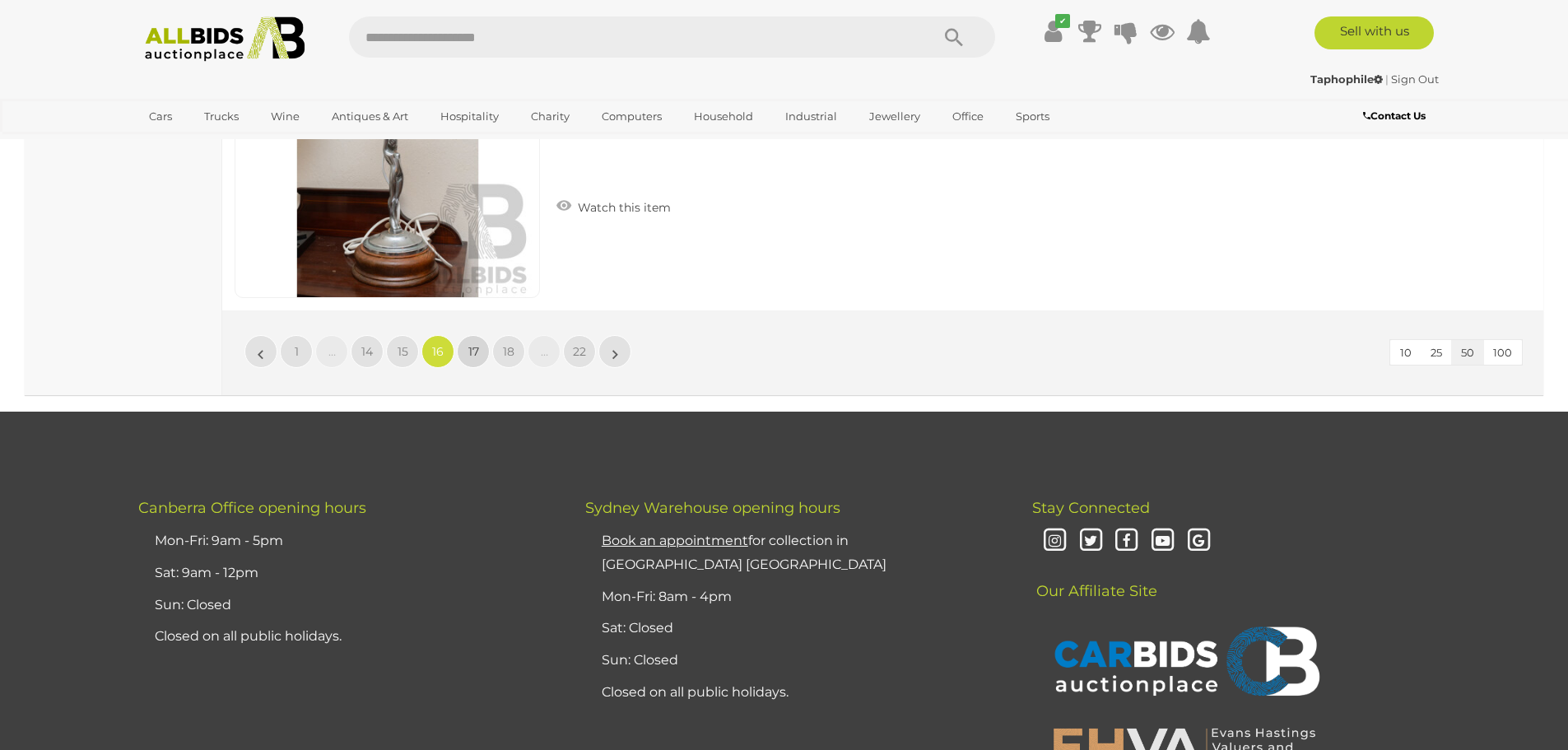
click at [482, 349] on link "17" at bounding box center [474, 351] width 33 height 33
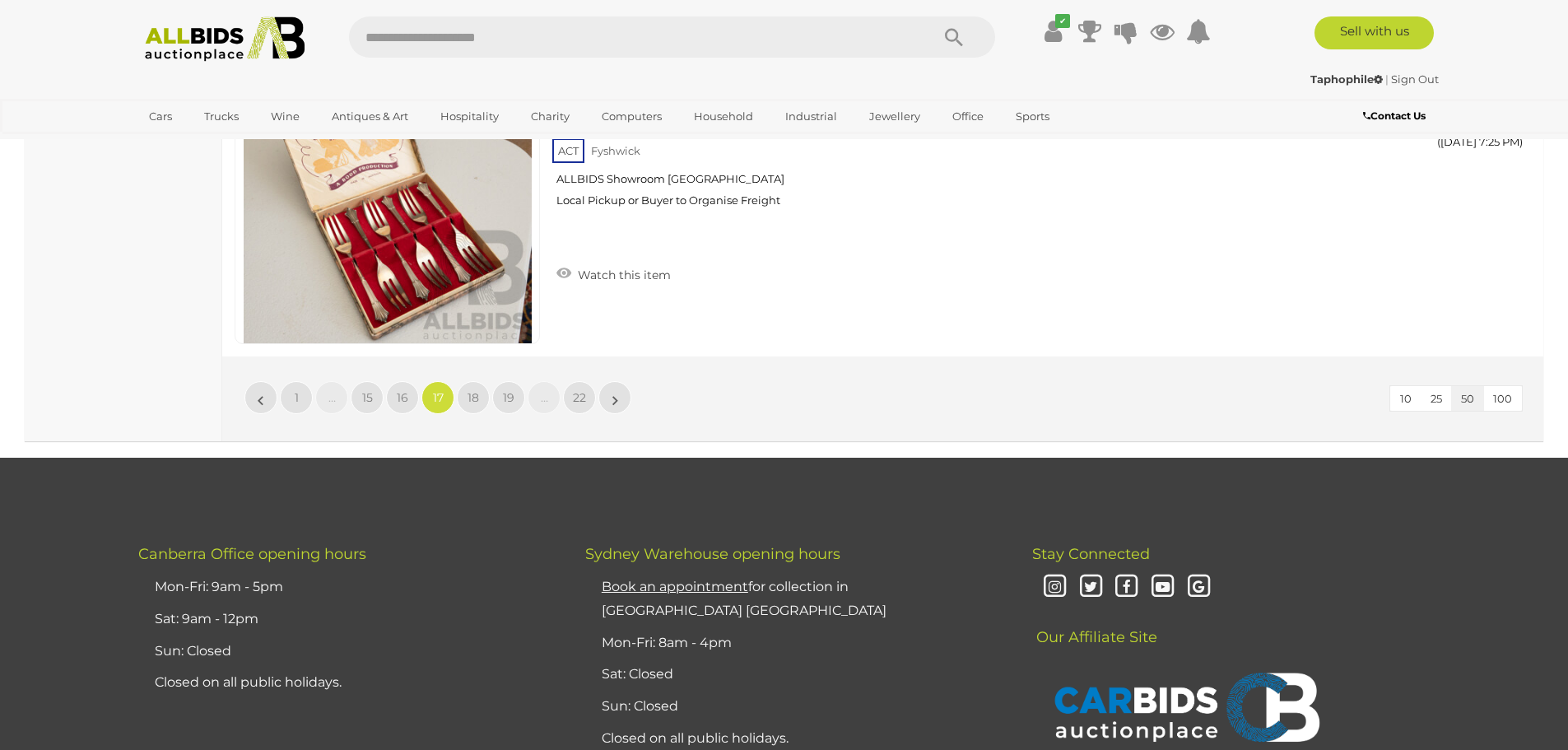
scroll to position [16012, 0]
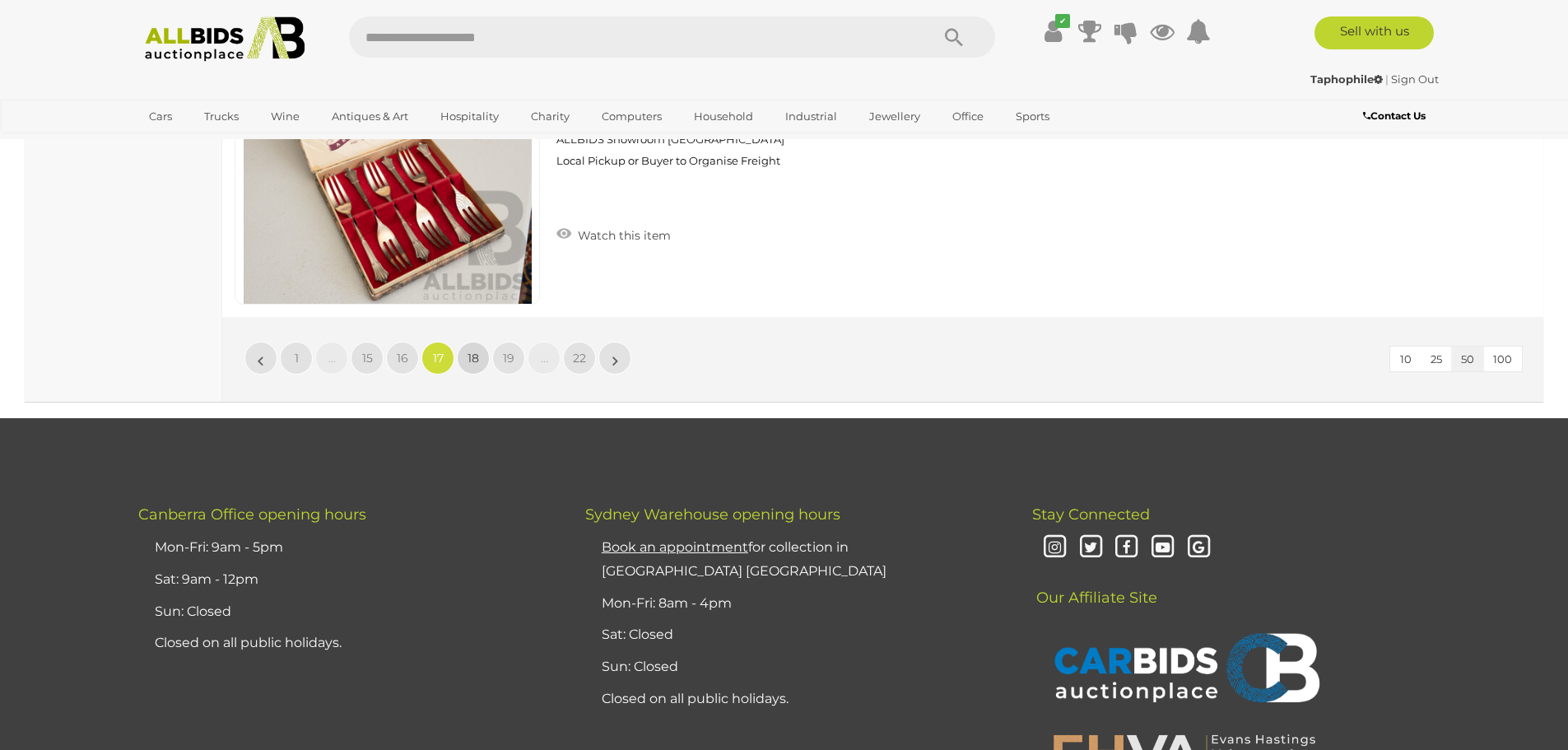
click at [477, 358] on span "18" at bounding box center [473, 358] width 12 height 15
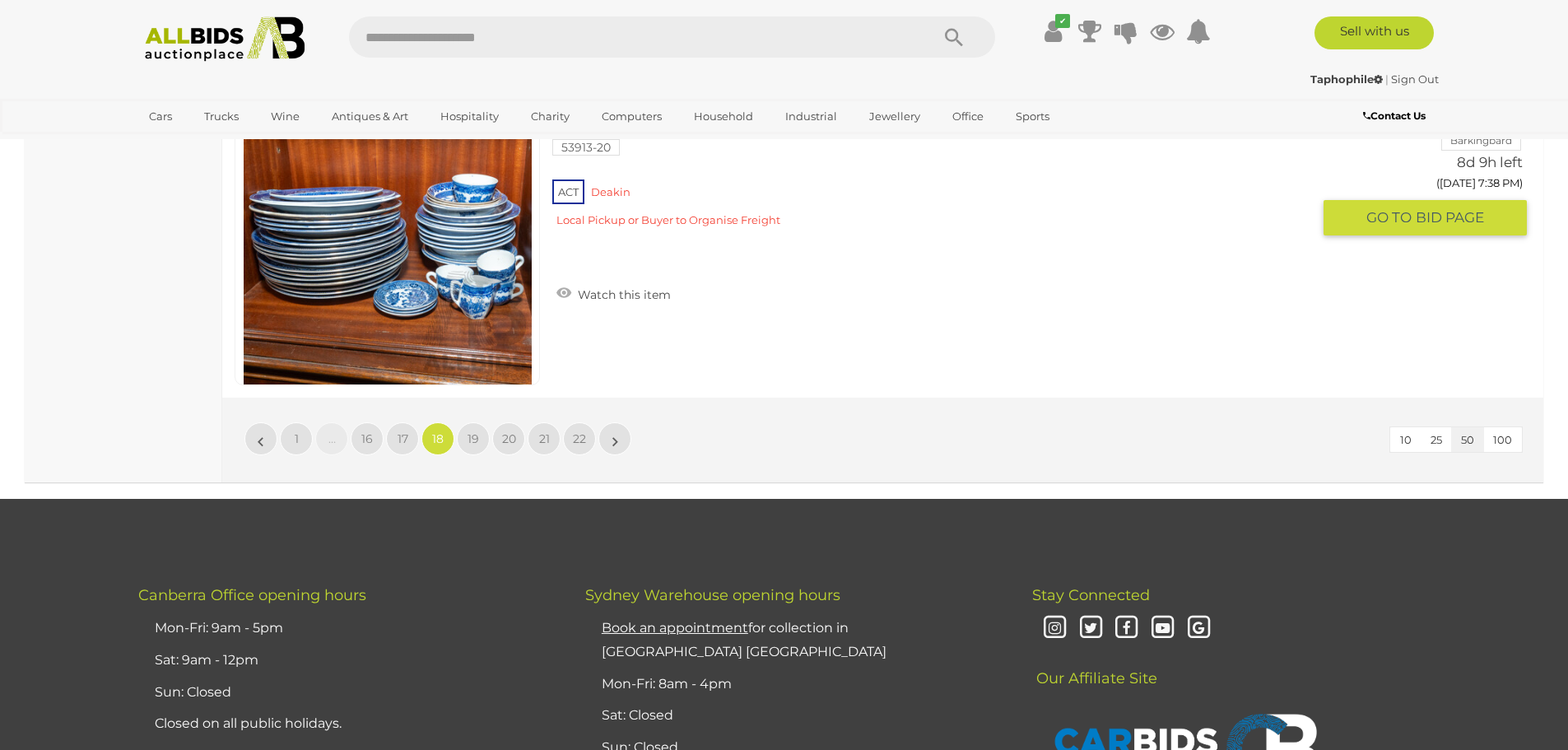
scroll to position [15858, 0]
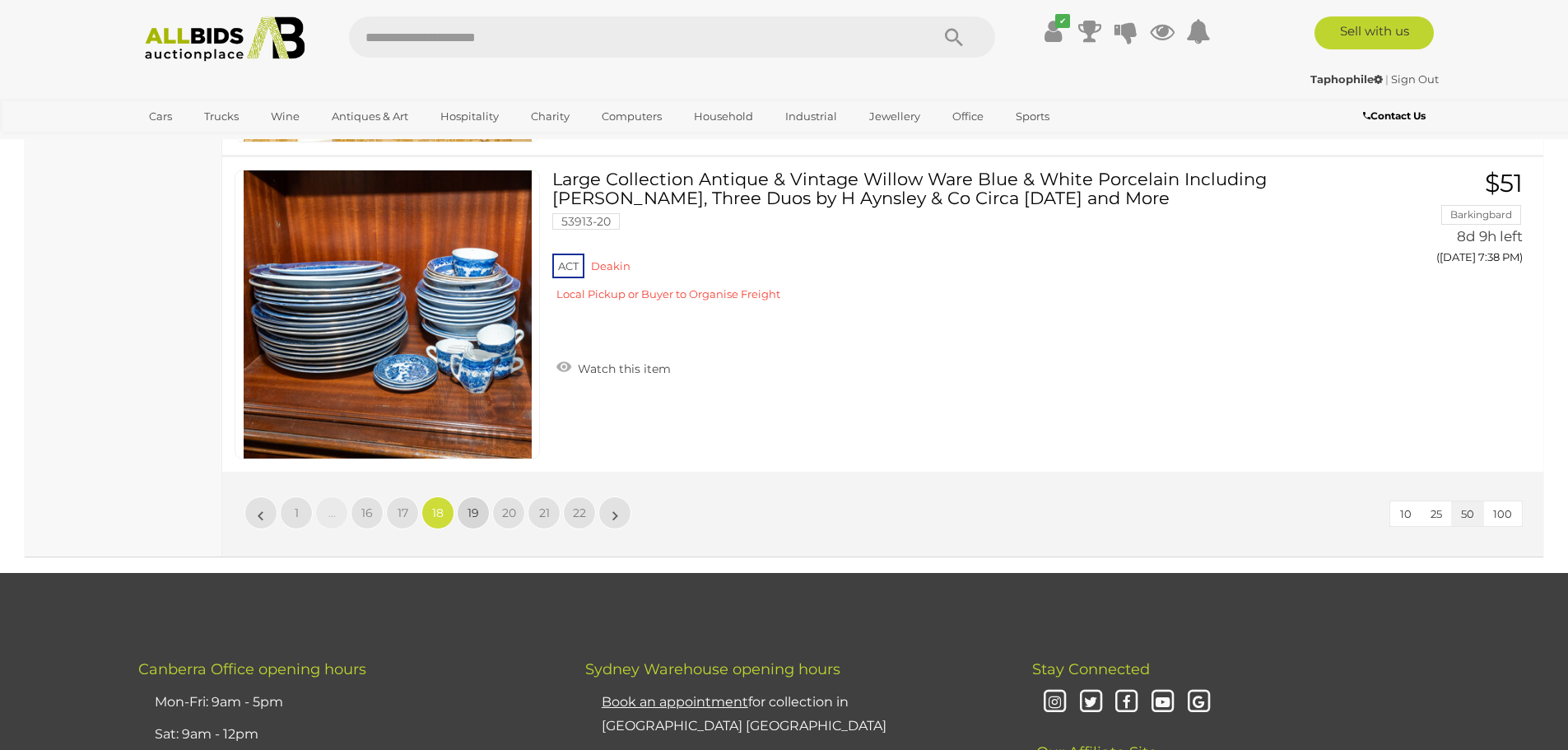
click at [480, 510] on link "19" at bounding box center [474, 513] width 33 height 33
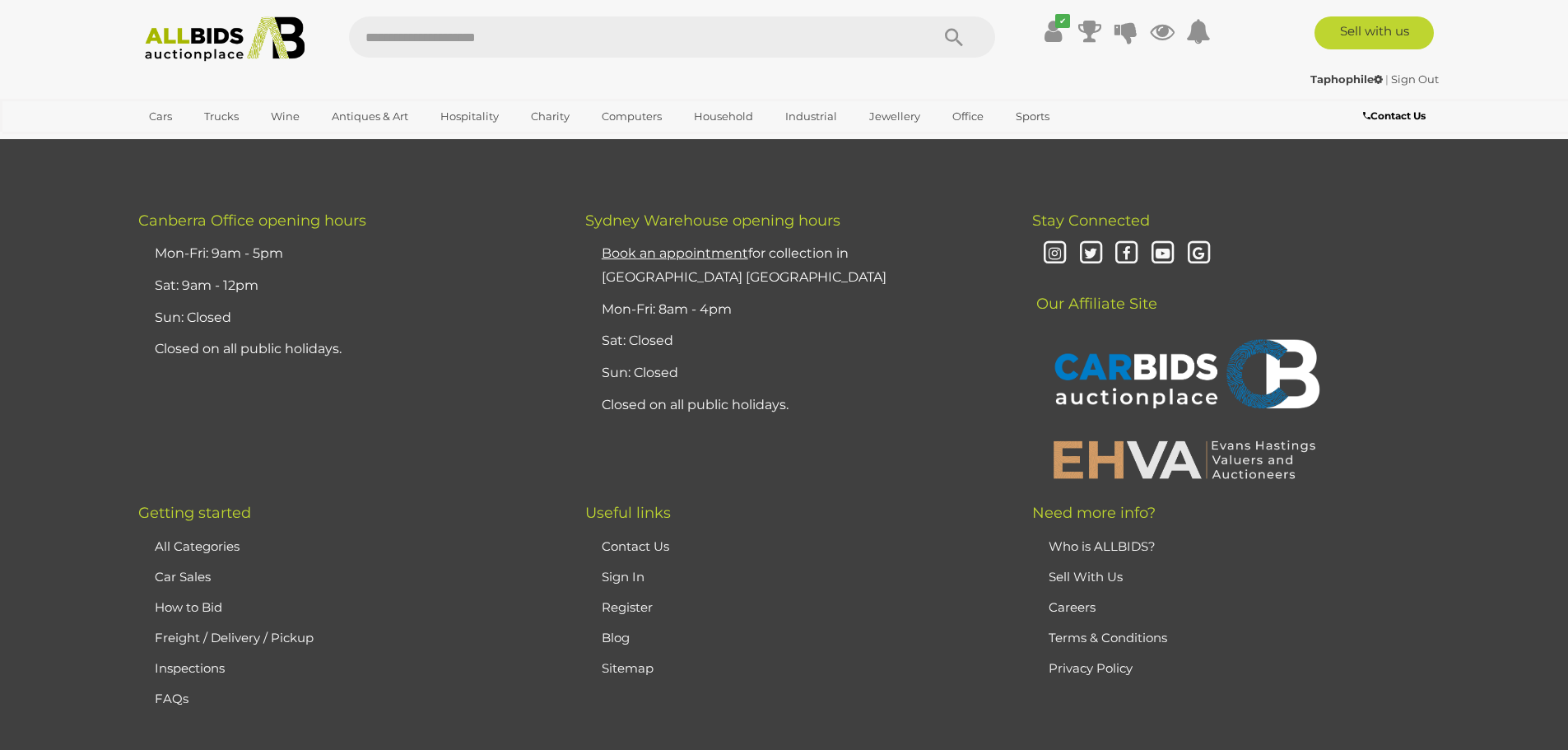
scroll to position [15796, 0]
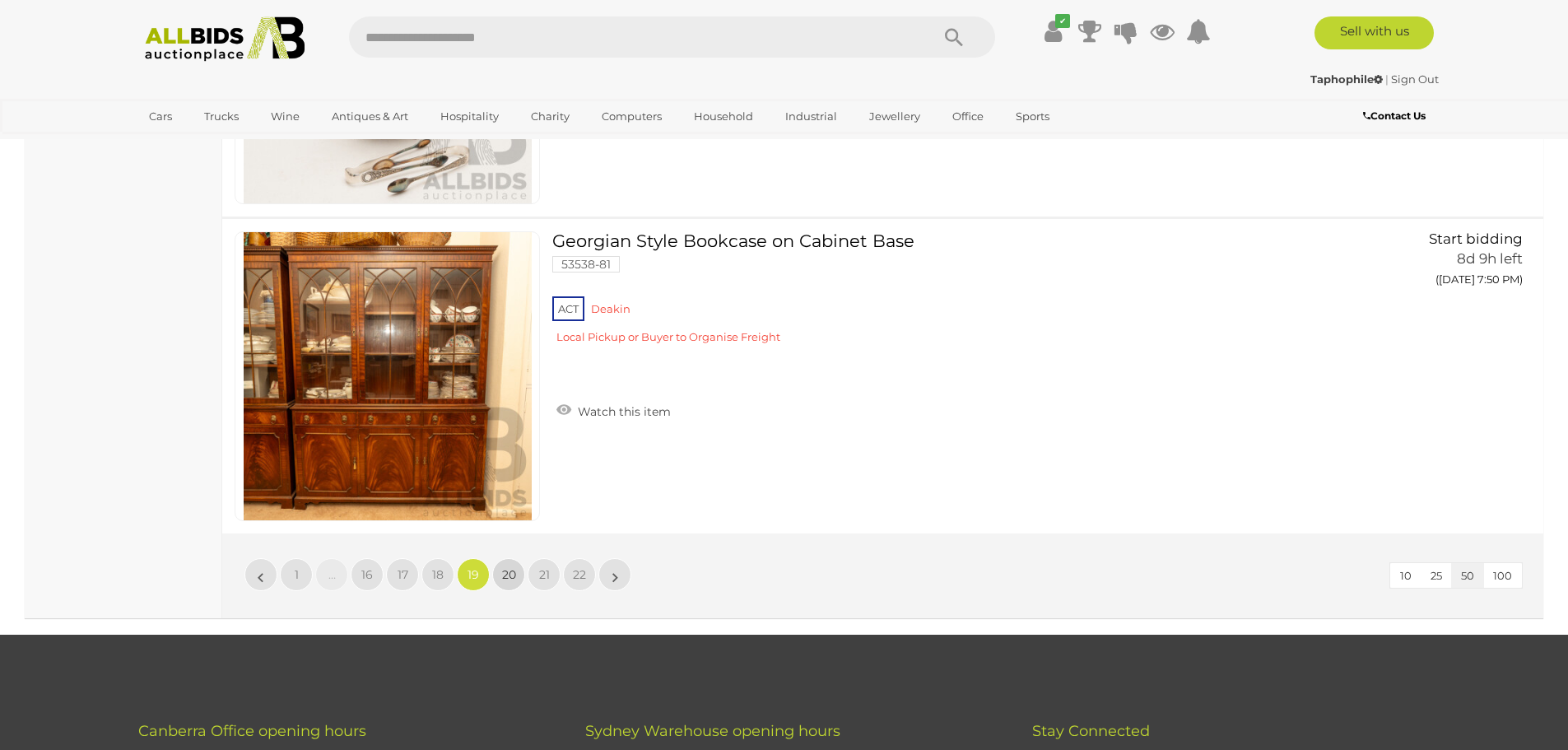
click at [510, 574] on span "20" at bounding box center [508, 575] width 14 height 15
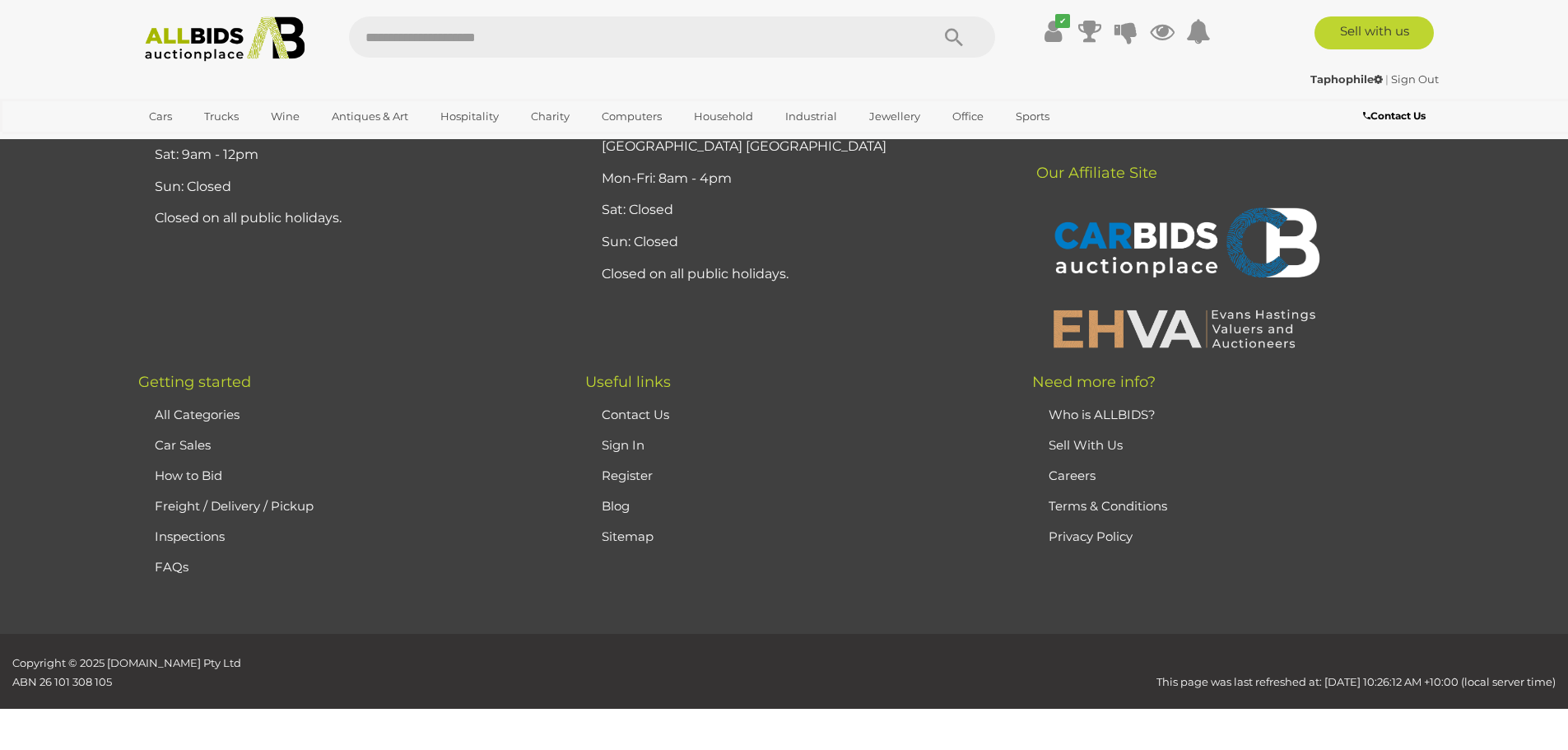
scroll to position [321, 0]
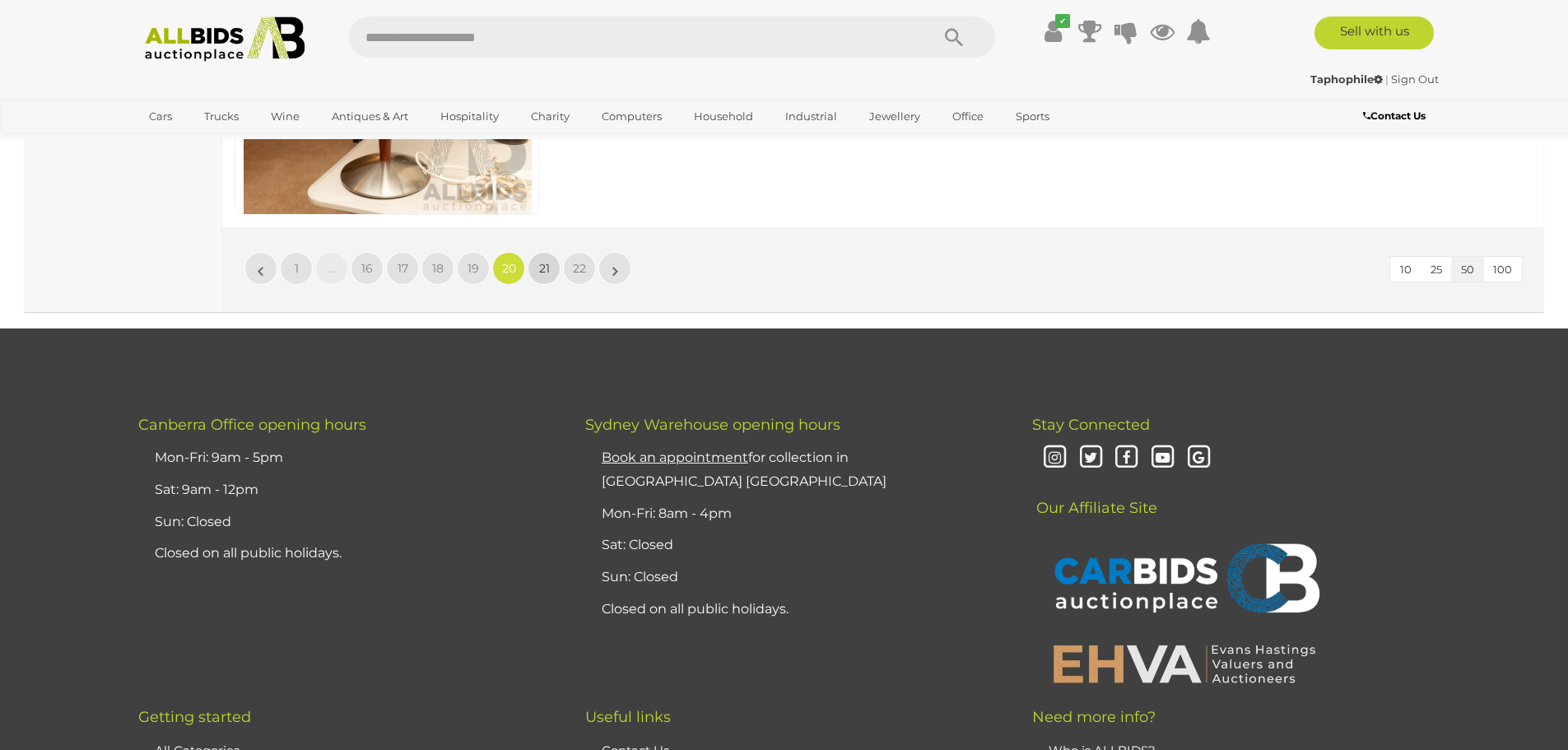
click at [540, 276] on link "21" at bounding box center [544, 268] width 33 height 33
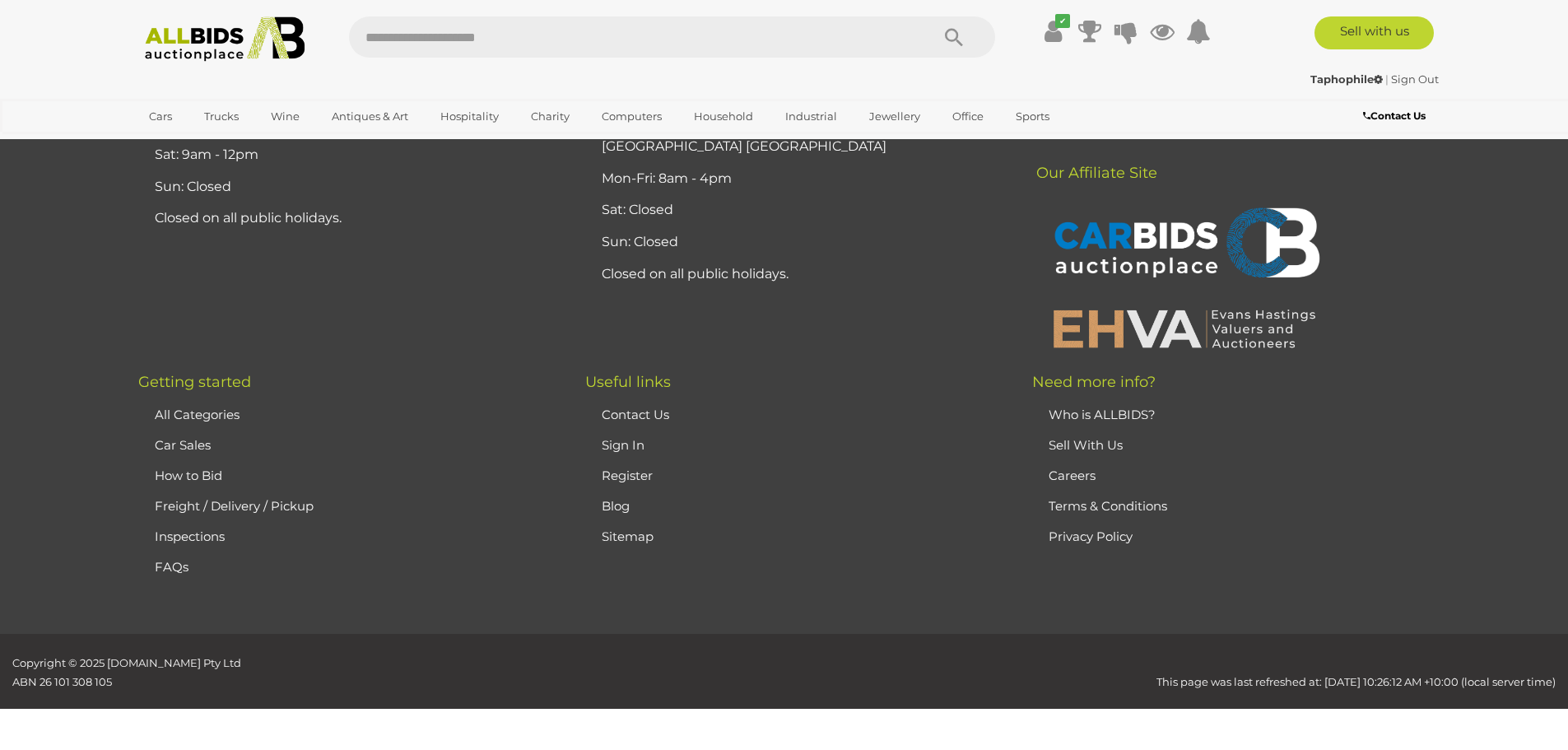
scroll to position [321, 0]
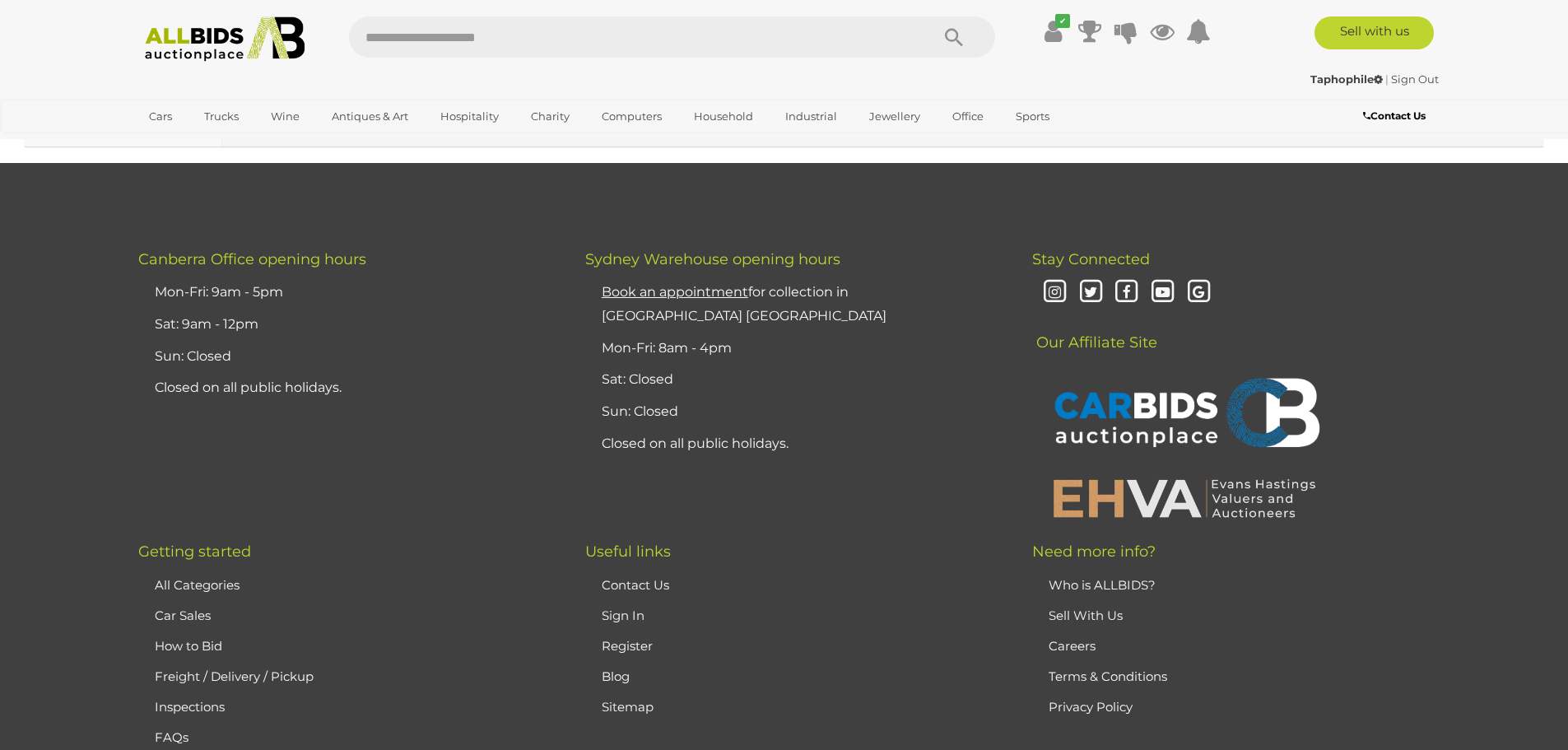
scroll to position [15933, 0]
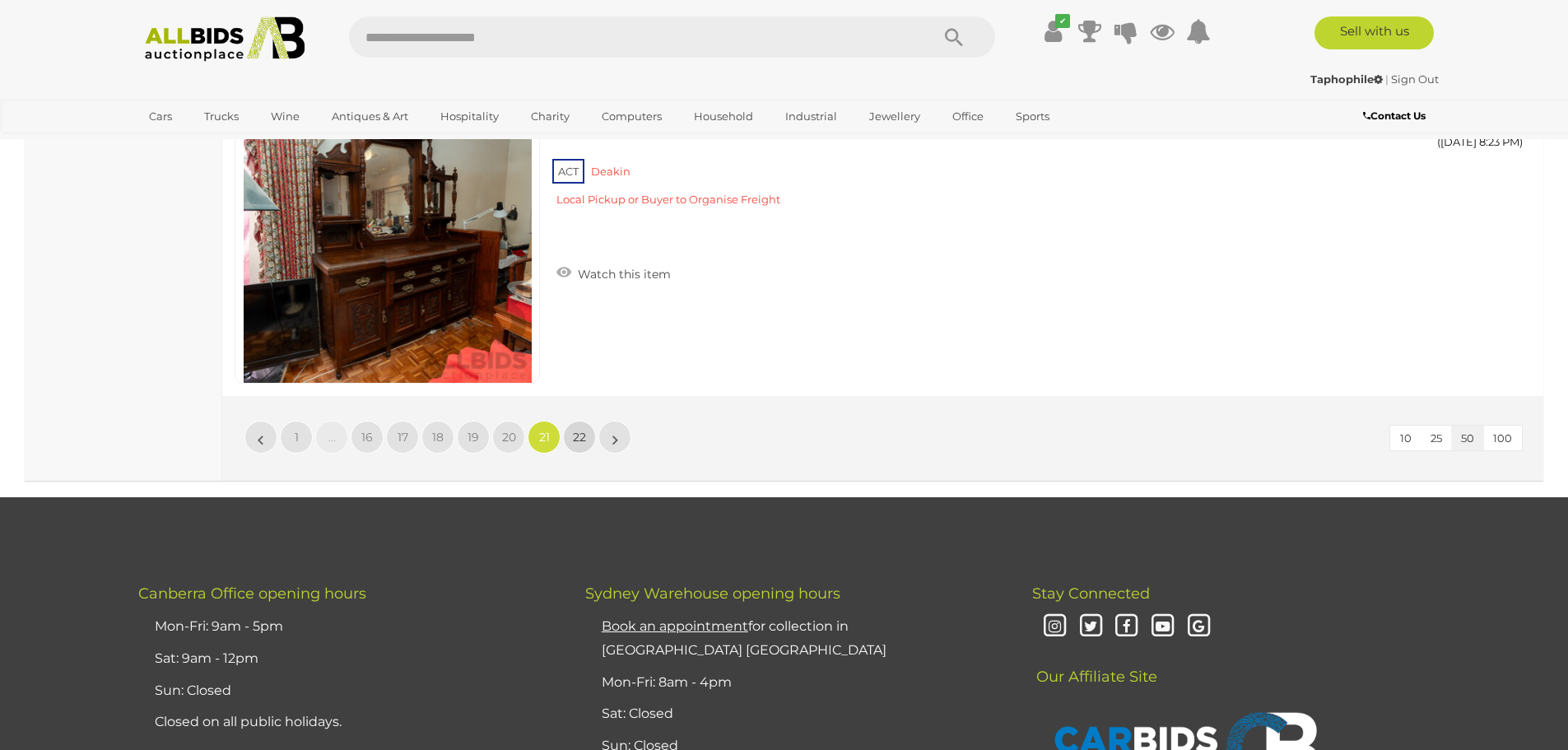
click at [576, 433] on span "22" at bounding box center [580, 437] width 13 height 15
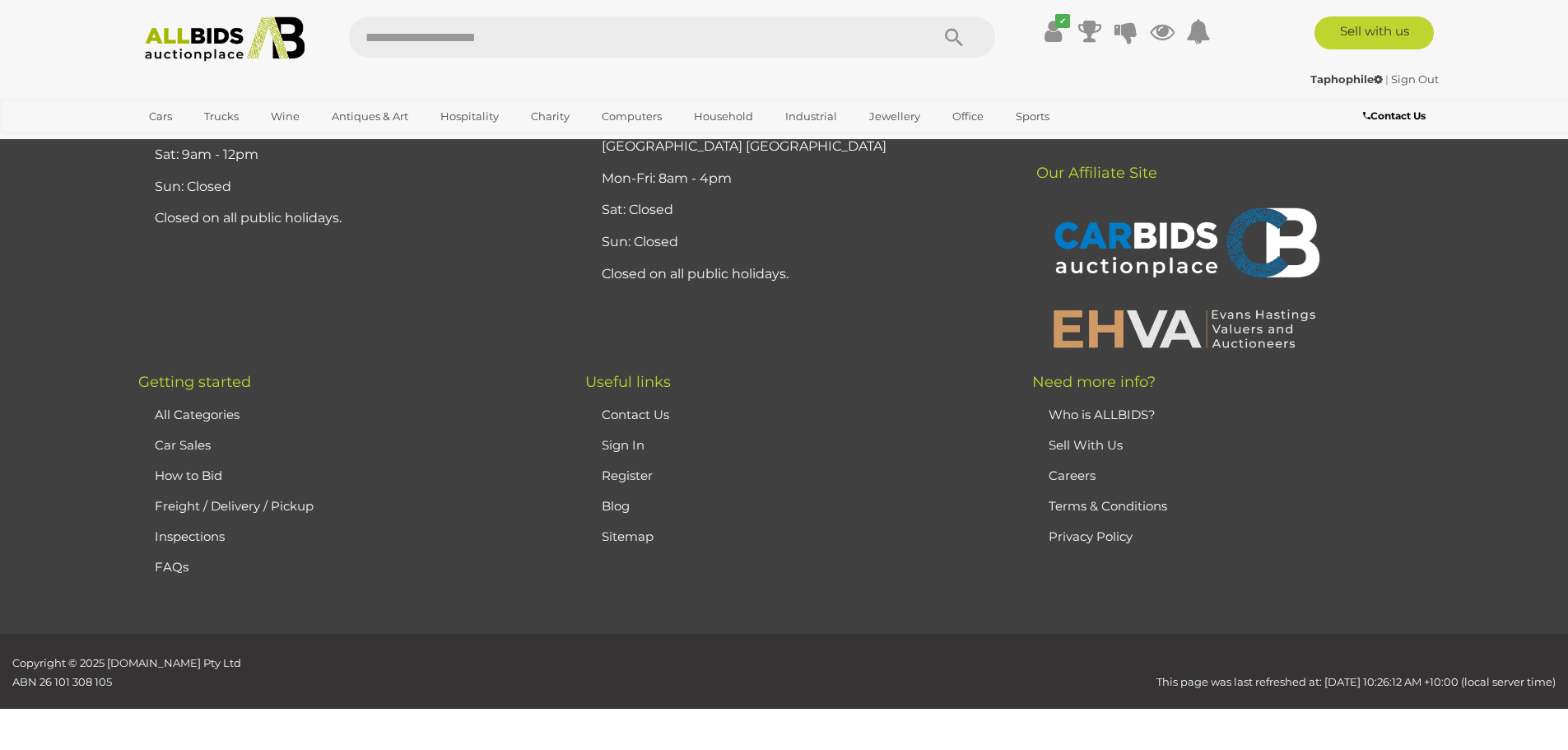
scroll to position [321, 0]
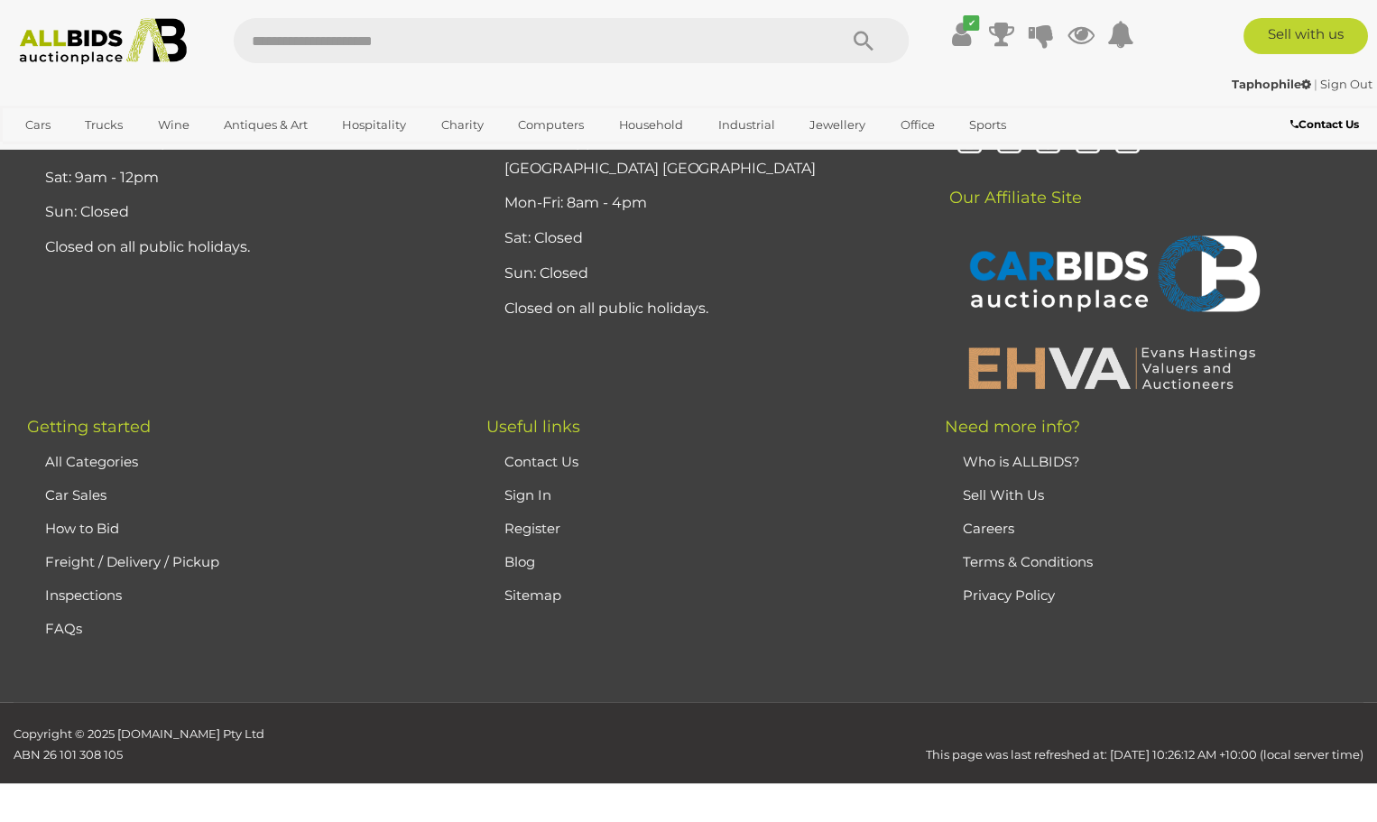
scroll to position [7123, 0]
